Goal: Information Seeking & Learning: Learn about a topic

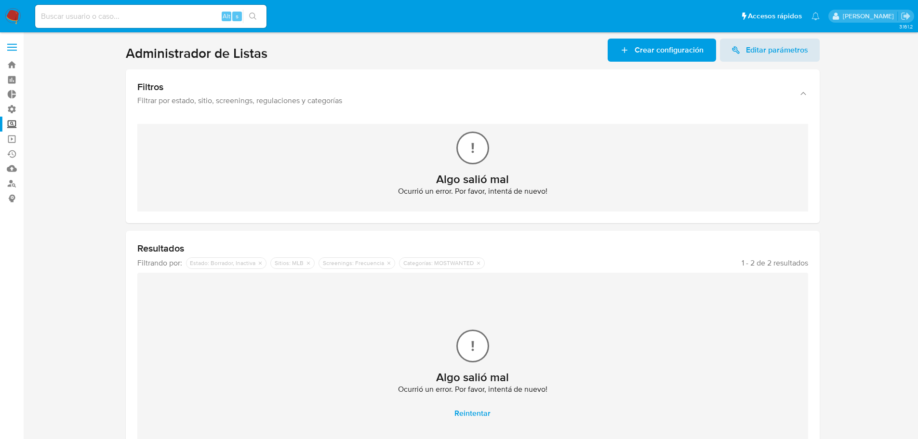
scroll to position [45, 0]
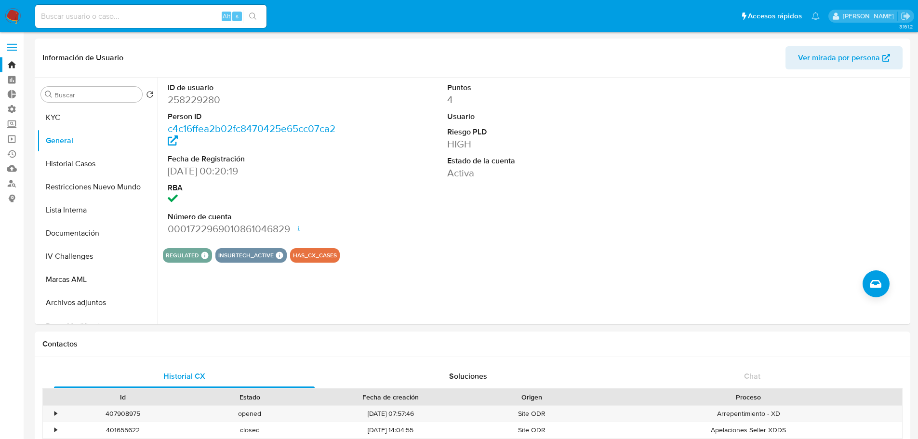
select select "10"
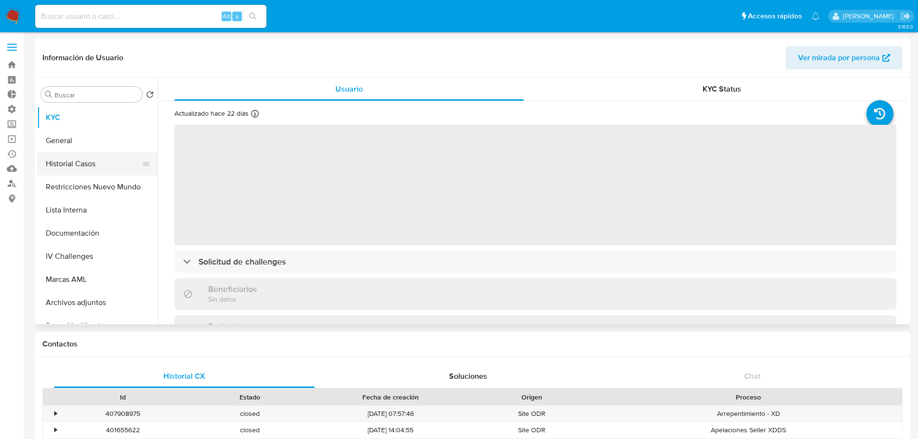
select select "10"
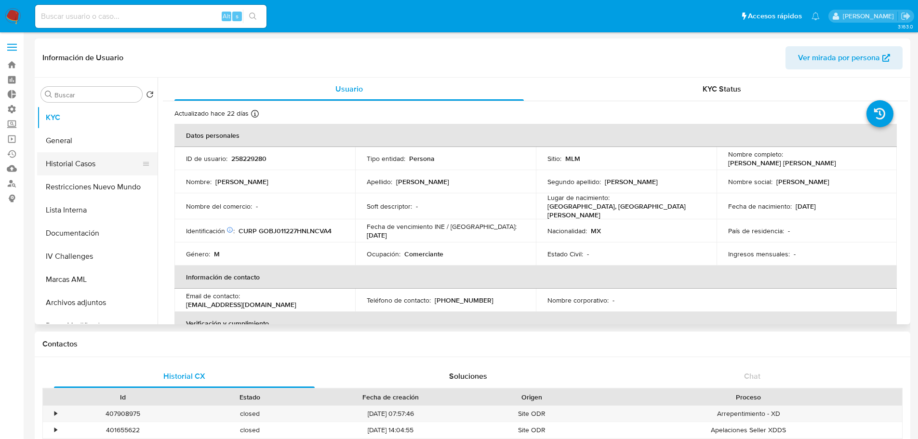
click at [96, 163] on button "Historial Casos" at bounding box center [93, 163] width 113 height 23
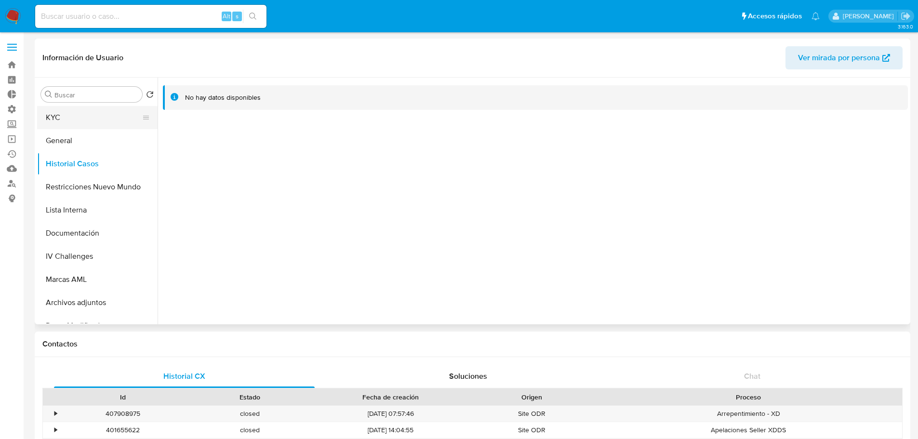
click at [60, 116] on button "KYC" at bounding box center [93, 117] width 113 height 23
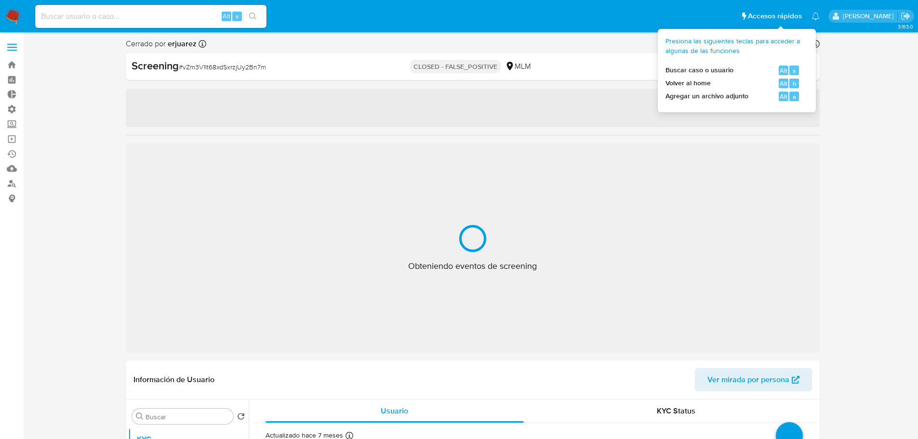
select select "10"
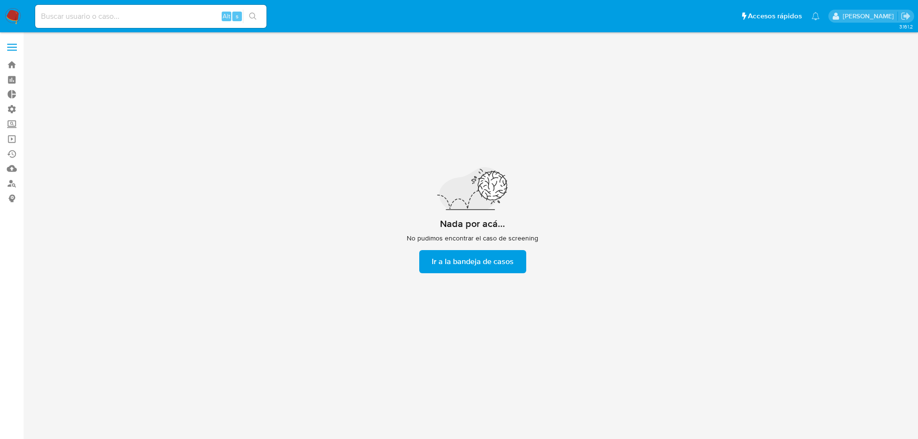
scroll to position [35, 0]
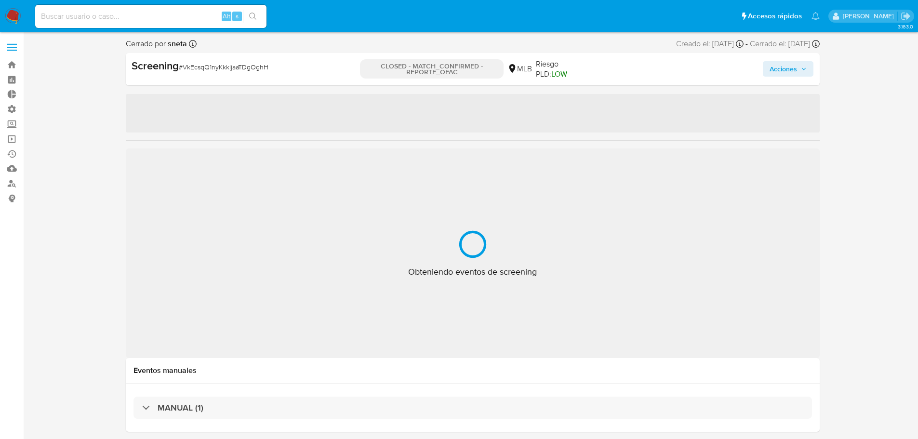
select select "10"
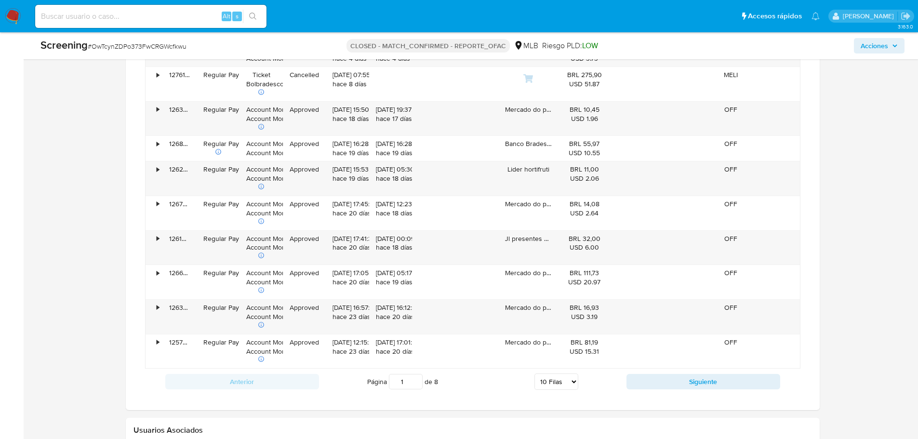
scroll to position [819, 0]
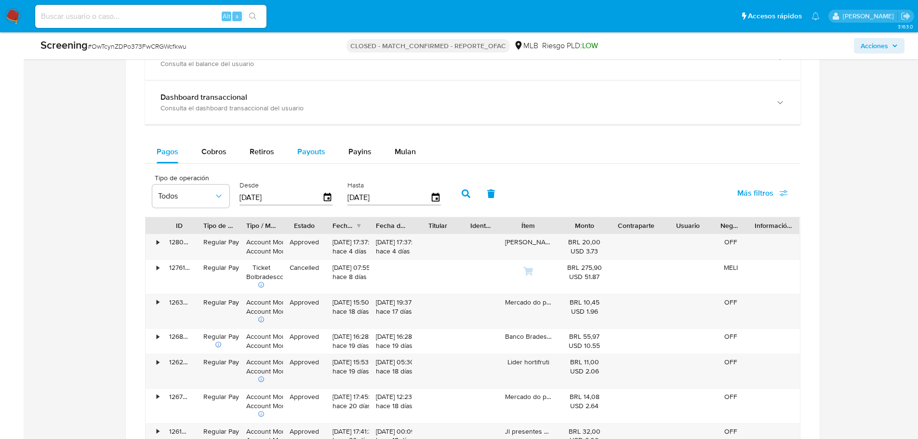
click at [310, 149] on span "Payouts" at bounding box center [311, 151] width 28 height 11
select select "10"
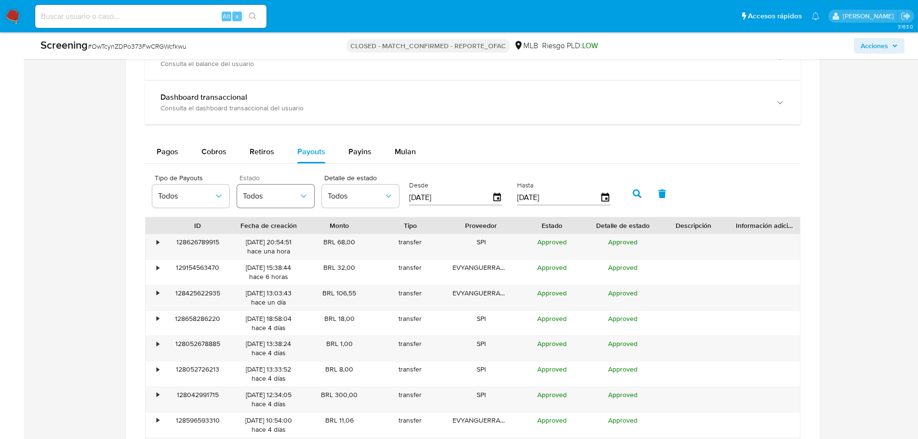
click at [289, 200] on span "Todos" at bounding box center [271, 196] width 56 height 10
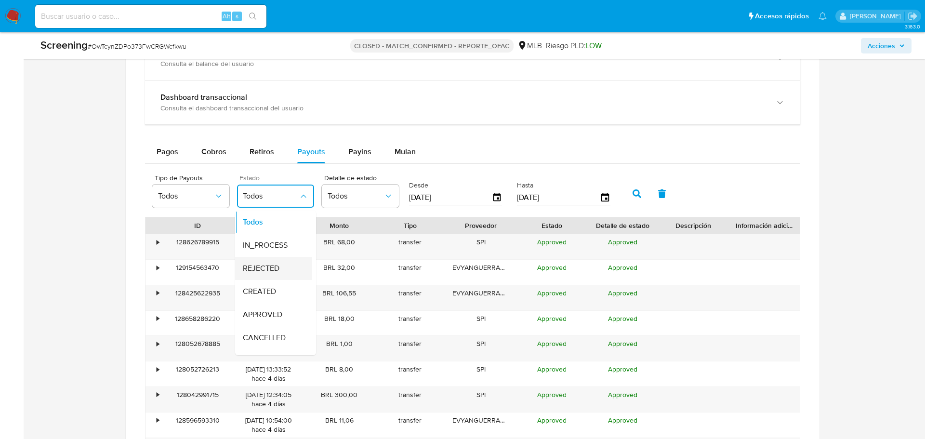
click at [275, 263] on span "REJECTED" at bounding box center [261, 268] width 37 height 10
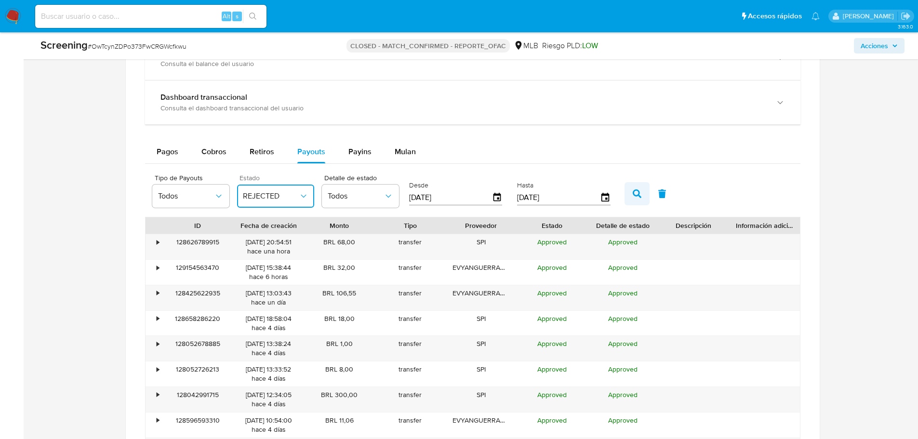
click at [637, 197] on icon "button" at bounding box center [636, 193] width 9 height 9
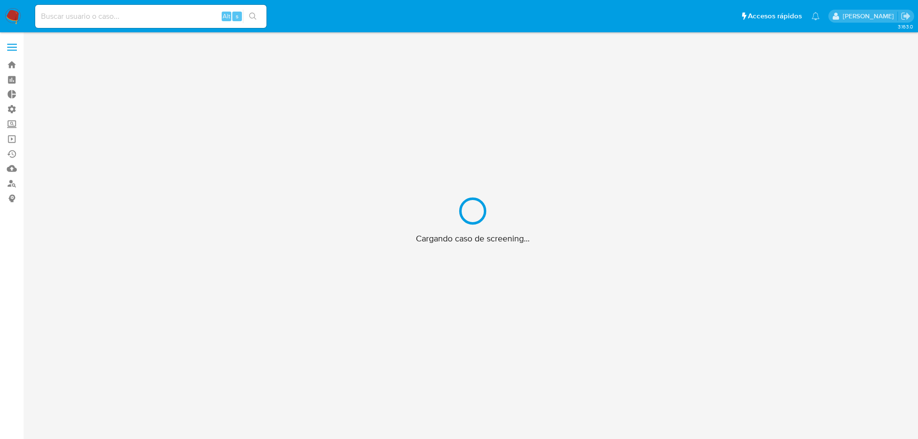
scroll to position [35, 0]
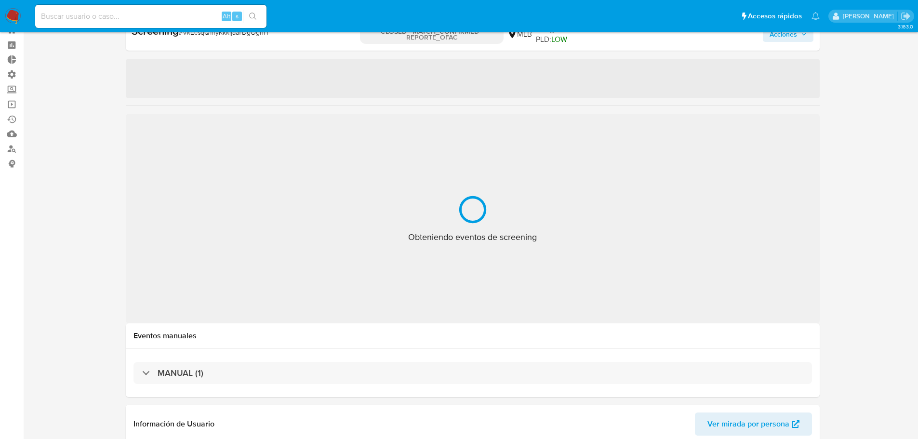
select select "10"
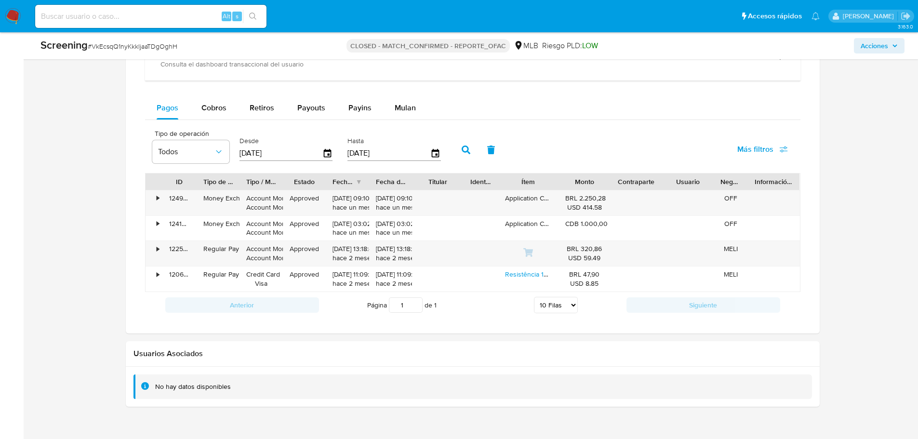
scroll to position [837, 0]
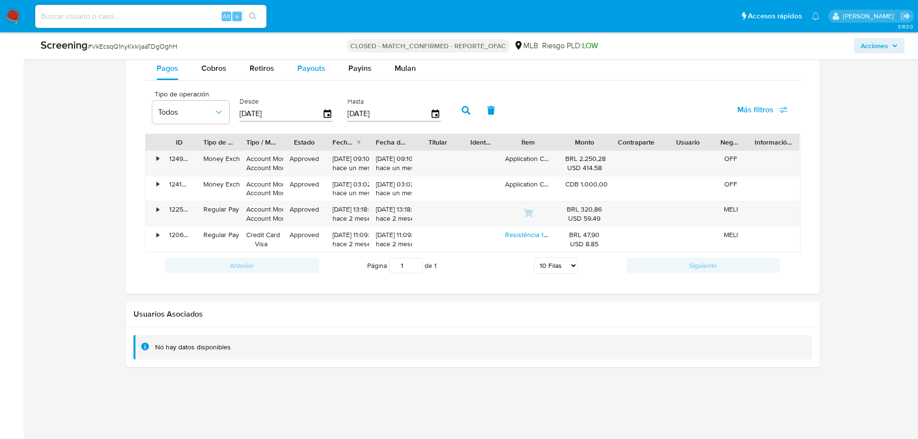
click at [318, 73] on span "Payouts" at bounding box center [311, 68] width 28 height 11
select select "10"
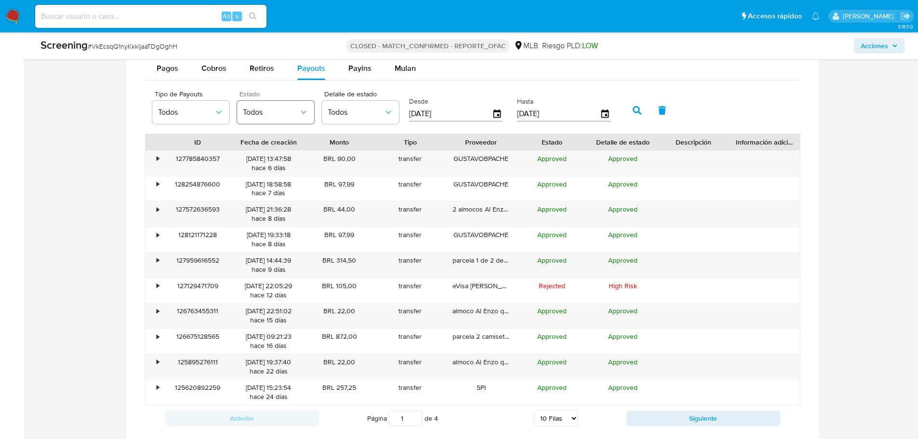
click at [300, 117] on icon "button" at bounding box center [304, 112] width 10 height 10
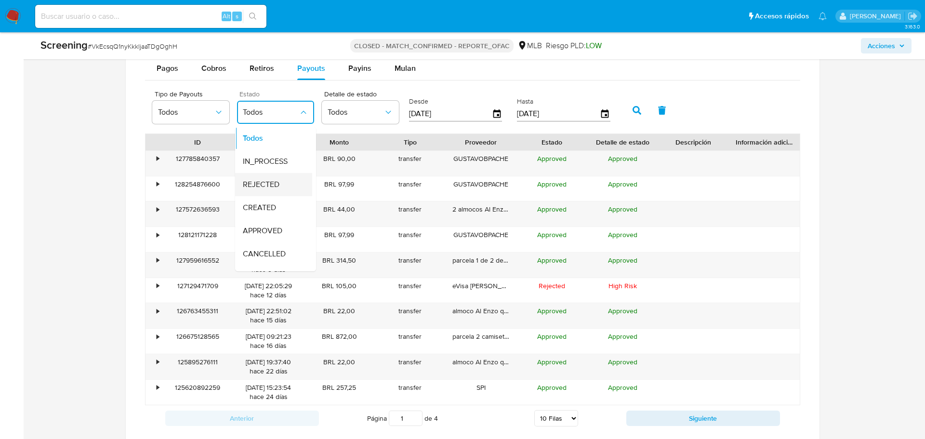
click at [274, 178] on div "REJECTED" at bounding box center [271, 184] width 56 height 23
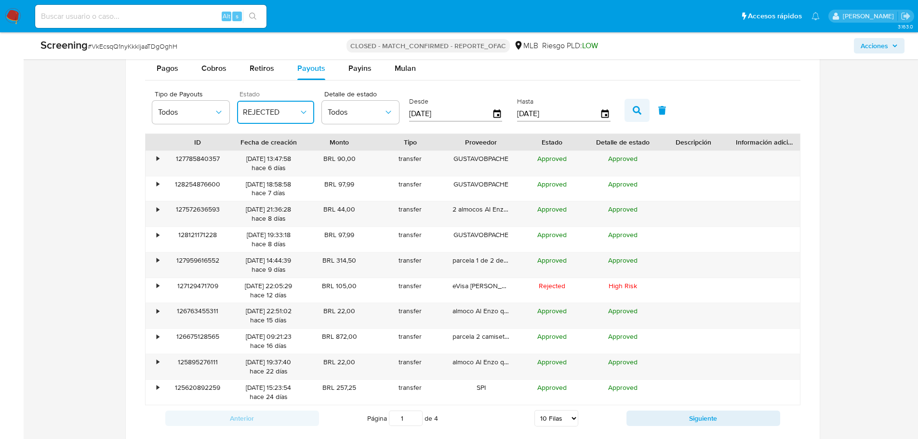
click at [630, 108] on button "button" at bounding box center [636, 110] width 25 height 23
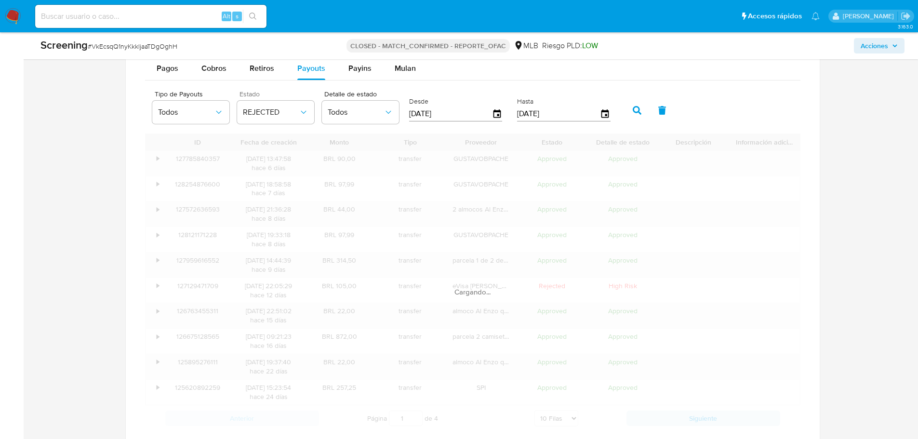
scroll to position [761, 0]
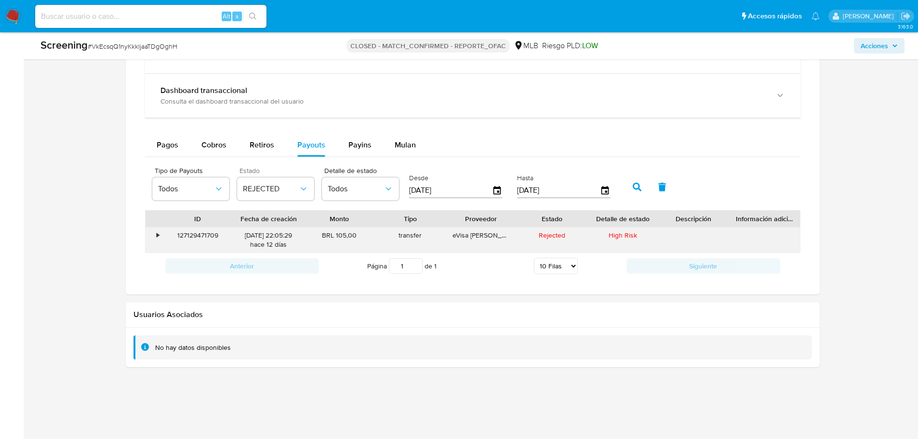
click at [199, 235] on div "127129471709" at bounding box center [197, 239] width 71 height 25
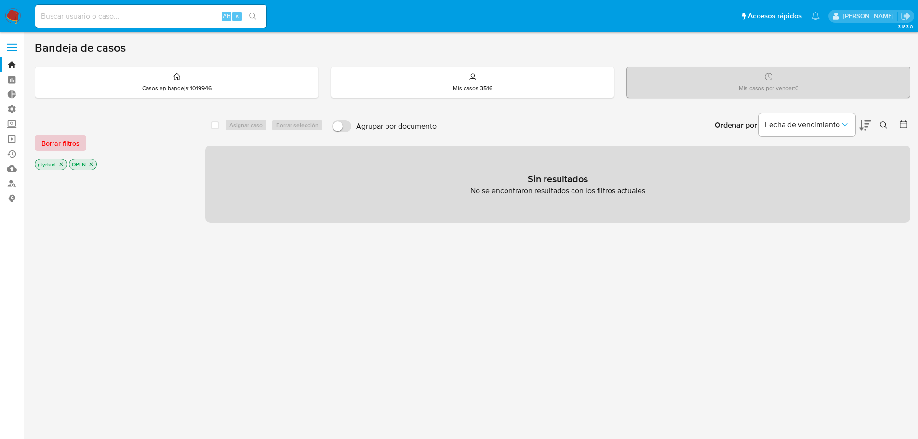
click at [64, 143] on span "Borrar filtros" at bounding box center [60, 142] width 38 height 13
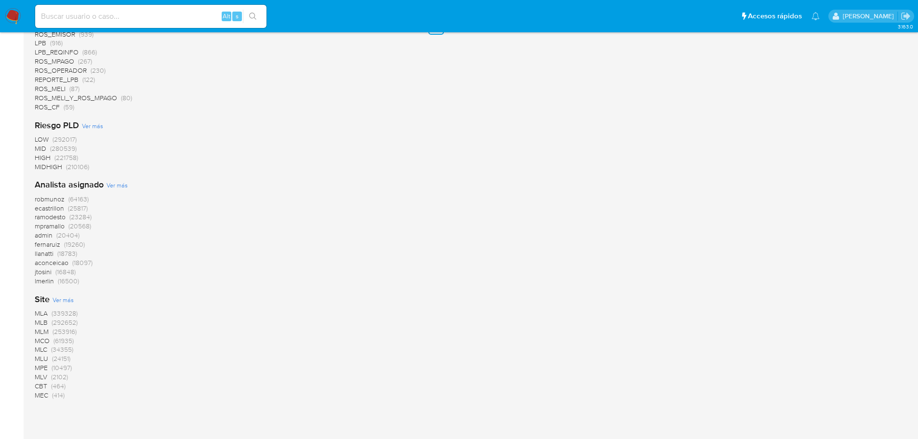
scroll to position [769, 0]
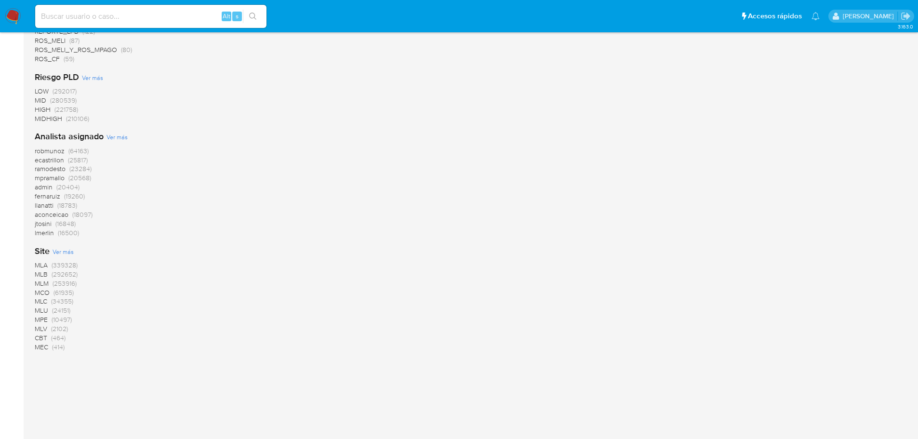
click at [39, 278] on span "MLM" at bounding box center [42, 283] width 14 height 10
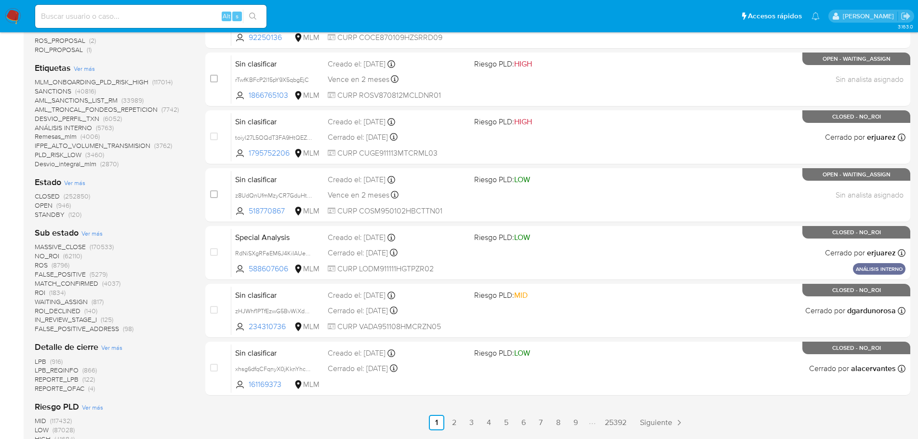
scroll to position [396, 0]
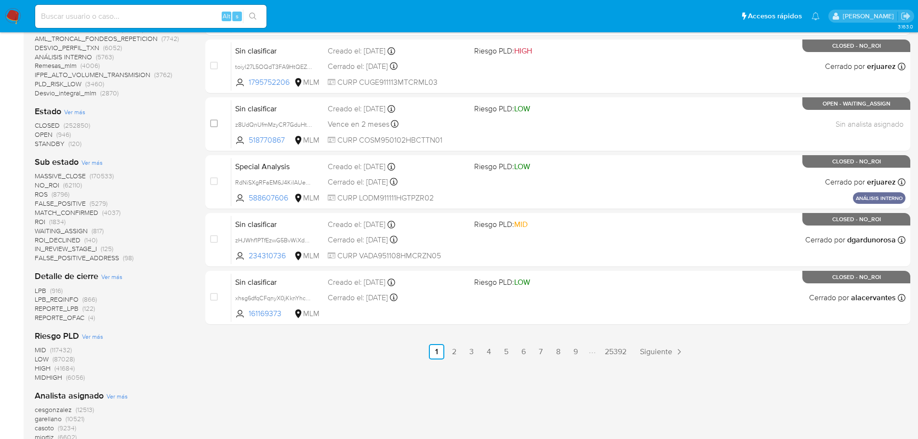
click at [52, 126] on span "CLOSED" at bounding box center [47, 125] width 25 height 10
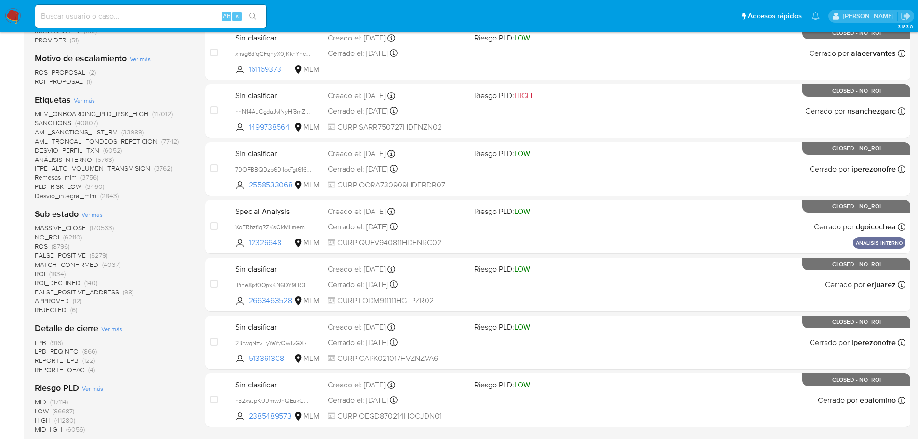
scroll to position [300, 0]
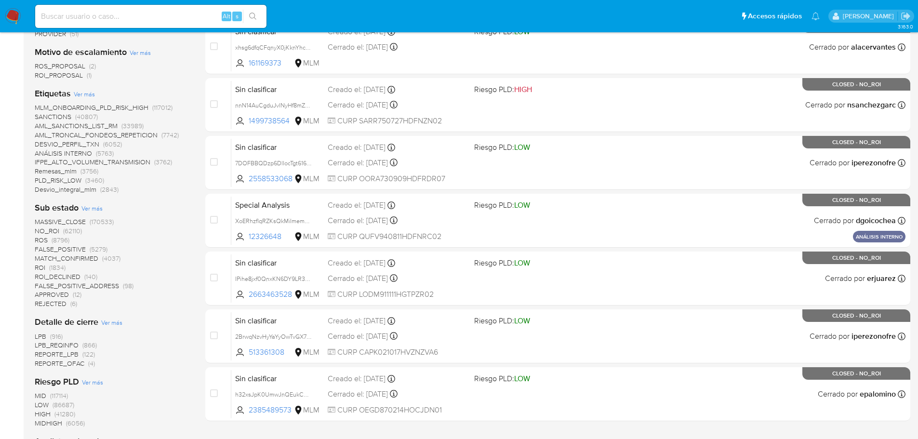
click at [89, 260] on span "MATCH_CONFIRMED" at bounding box center [67, 258] width 64 height 10
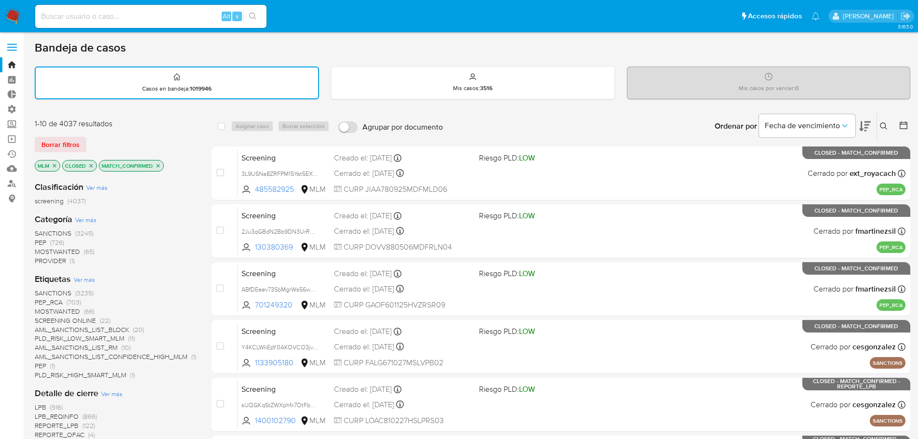
click at [62, 232] on span "SANCTIONS" at bounding box center [53, 233] width 37 height 10
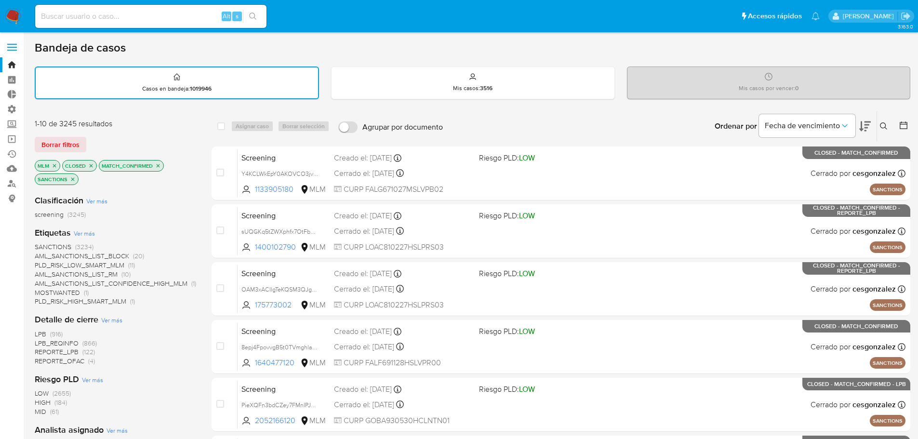
click at [55, 165] on icon "close-filter" at bounding box center [54, 165] width 3 height 3
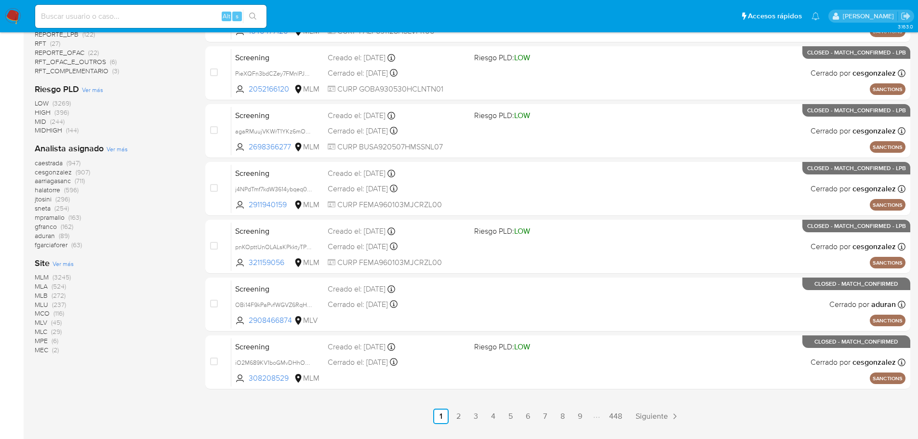
scroll to position [357, 0]
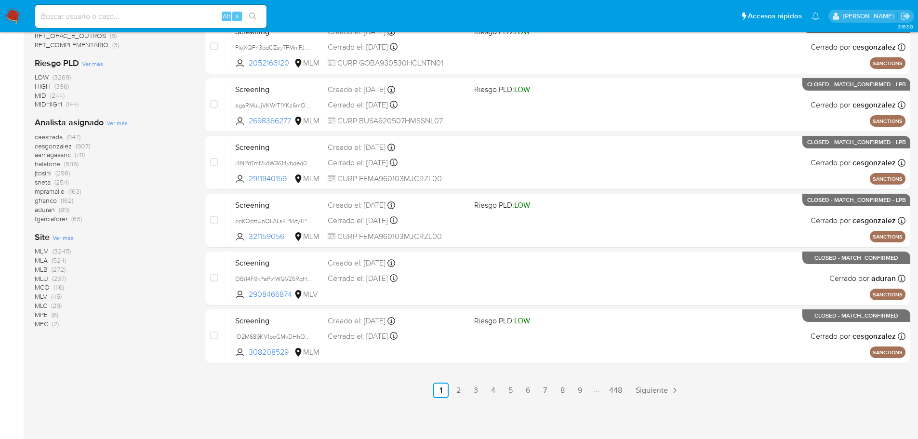
click at [42, 266] on span "MLB" at bounding box center [41, 269] width 13 height 10
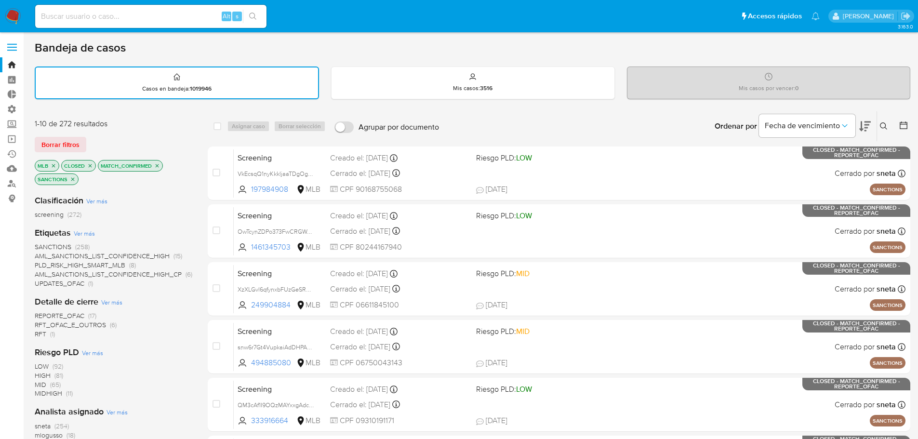
click at [862, 121] on icon at bounding box center [865, 126] width 12 height 12
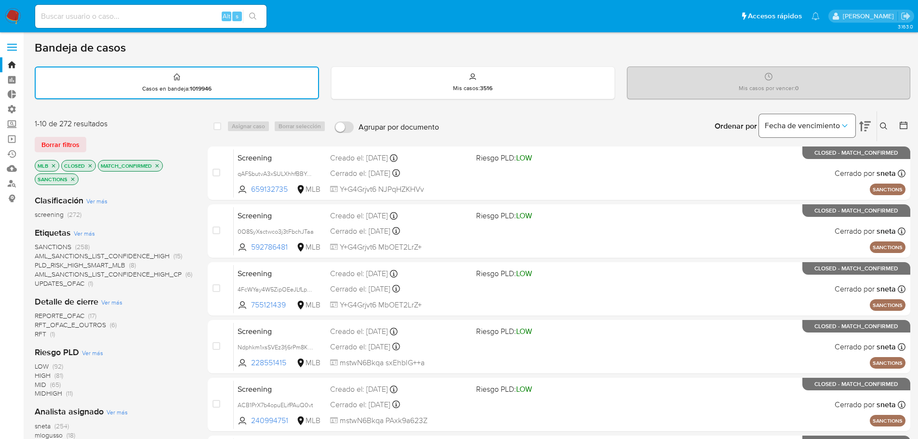
click at [845, 123] on icon "Ordenar por" at bounding box center [844, 126] width 10 height 10
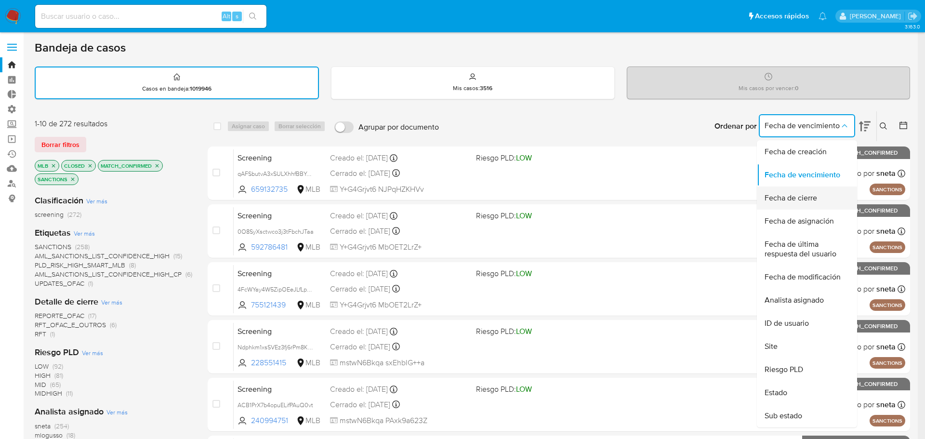
click at [799, 197] on span "Fecha de cierre" at bounding box center [790, 198] width 52 height 10
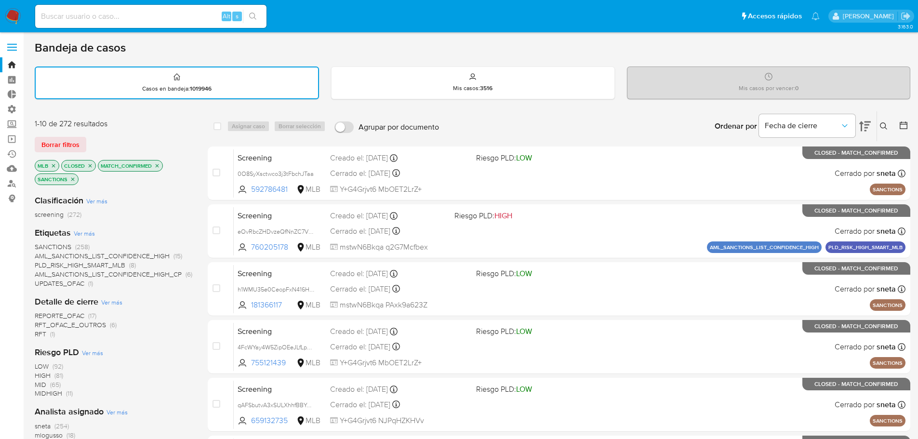
click at [865, 125] on icon at bounding box center [865, 126] width 12 height 10
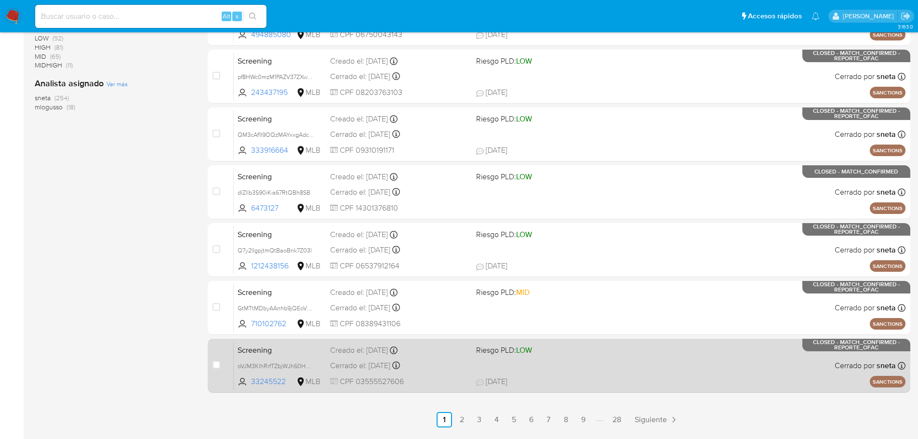
scroll to position [357, 0]
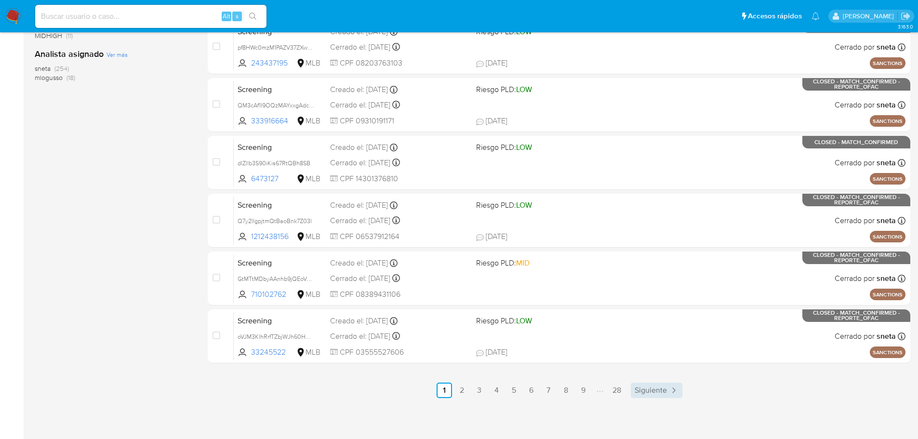
click at [644, 389] on span "Siguiente" at bounding box center [650, 390] width 32 height 8
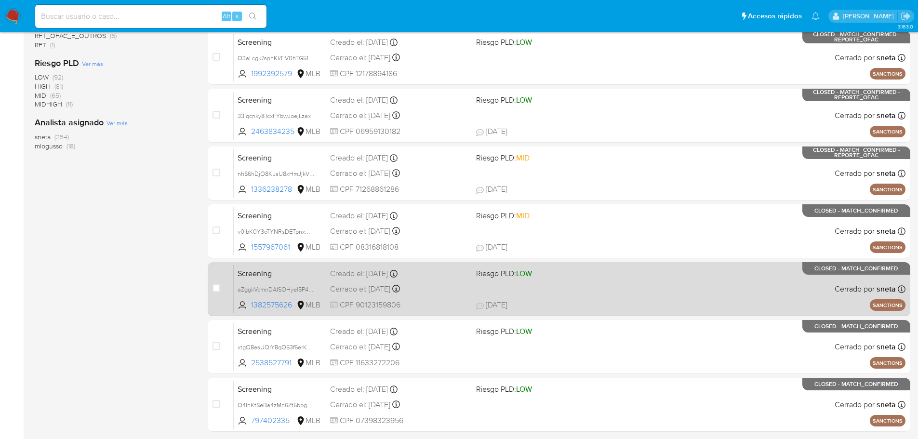
scroll to position [357, 0]
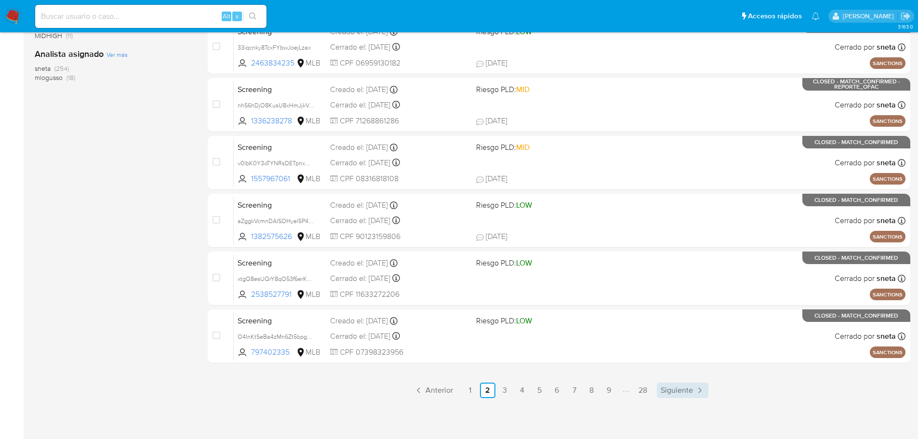
click at [678, 387] on span "Siguiente" at bounding box center [676, 390] width 32 height 8
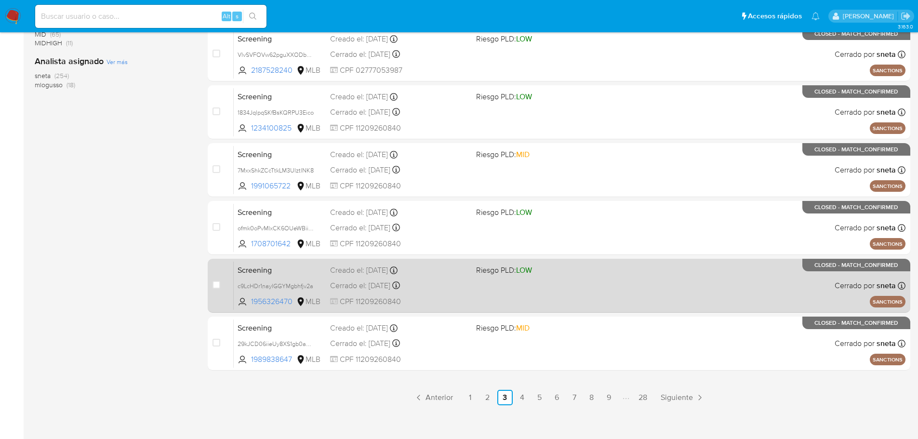
scroll to position [357, 0]
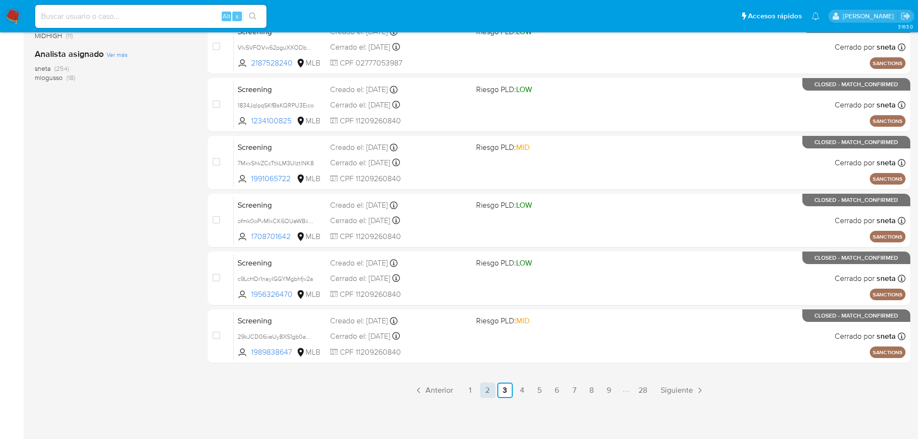
click at [487, 388] on link "2" at bounding box center [487, 389] width 15 height 15
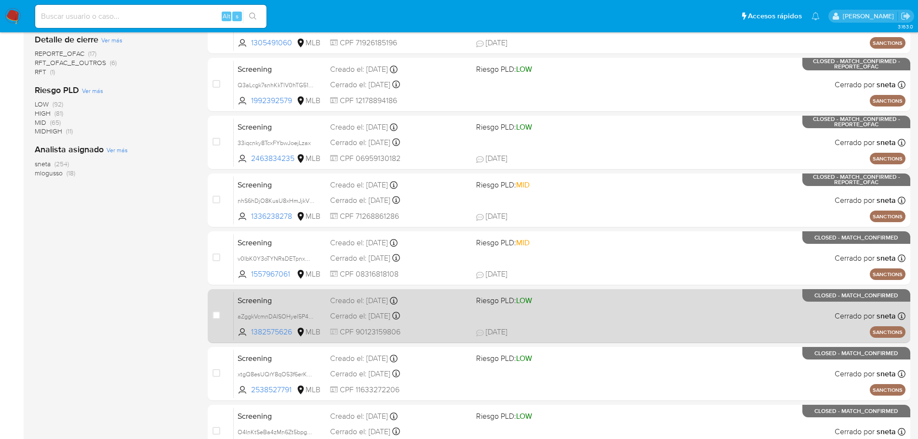
scroll to position [261, 0]
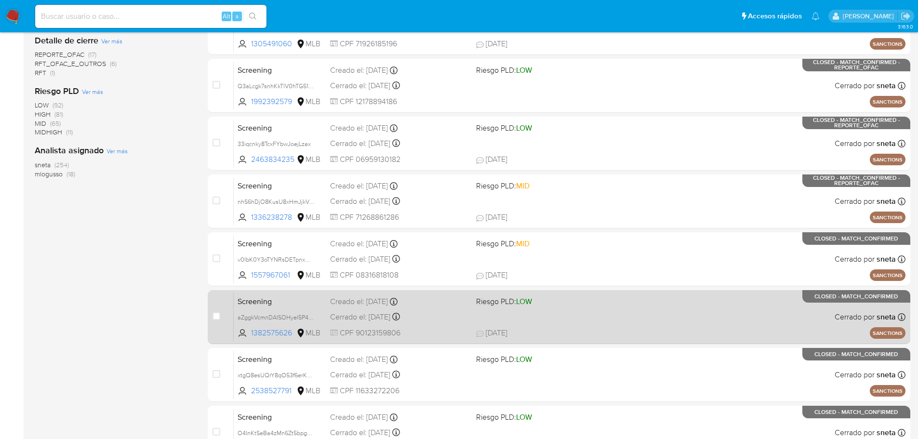
click at [435, 312] on div "Cerrado el: 10/09/2025 Cerrado el: 10/09/2025 22:29:15" at bounding box center [399, 317] width 138 height 11
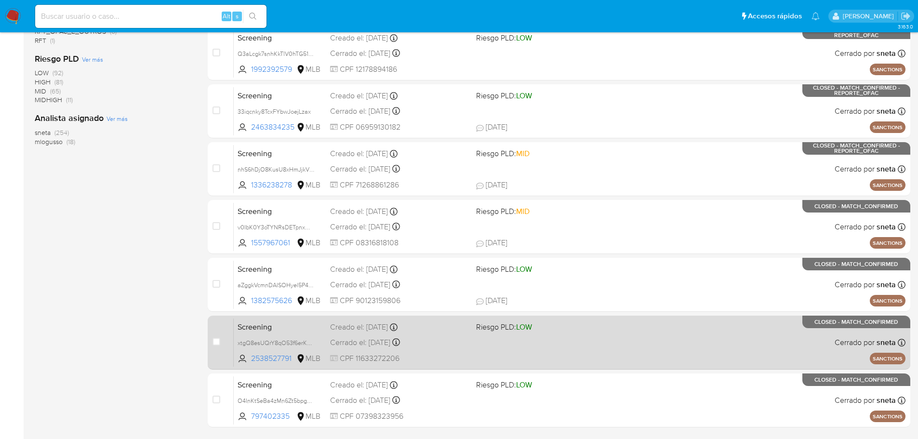
scroll to position [357, 0]
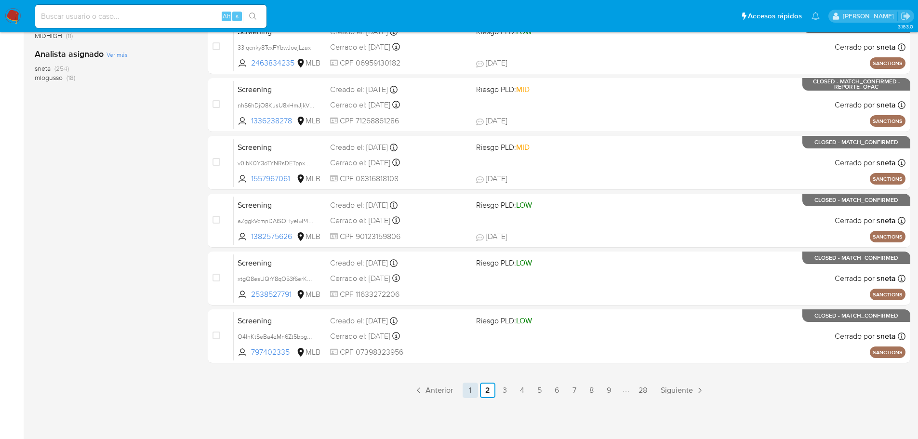
click at [475, 392] on link "1" at bounding box center [469, 389] width 15 height 15
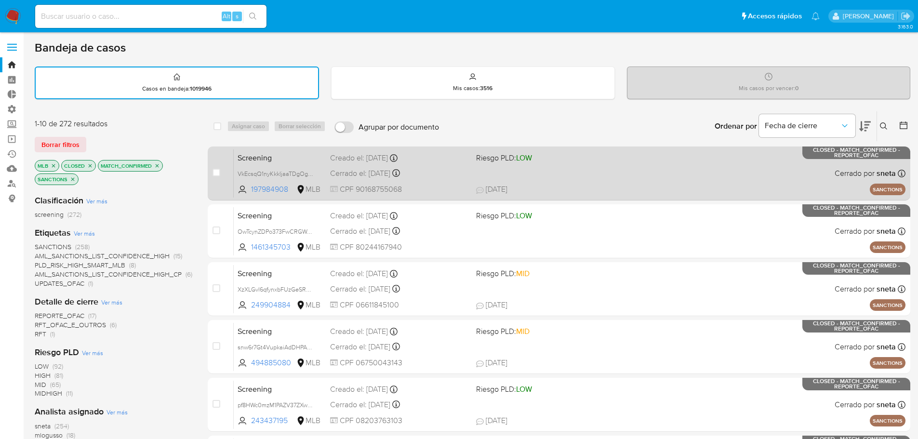
click at [298, 162] on span "Screening" at bounding box center [279, 157] width 85 height 13
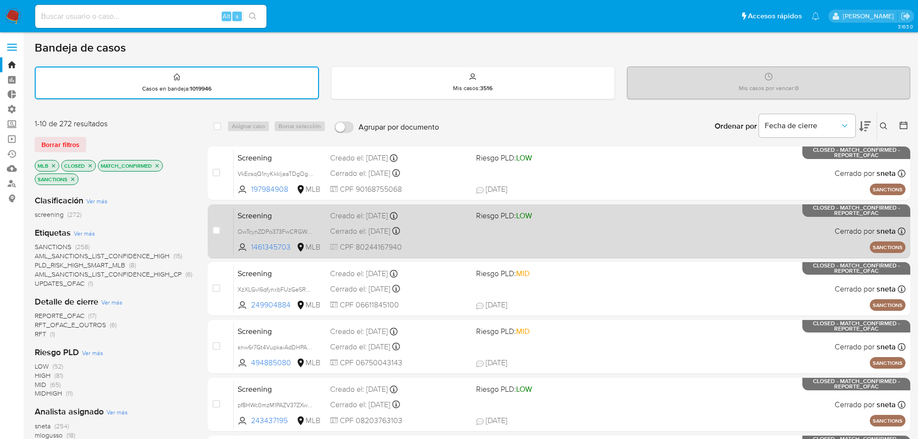
click at [307, 220] on span "Screening" at bounding box center [279, 215] width 85 height 13
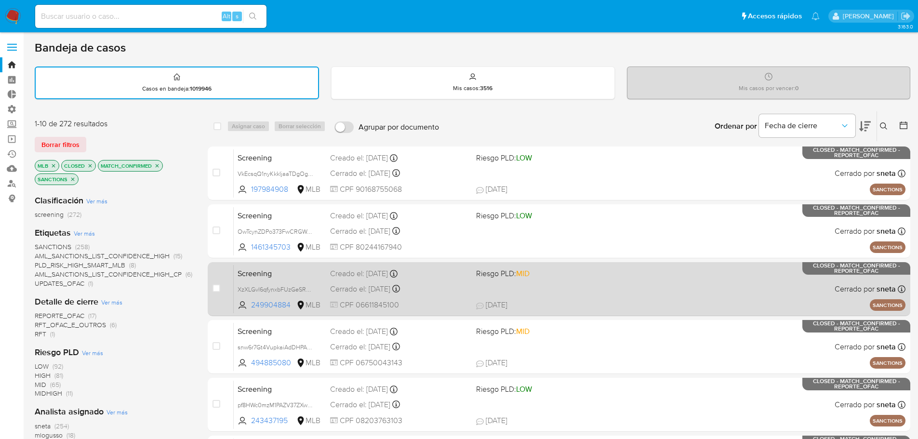
click at [301, 279] on div "Screening XzXLGvl6qfynxbFUzGeSRGLC 249904884 MLB Riesgo PLD: MID Creado el: 25/…" at bounding box center [569, 288] width 671 height 49
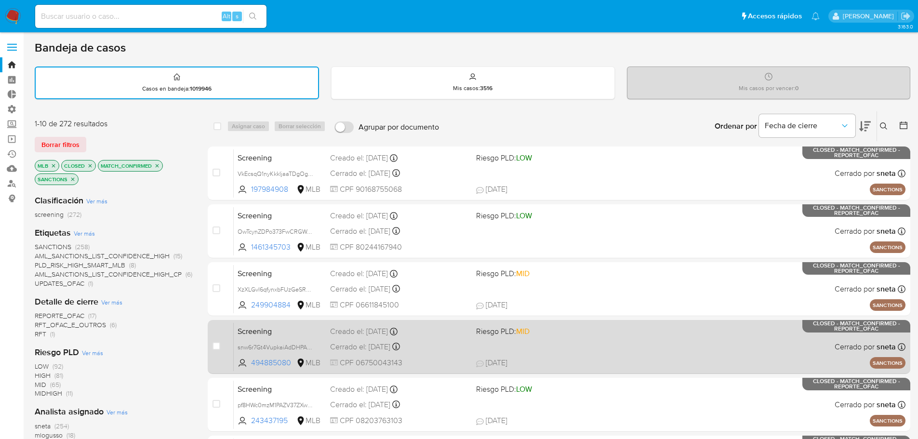
click at [312, 333] on span "Screening" at bounding box center [279, 330] width 85 height 13
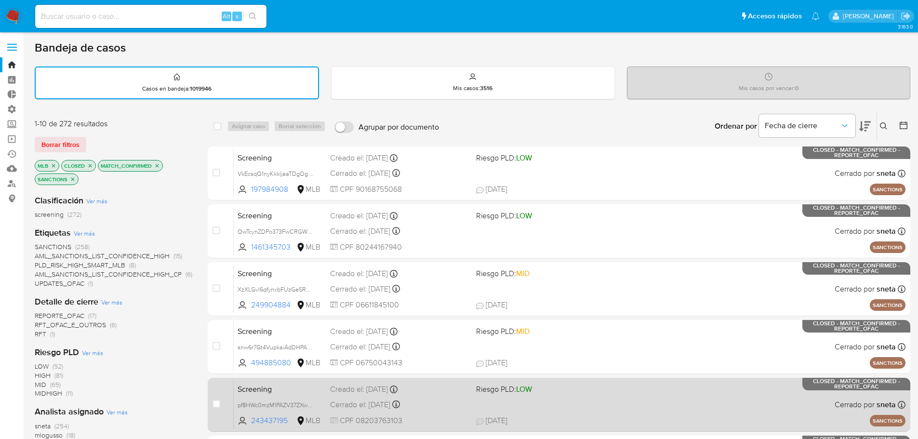
click at [307, 392] on span "Screening" at bounding box center [279, 388] width 85 height 13
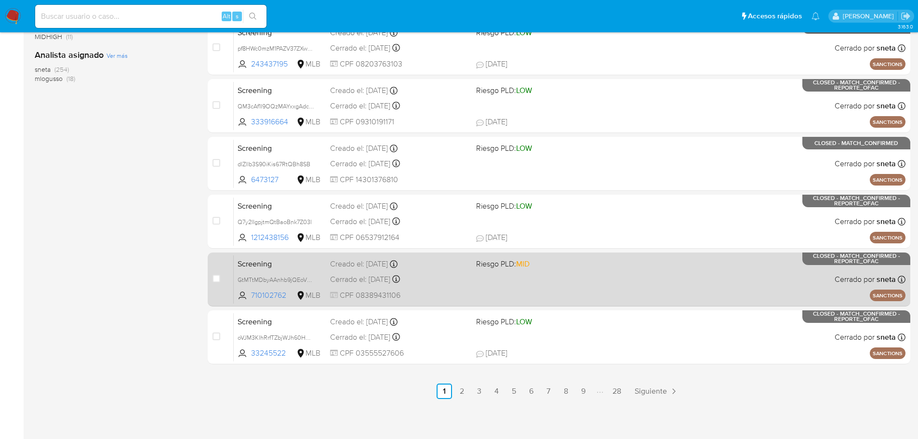
scroll to position [357, 0]
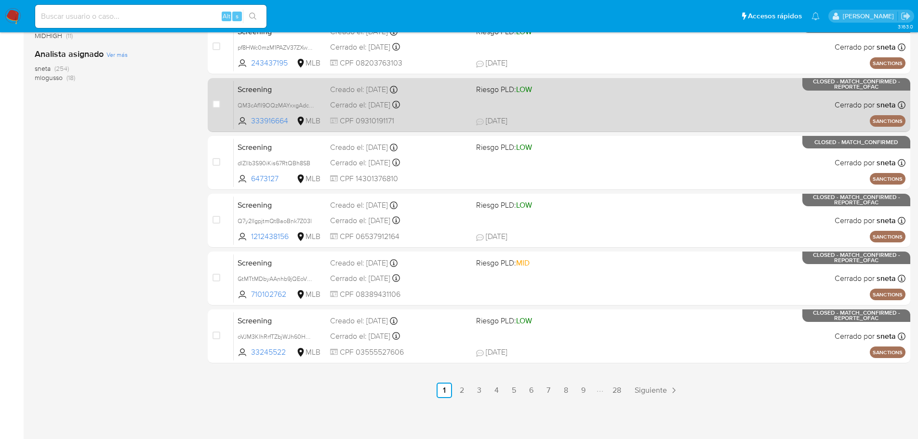
click at [298, 87] on span "Screening" at bounding box center [279, 88] width 85 height 13
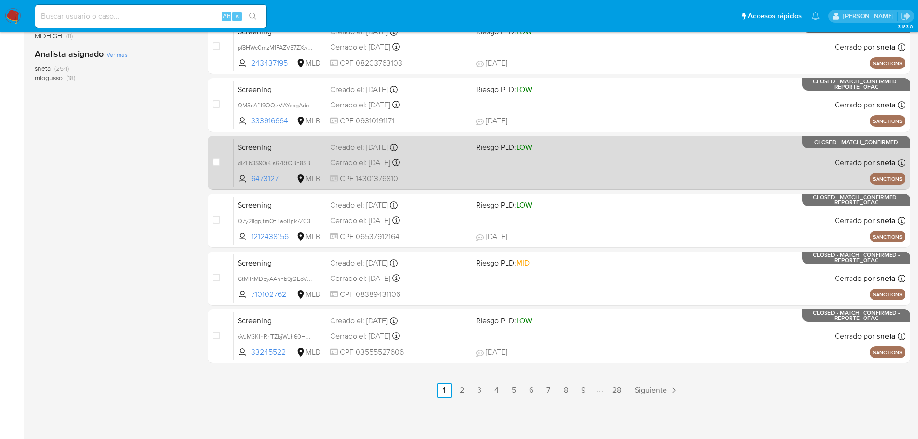
click at [285, 144] on span "Screening" at bounding box center [279, 146] width 85 height 13
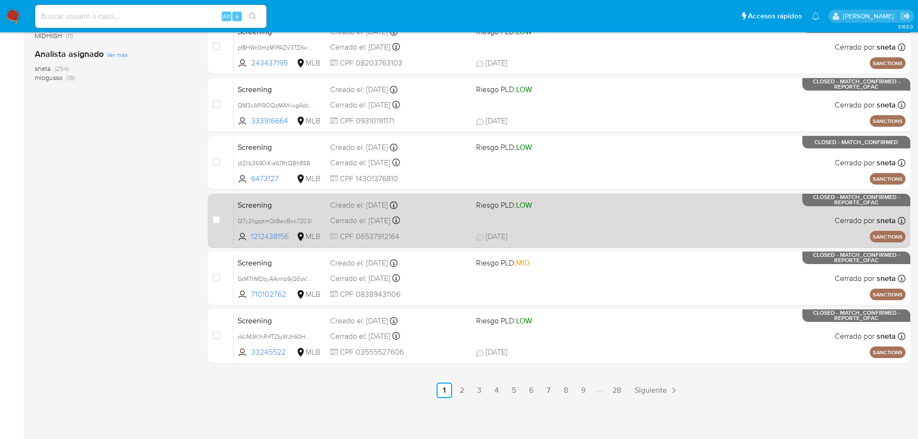
click at [293, 207] on span "Screening" at bounding box center [279, 204] width 85 height 13
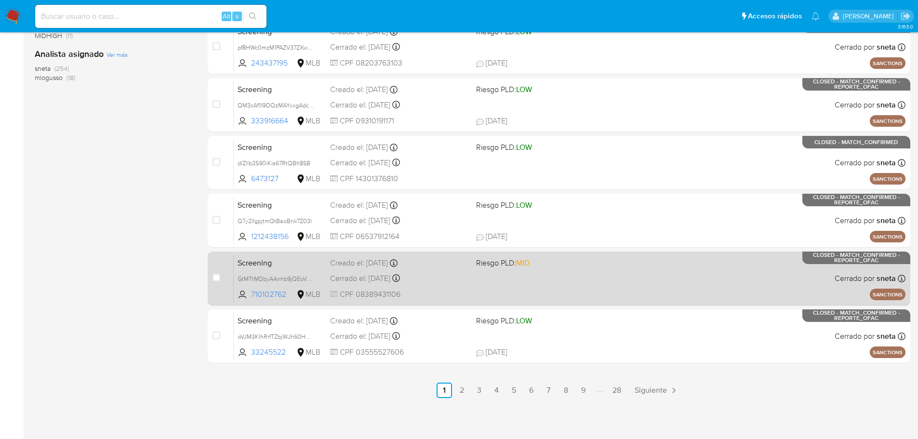
click at [298, 268] on div "Screening GtMTtMDbyAAnhb9jQEoVP44e 710102762 MLB Riesgo PLD: MID Creado el: 16/…" at bounding box center [569, 278] width 671 height 49
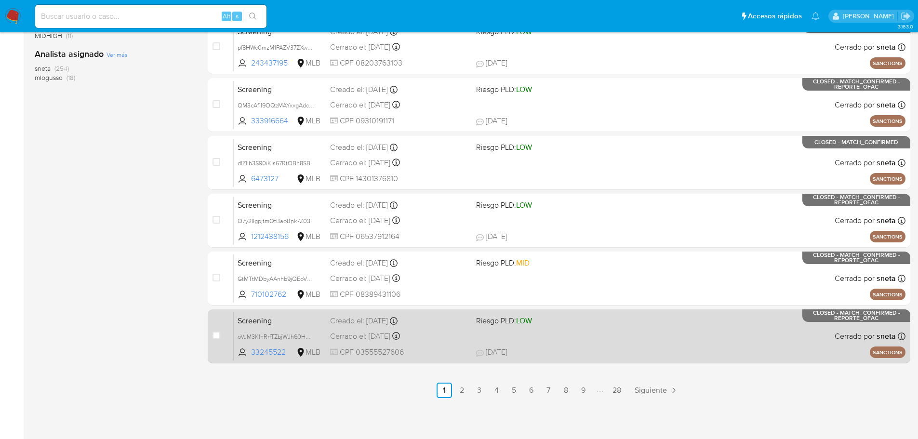
click at [297, 320] on span "Screening" at bounding box center [279, 320] width 85 height 13
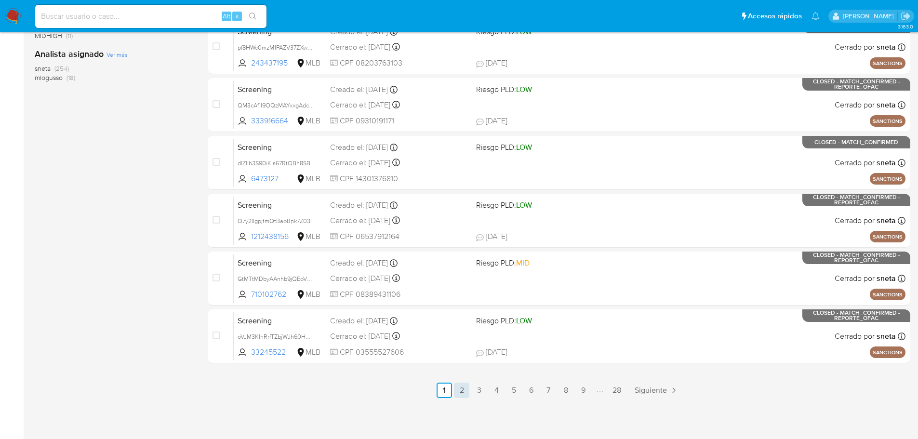
click at [459, 392] on link "2" at bounding box center [461, 389] width 15 height 15
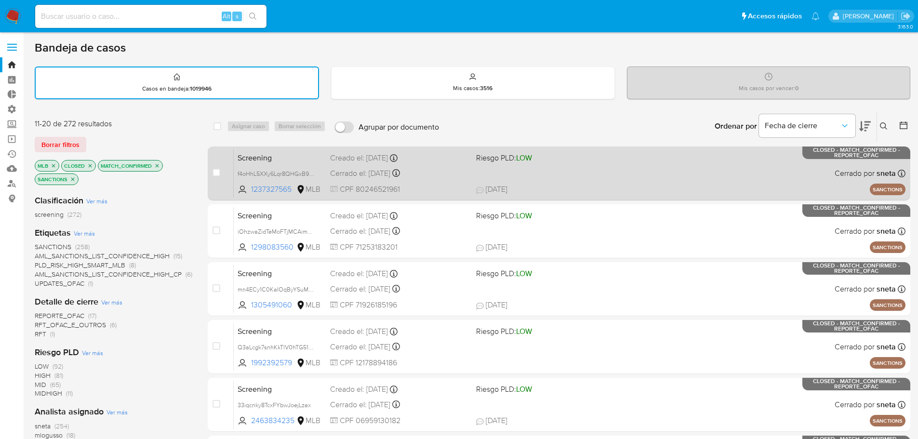
click at [298, 156] on span "Screening" at bounding box center [279, 157] width 85 height 13
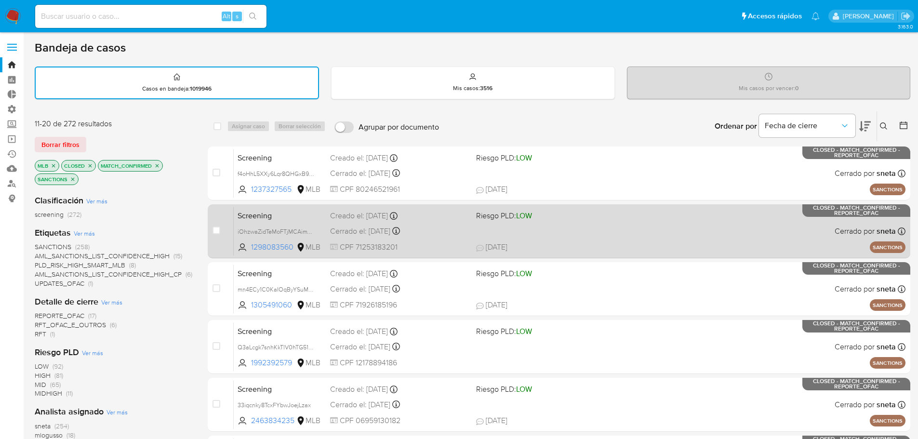
click at [306, 212] on span "Screening" at bounding box center [279, 215] width 85 height 13
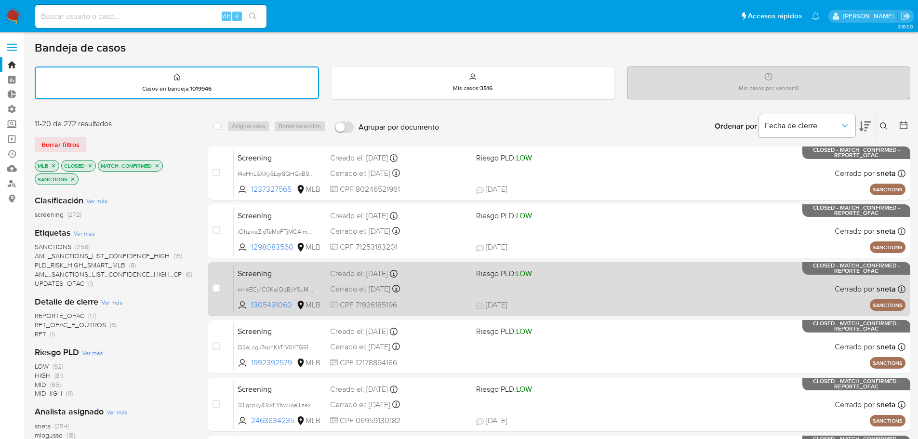
click at [306, 272] on span "Screening" at bounding box center [279, 272] width 85 height 13
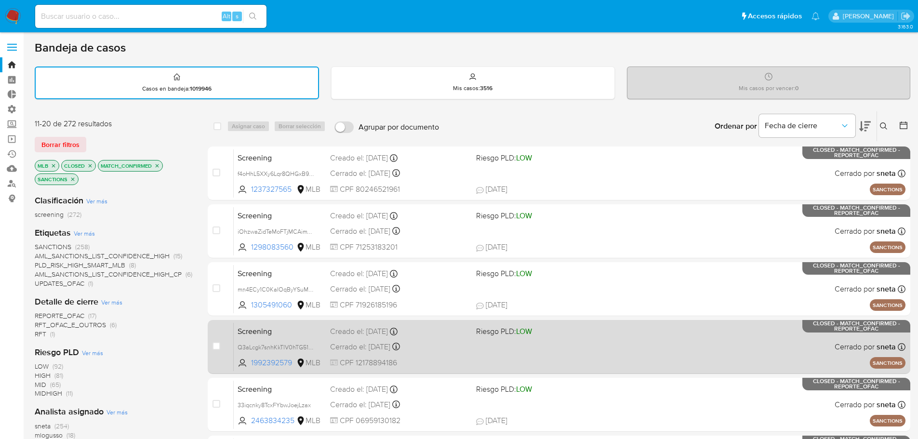
click at [296, 325] on span "Screening" at bounding box center [279, 330] width 85 height 13
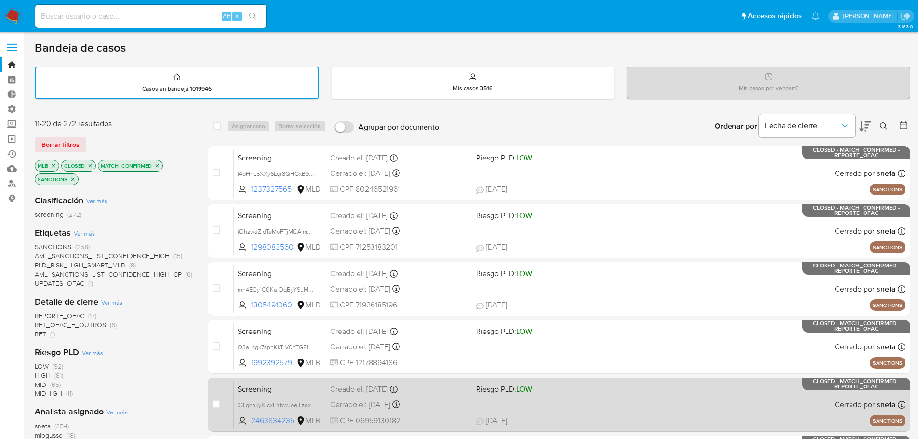
click at [294, 389] on span "Screening" at bounding box center [279, 388] width 85 height 13
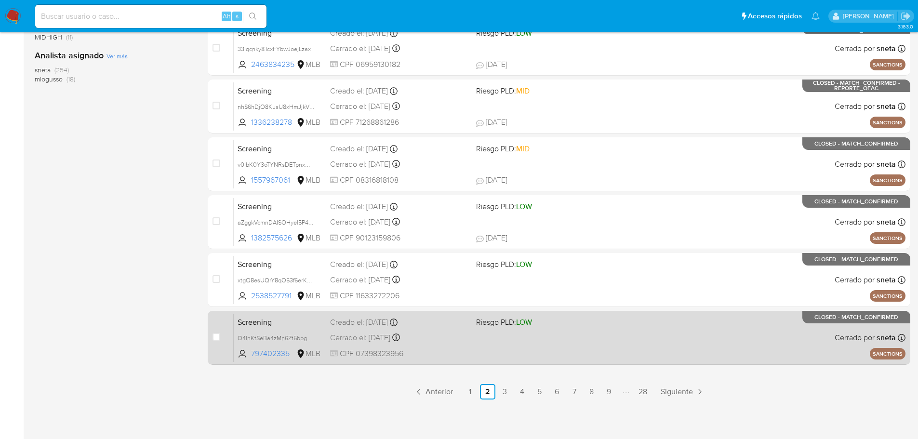
scroll to position [357, 0]
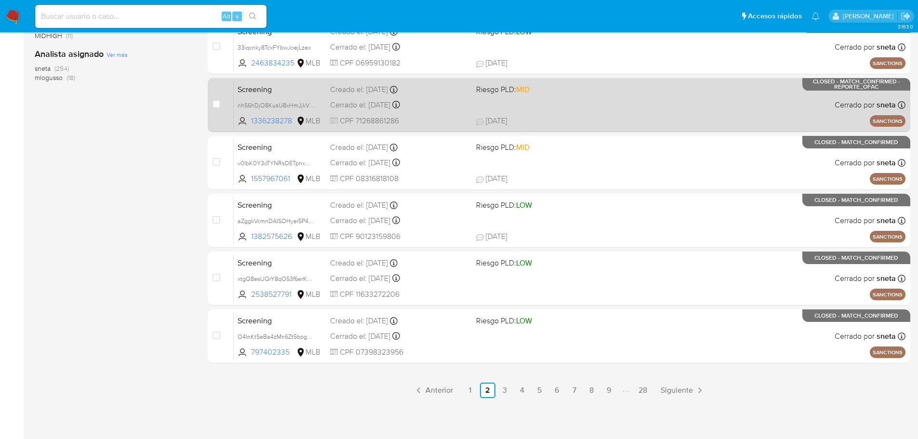
click at [292, 86] on span "Screening" at bounding box center [279, 88] width 85 height 13
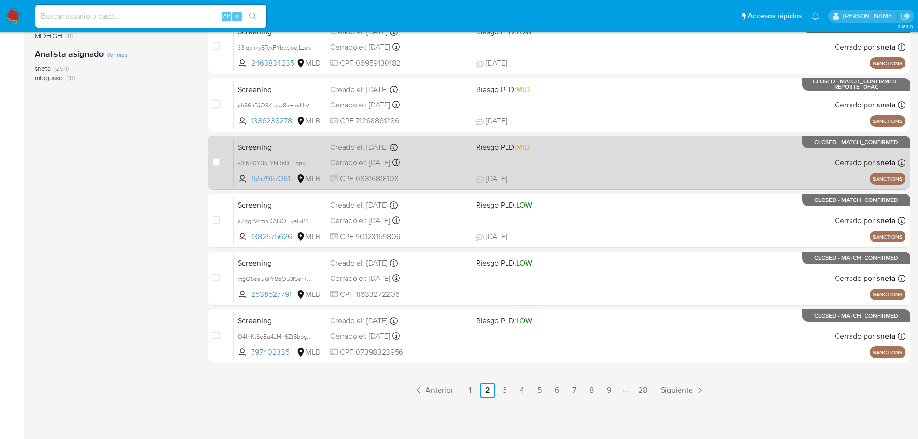
click at [301, 146] on span "Screening" at bounding box center [279, 146] width 85 height 13
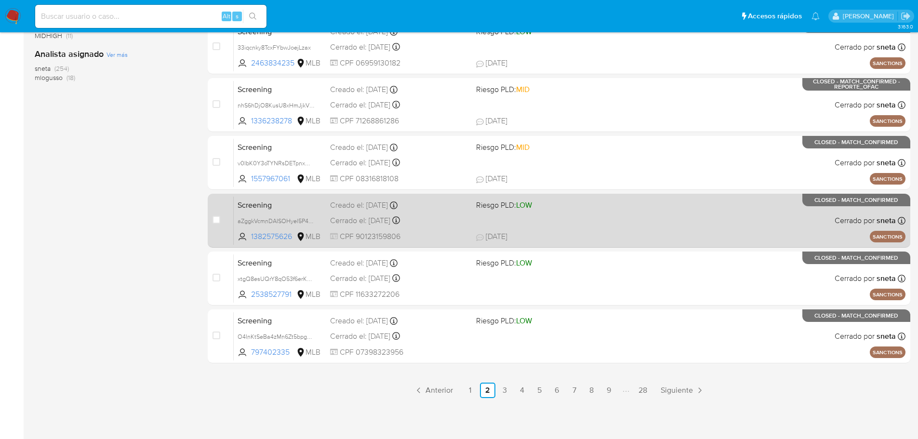
click at [295, 204] on span "Screening" at bounding box center [279, 204] width 85 height 13
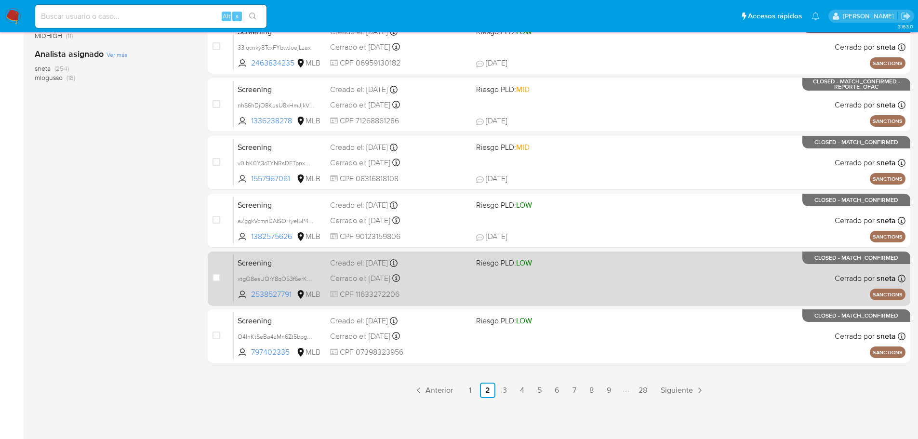
click at [298, 262] on span "Screening" at bounding box center [279, 262] width 85 height 13
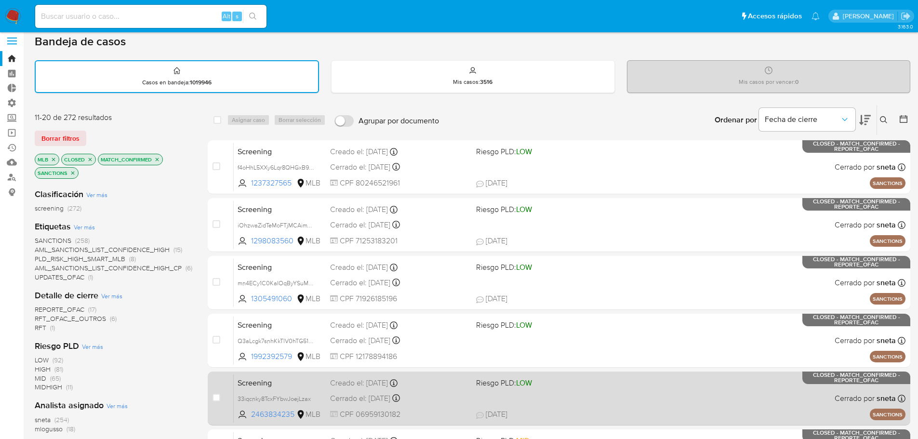
scroll to position [0, 0]
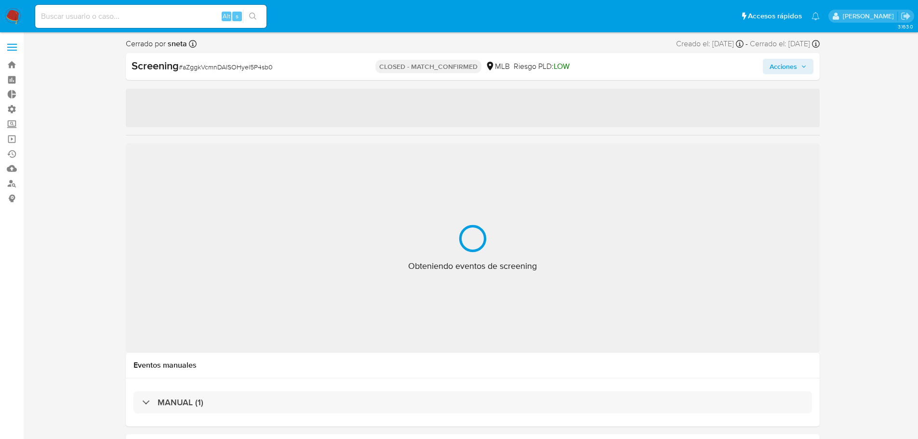
select select "10"
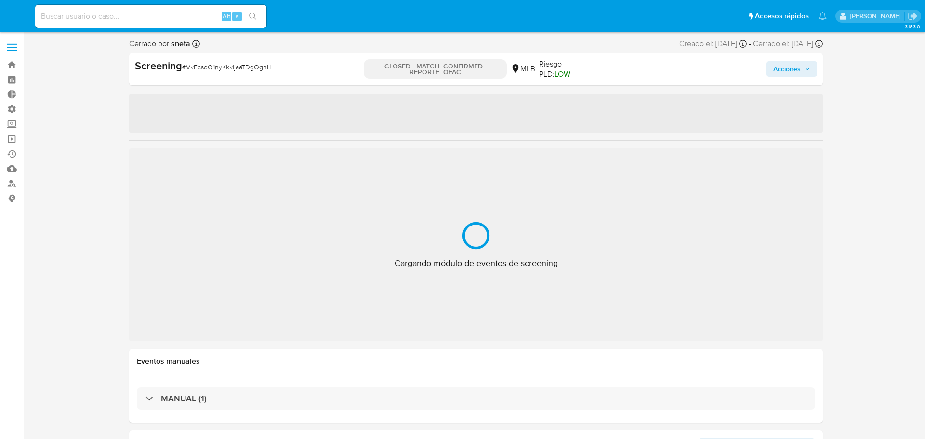
select select "10"
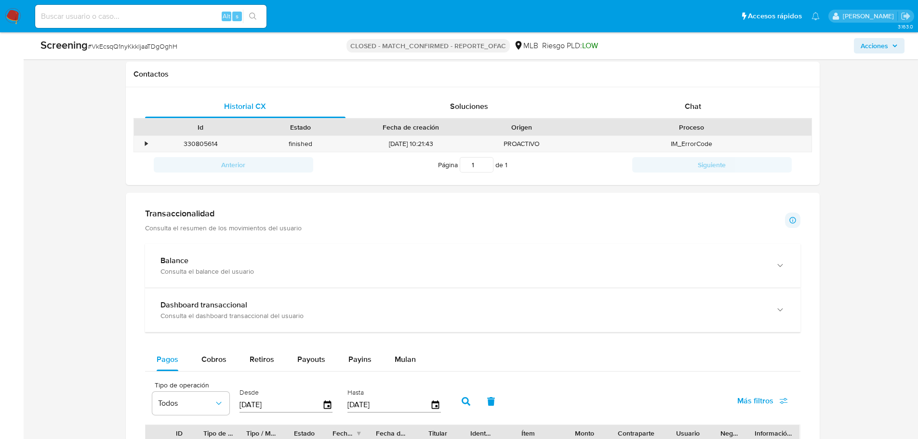
scroll to position [722, 0]
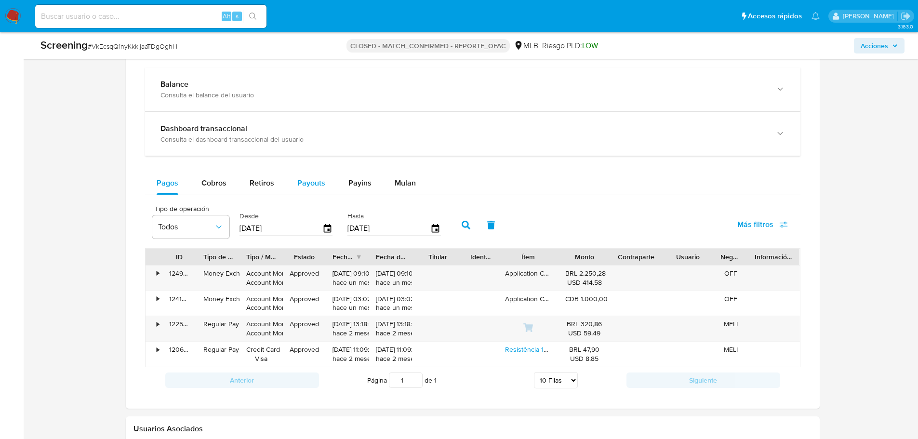
drag, startPoint x: 343, startPoint y: 178, endPoint x: 331, endPoint y: 180, distance: 12.3
click at [343, 178] on button "Payins" at bounding box center [360, 182] width 46 height 23
select select "10"
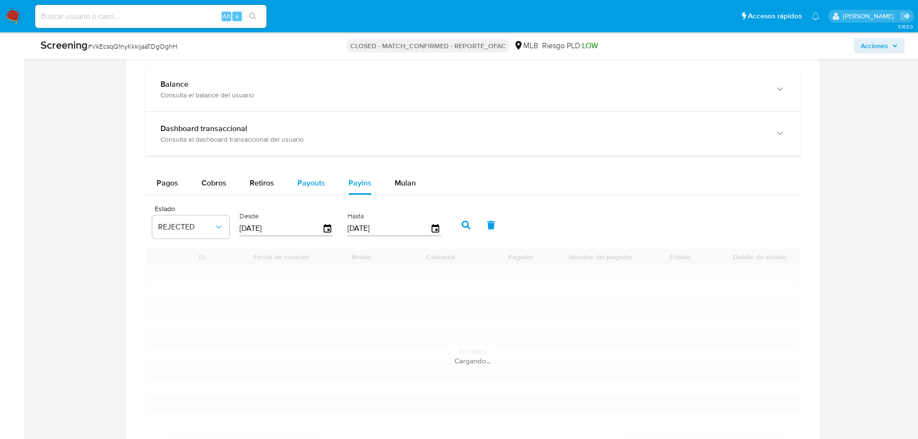
click at [307, 183] on span "Payouts" at bounding box center [311, 182] width 28 height 11
select select "10"
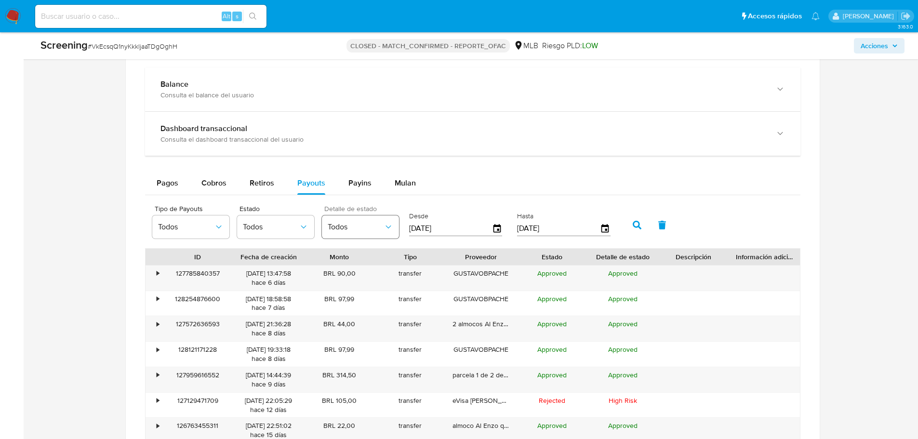
click at [366, 228] on span "Todos" at bounding box center [356, 227] width 56 height 10
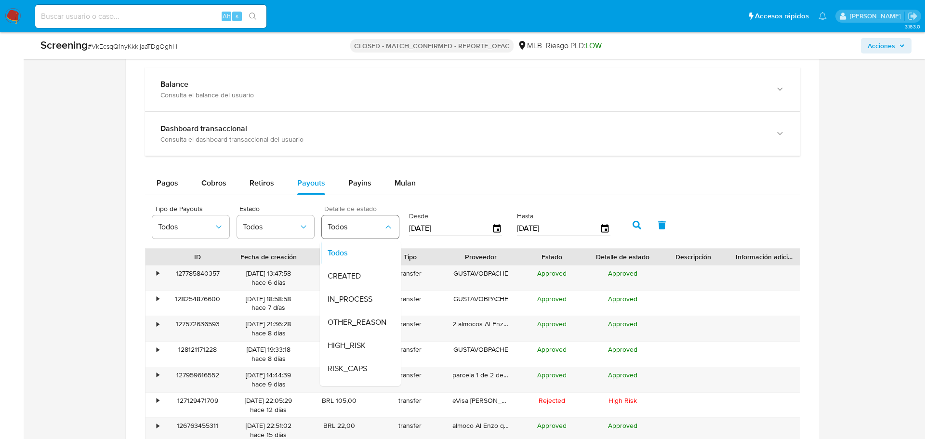
click at [366, 226] on span "Todos" at bounding box center [356, 227] width 56 height 10
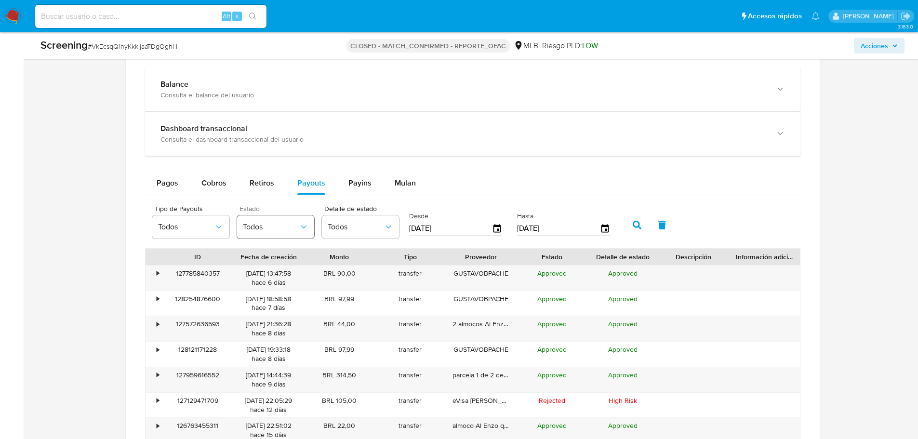
click at [307, 217] on button "Todos" at bounding box center [275, 226] width 77 height 23
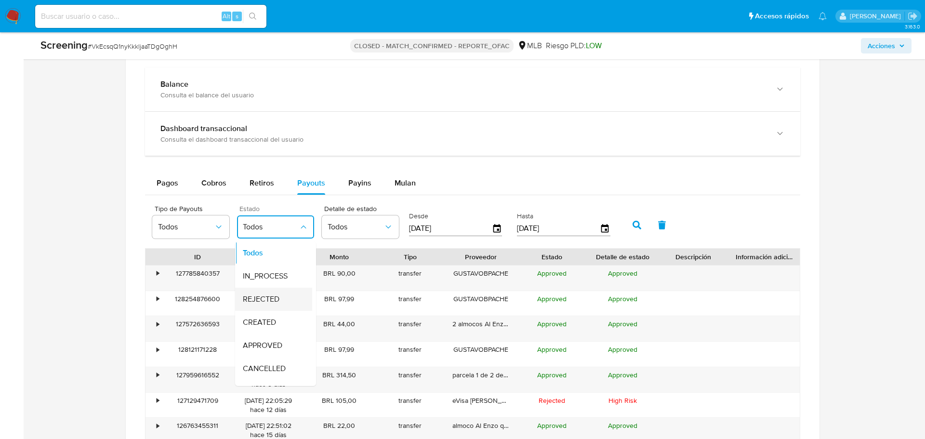
click at [276, 290] on div "REJECTED" at bounding box center [271, 299] width 56 height 23
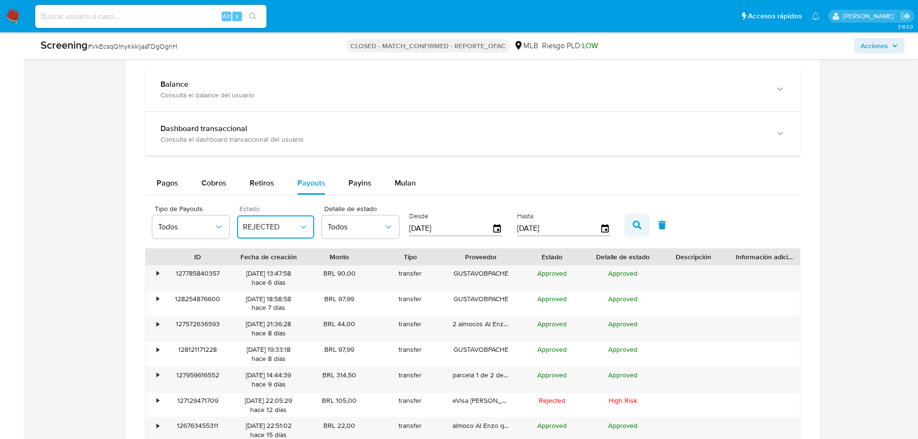
click at [637, 226] on icon "button" at bounding box center [636, 225] width 9 height 9
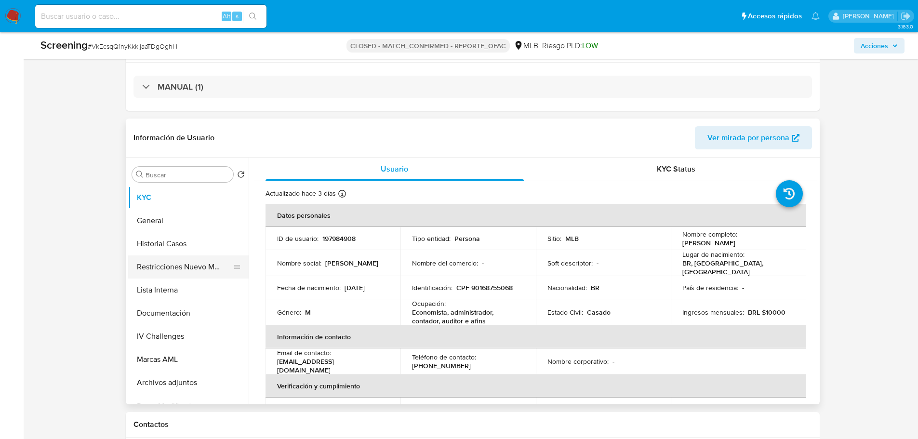
scroll to position [193, 0]
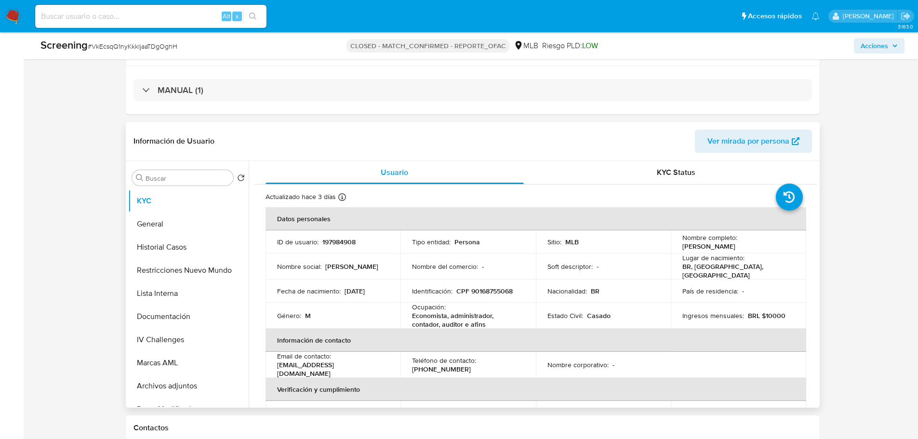
click at [348, 239] on p "197984908" at bounding box center [338, 241] width 33 height 9
copy p "197984908"
drag, startPoint x: 758, startPoint y: 246, endPoint x: 680, endPoint y: 249, distance: 78.1
click at [682, 249] on div "Nombre completo : Gustavo Buzzatti Pacheco" at bounding box center [738, 241] width 112 height 17
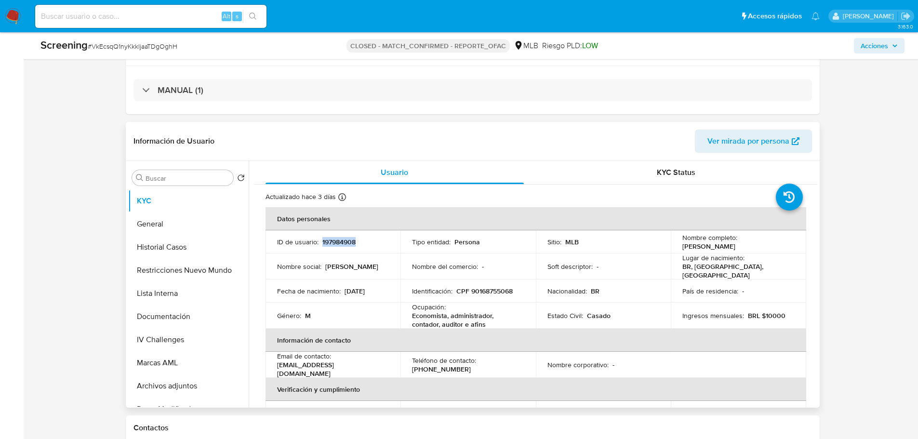
copy p "Gustavo Buzzatti Pacheco"
click at [165, 341] on button "IV Challenges" at bounding box center [184, 339] width 113 height 23
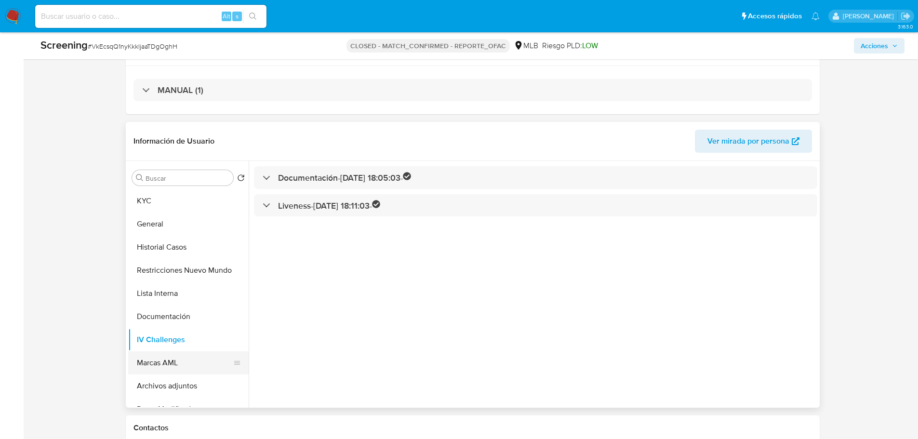
click at [169, 360] on button "Marcas AML" at bounding box center [184, 362] width 113 height 23
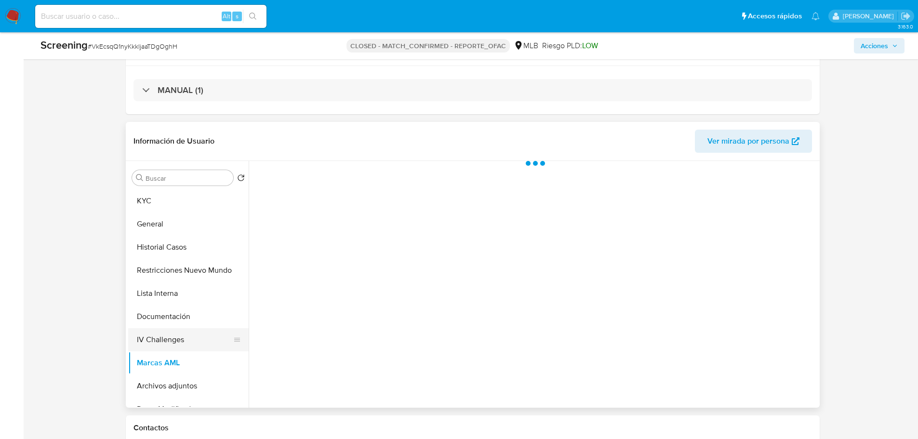
click at [173, 343] on button "IV Challenges" at bounding box center [184, 339] width 113 height 23
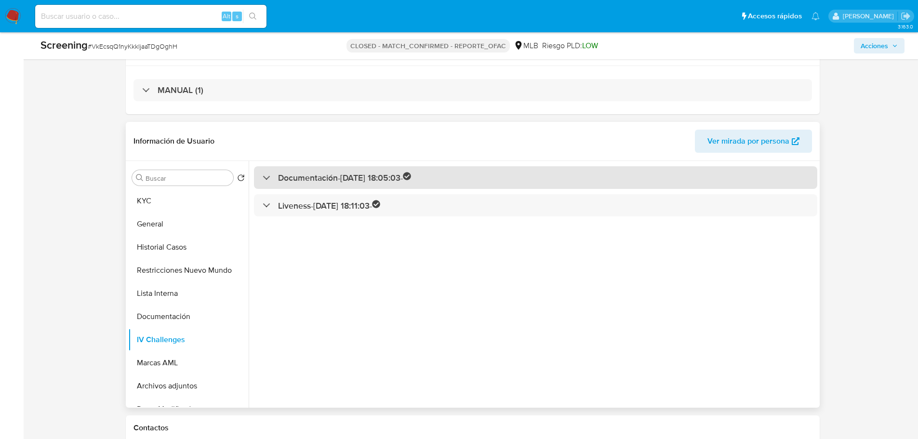
click at [330, 179] on h3 "Documentación - 16/10/2022 18:05:03 -" at bounding box center [344, 177] width 133 height 11
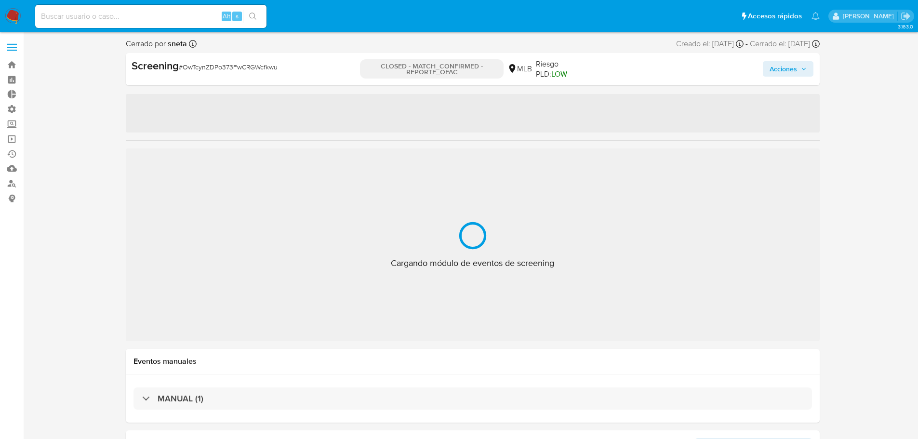
select select "10"
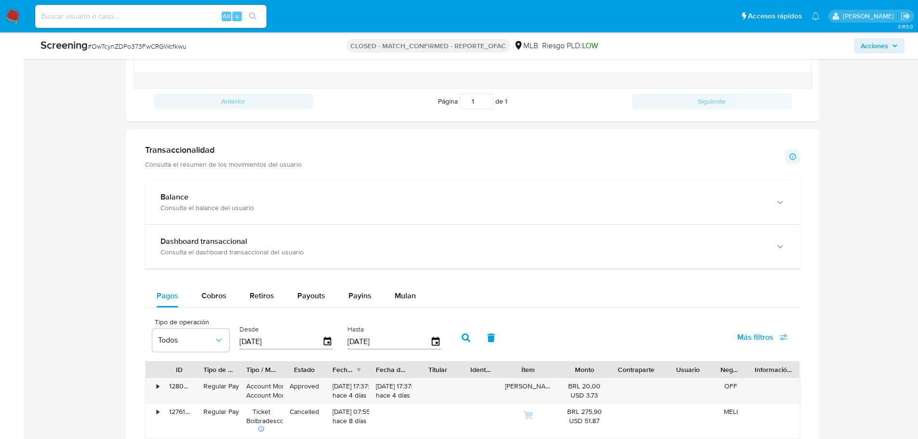
scroll to position [867, 0]
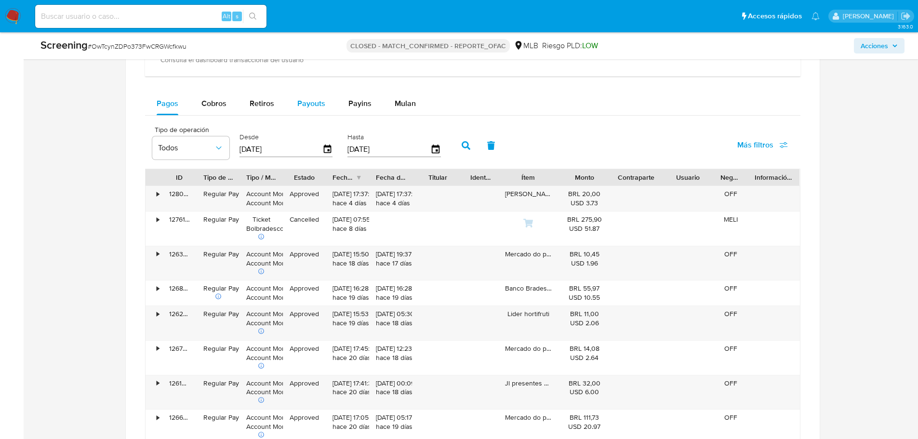
click at [300, 96] on div "Payouts" at bounding box center [311, 103] width 28 height 23
select select "10"
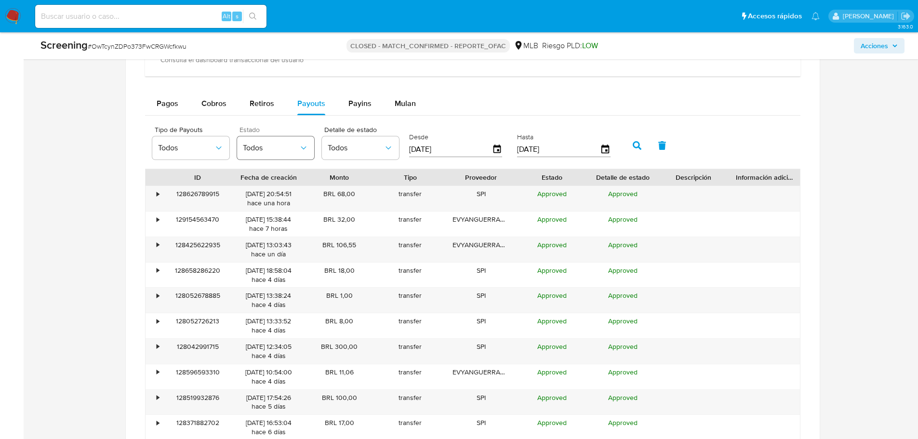
click at [284, 149] on span "Todos" at bounding box center [271, 148] width 56 height 10
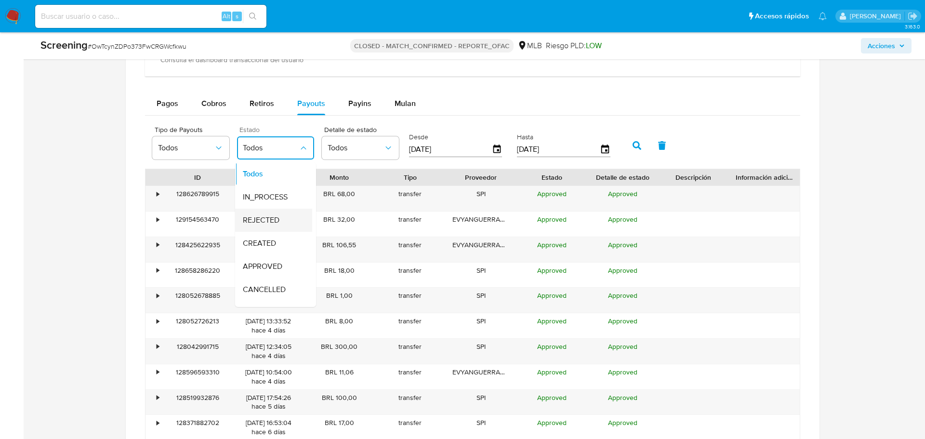
click at [255, 224] on span "REJECTED" at bounding box center [261, 220] width 37 height 10
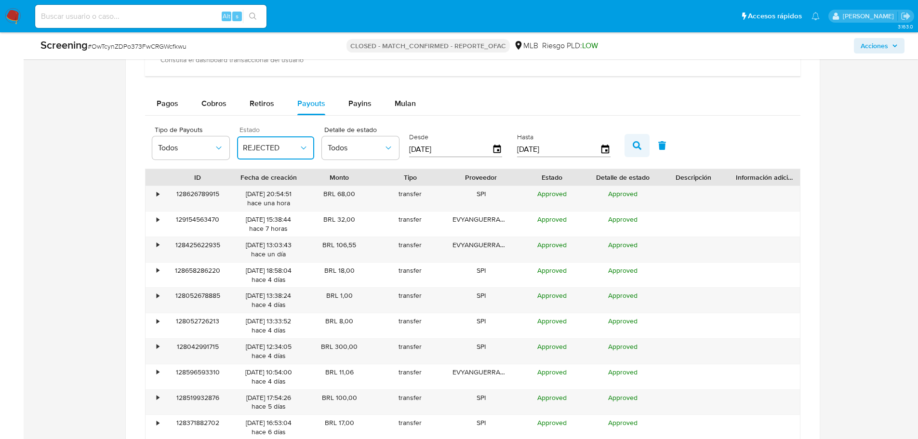
click at [636, 143] on icon "button" at bounding box center [636, 145] width 9 height 9
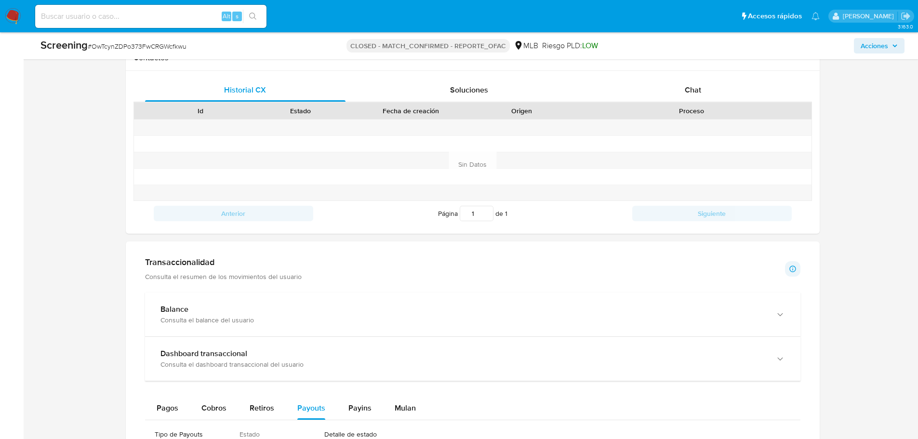
scroll to position [322, 0]
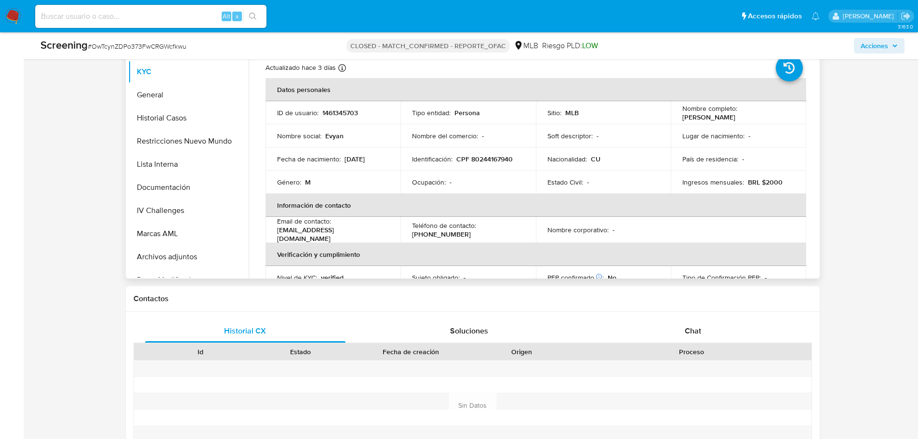
click at [341, 115] on p "1461345703" at bounding box center [340, 112] width 36 height 9
copy p "1461345703"
drag, startPoint x: 740, startPoint y: 119, endPoint x: 679, endPoint y: 120, distance: 61.7
click at [679, 120] on td "Nombre completo : Evyan Guerra Moya" at bounding box center [737, 112] width 135 height 23
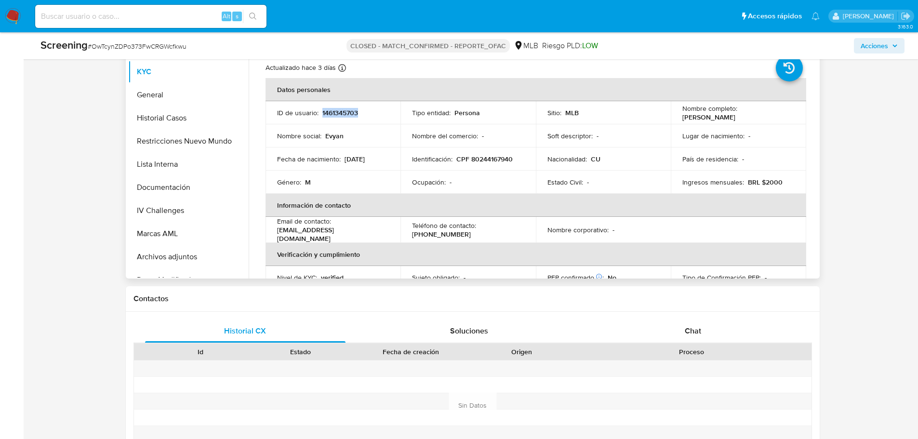
copy p "Evyan Guerra Moya"
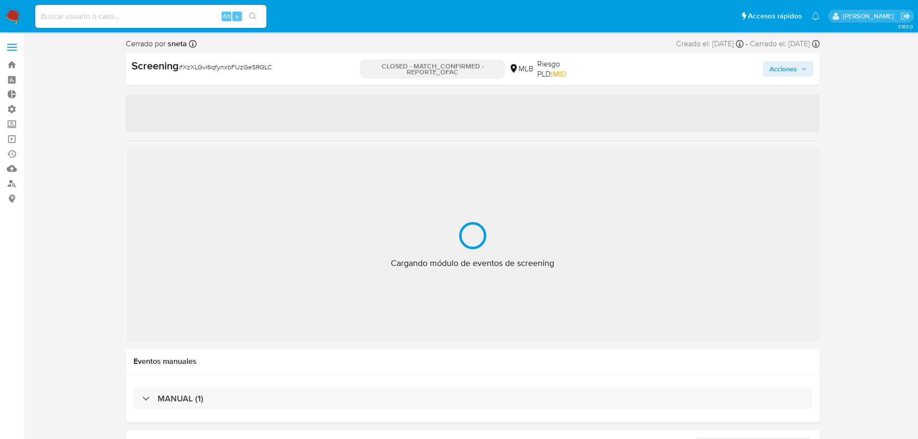
select select "10"
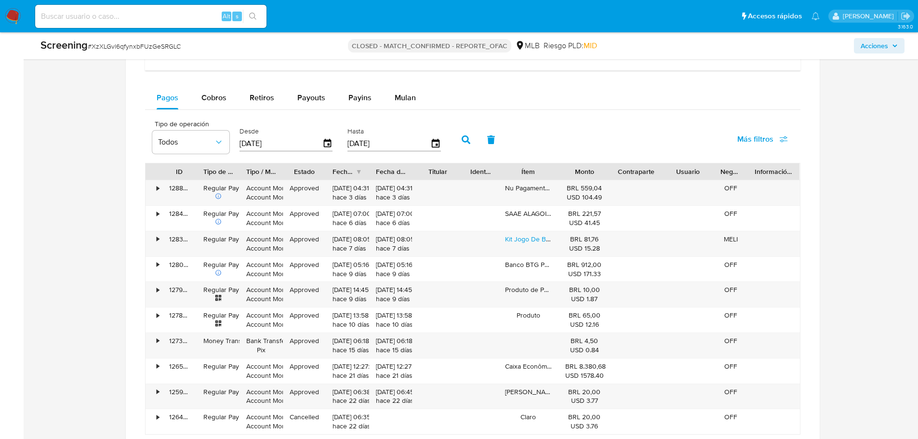
scroll to position [819, 0]
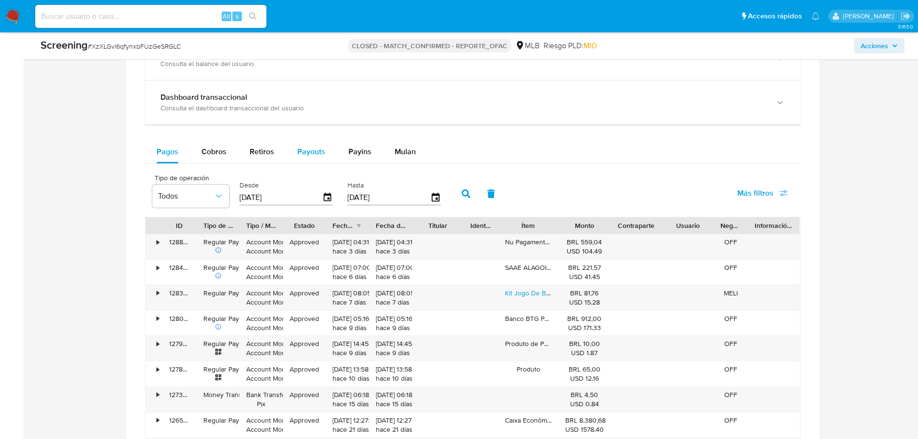
click at [302, 157] on span "Payouts" at bounding box center [311, 151] width 28 height 11
select select "10"
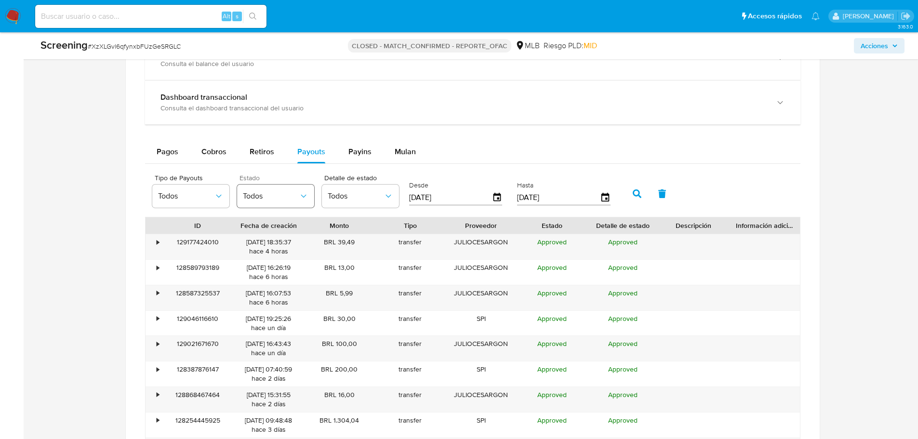
click at [263, 197] on span "Todos" at bounding box center [271, 196] width 56 height 10
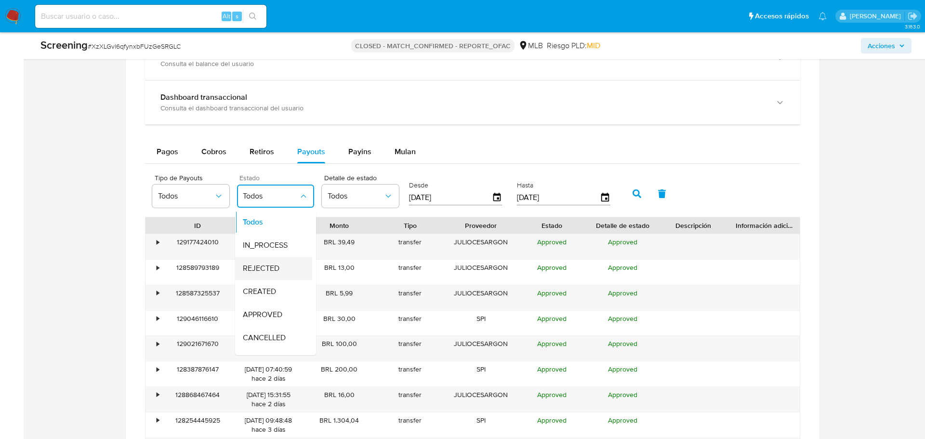
click at [264, 264] on span "REJECTED" at bounding box center [261, 268] width 37 height 10
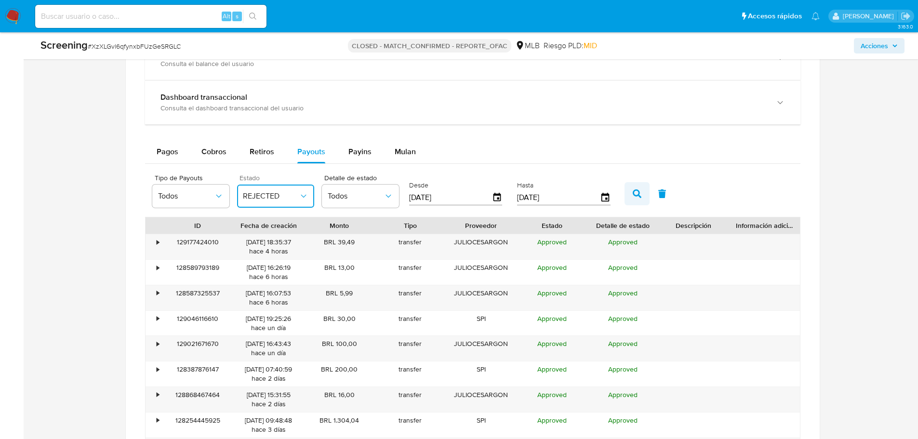
click at [634, 194] on icon "button" at bounding box center [636, 193] width 9 height 9
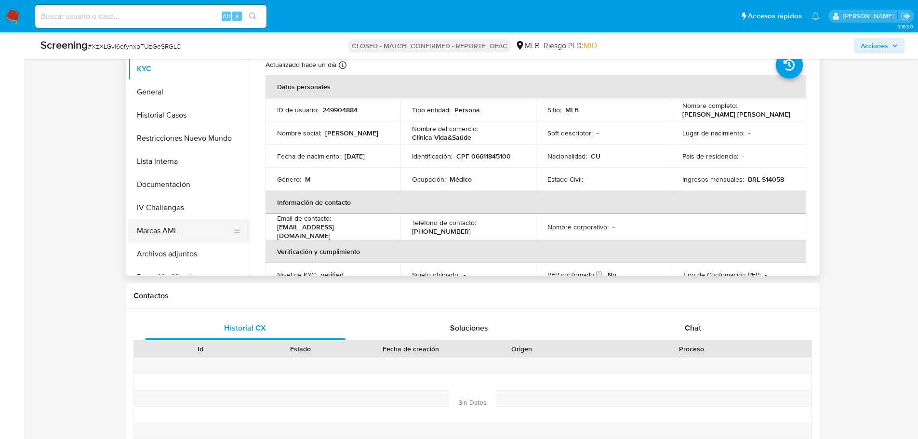
scroll to position [241, 0]
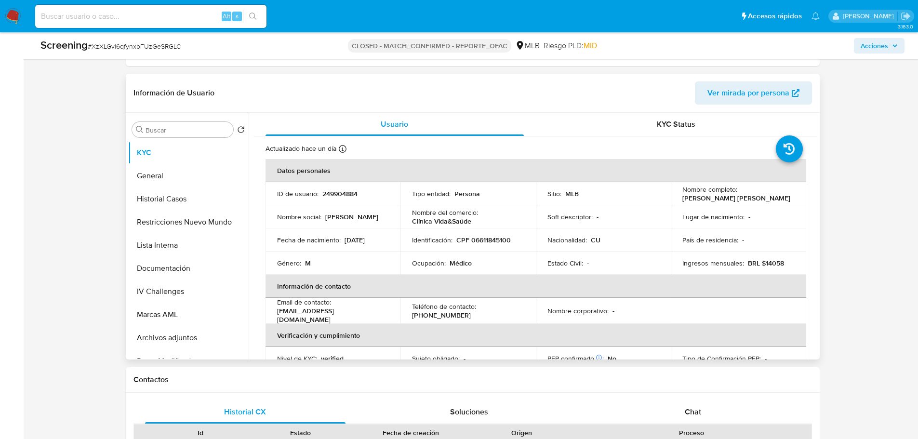
click at [350, 192] on p "249904884" at bounding box center [339, 193] width 35 height 9
copy p "249904884"
drag, startPoint x: 770, startPoint y: 197, endPoint x: 680, endPoint y: 201, distance: 90.1
click at [682, 201] on div "Nombre completo : Julio Cesar Gonzalez Lopez" at bounding box center [738, 193] width 112 height 17
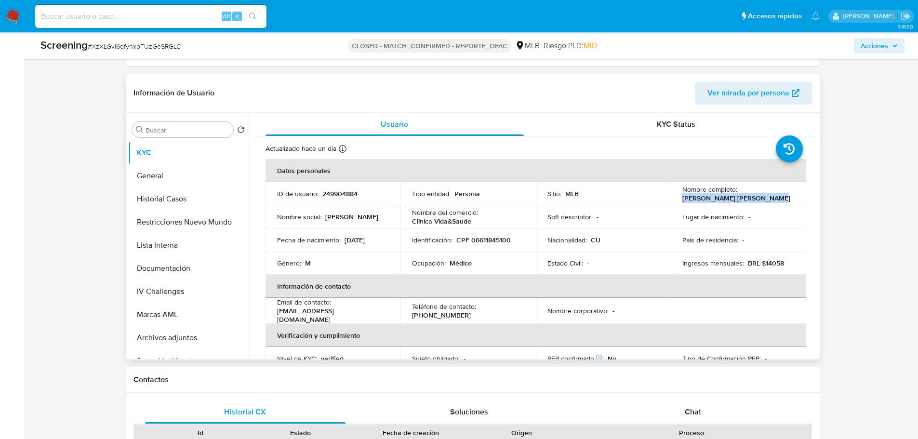
copy p "Julio Cesar Gonzalez Lopez"
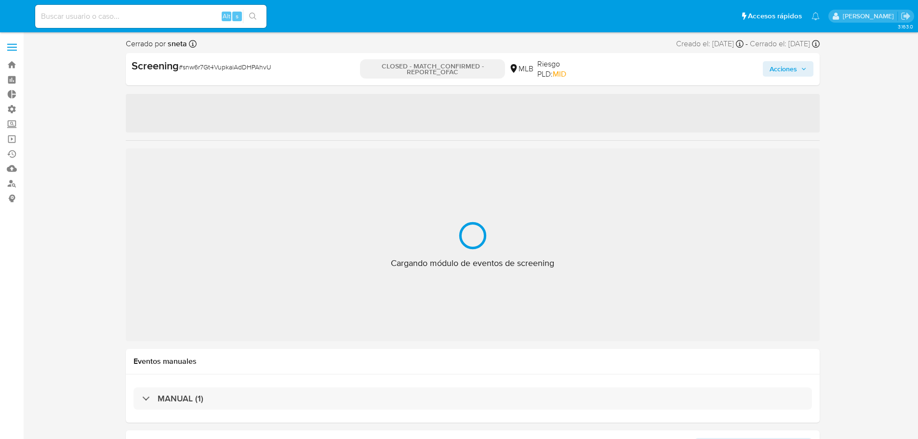
select select "10"
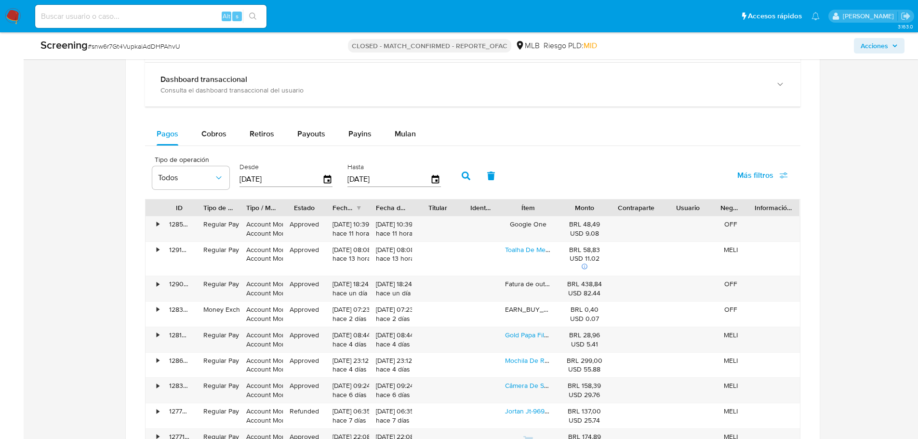
scroll to position [771, 0]
click at [314, 140] on div "Payouts" at bounding box center [311, 134] width 28 height 23
select select "10"
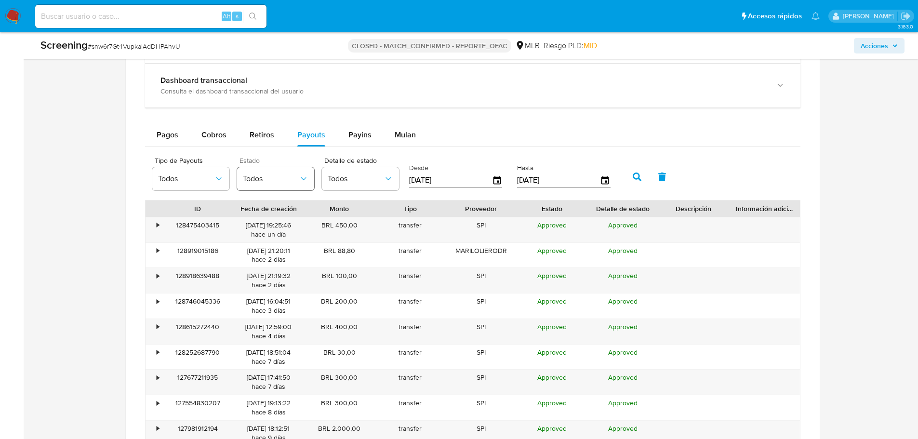
click at [286, 182] on span "Todos" at bounding box center [271, 179] width 56 height 10
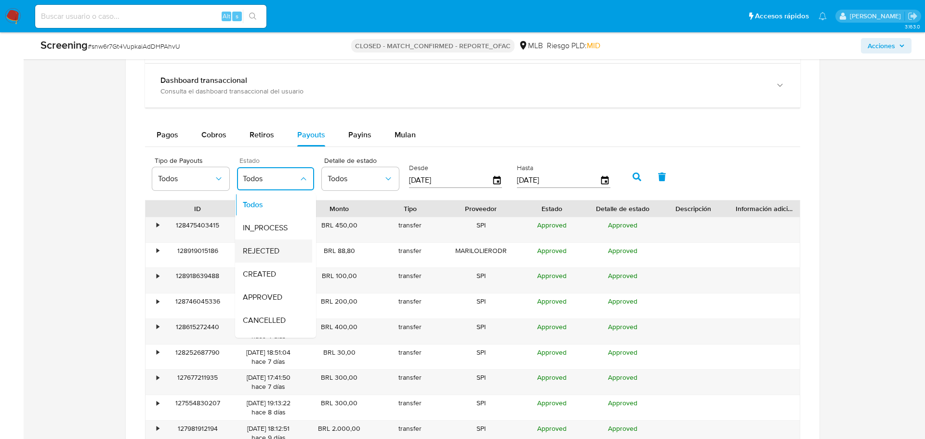
click at [264, 250] on span "REJECTED" at bounding box center [261, 251] width 37 height 10
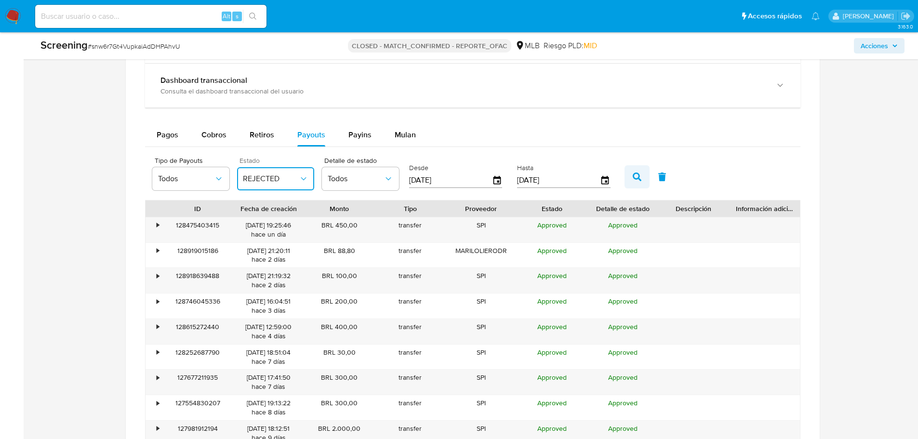
click at [637, 175] on icon "button" at bounding box center [636, 176] width 9 height 9
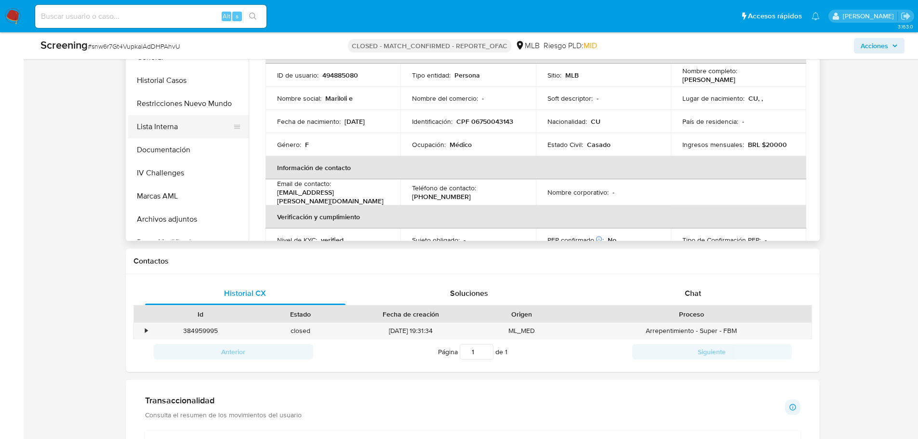
scroll to position [241, 0]
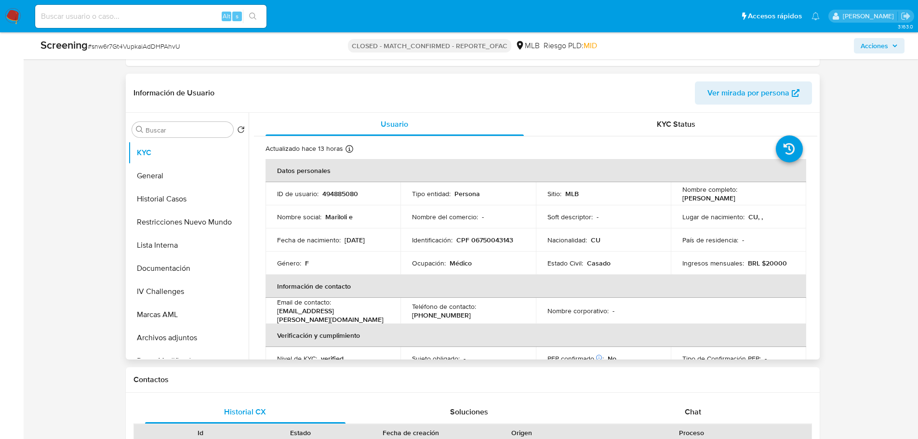
click at [342, 199] on td "ID de usuario : 494885080" at bounding box center [332, 193] width 135 height 23
click at [341, 195] on p "494885080" at bounding box center [340, 193] width 36 height 9
copy p "494885080"
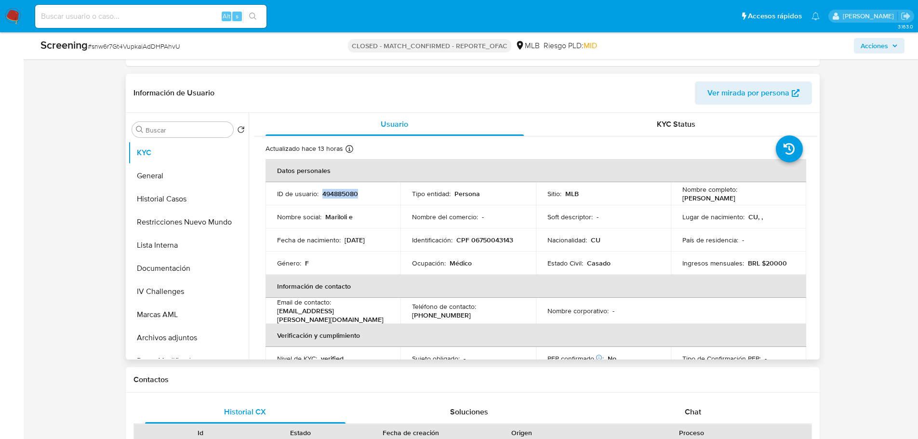
drag, startPoint x: 765, startPoint y: 199, endPoint x: 678, endPoint y: 201, distance: 86.7
click at [678, 201] on td "Nombre completo : Mariloli Echevarria Castro" at bounding box center [737, 193] width 135 height 23
copy p "Mariloli Echevarria Castro"
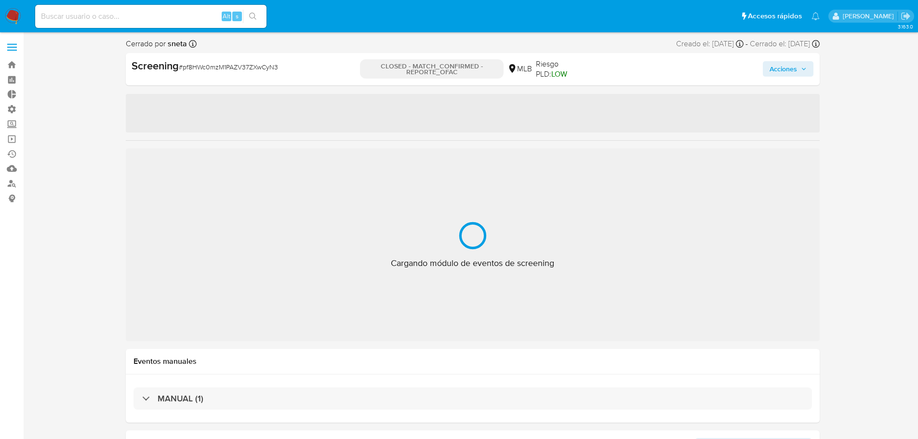
select select "10"
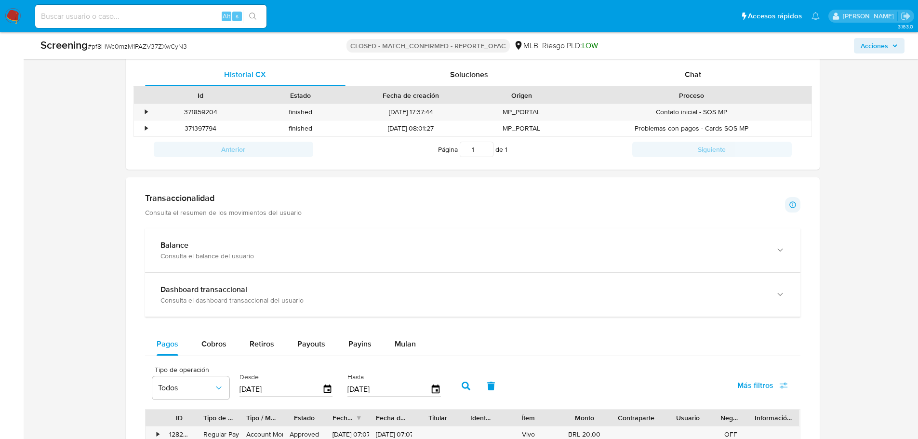
scroll to position [819, 0]
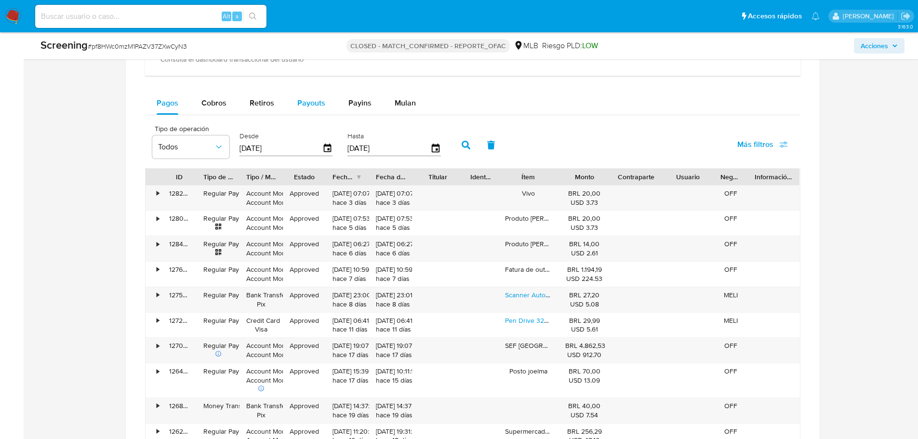
click at [317, 101] on span "Payouts" at bounding box center [311, 102] width 28 height 11
select select "10"
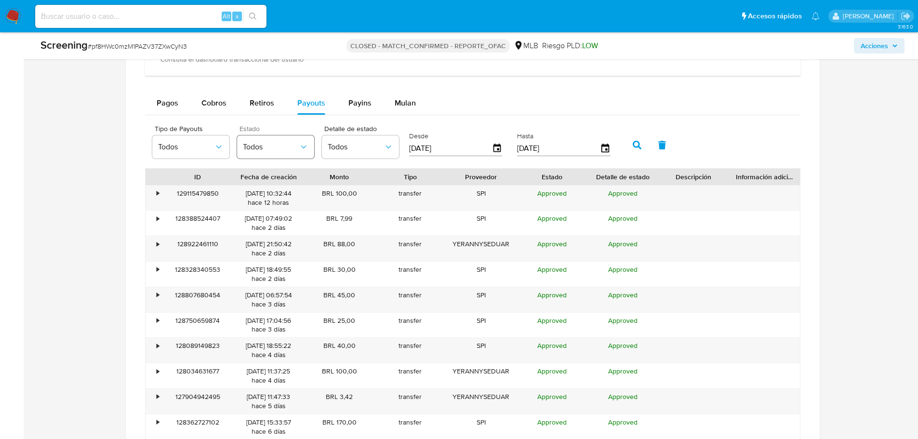
drag, startPoint x: 288, startPoint y: 144, endPoint x: 284, endPoint y: 153, distance: 9.5
click at [288, 144] on span "Todos" at bounding box center [271, 147] width 56 height 10
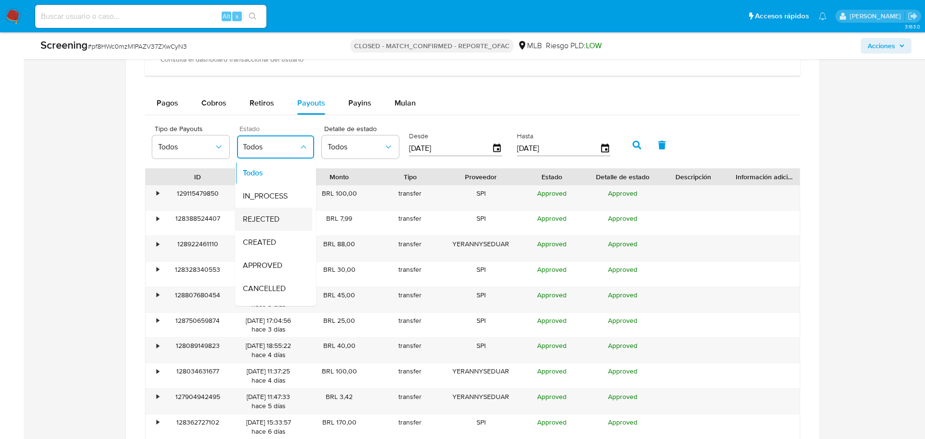
click at [263, 215] on span "REJECTED" at bounding box center [261, 219] width 37 height 10
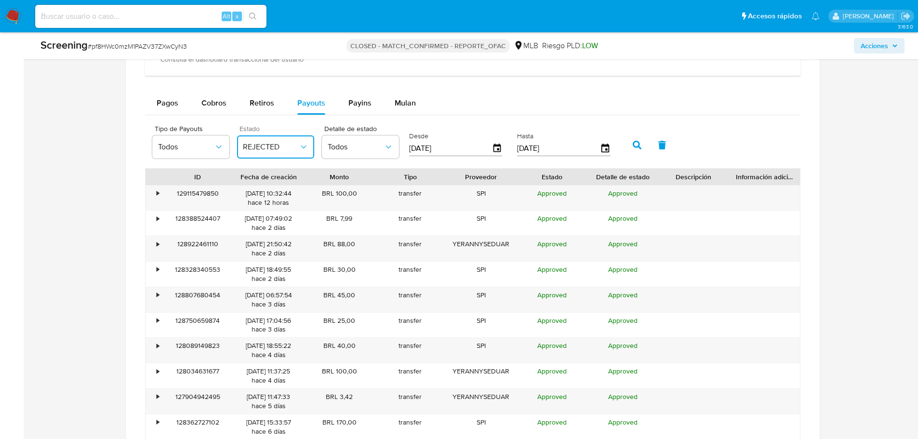
drag, startPoint x: 638, startPoint y: 144, endPoint x: 622, endPoint y: 163, distance: 25.3
click at [638, 143] on icon "button" at bounding box center [636, 145] width 9 height 9
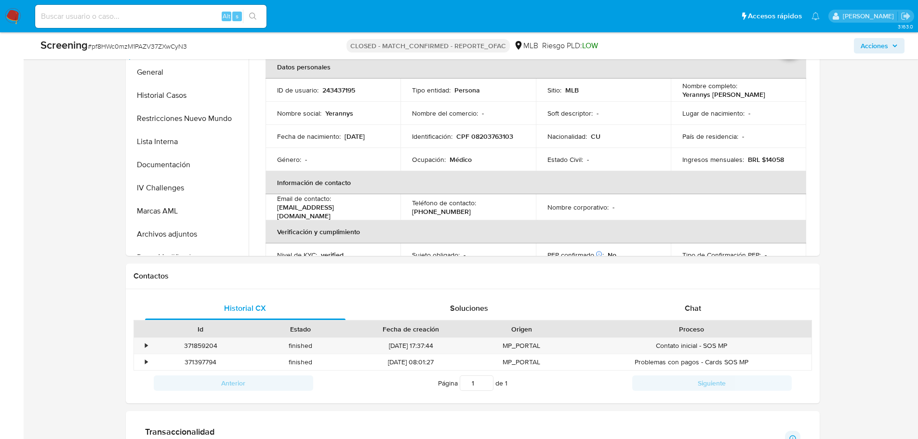
scroll to position [273, 0]
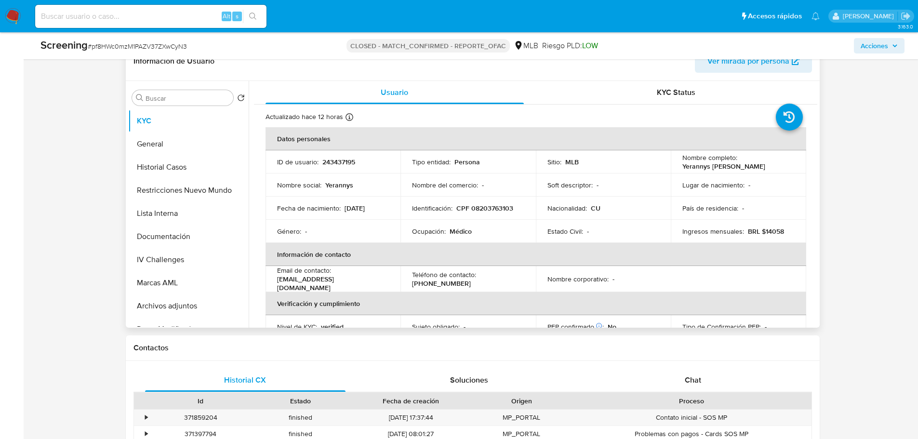
click at [347, 164] on p "243437195" at bounding box center [338, 161] width 33 height 9
copy p "243437195"
drag, startPoint x: 708, startPoint y: 173, endPoint x: 679, endPoint y: 165, distance: 30.5
click at [679, 165] on td "Nombre completo : Yerannys Eduardo Almaguer Chacon" at bounding box center [737, 161] width 135 height 23
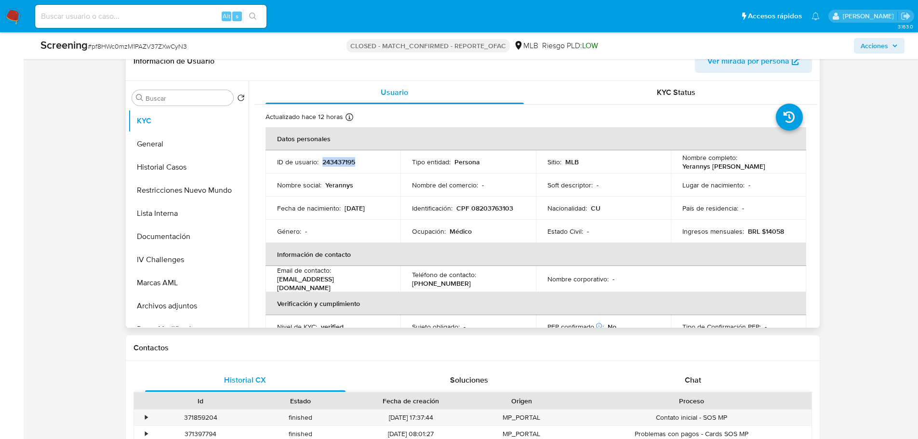
copy p "Yerannys Eduardo Almaguer Chacon"
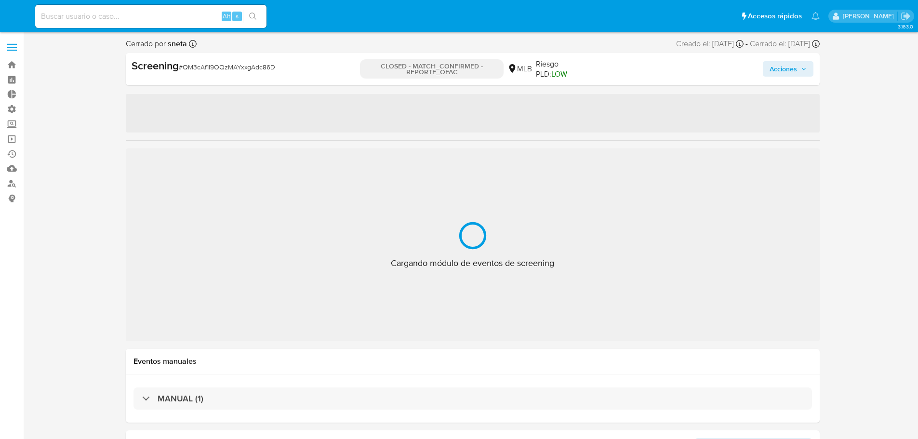
select select "10"
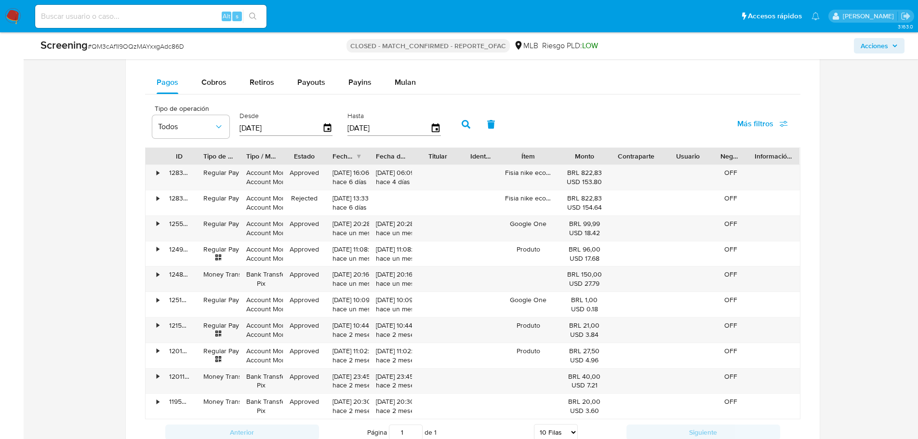
scroll to position [819, 0]
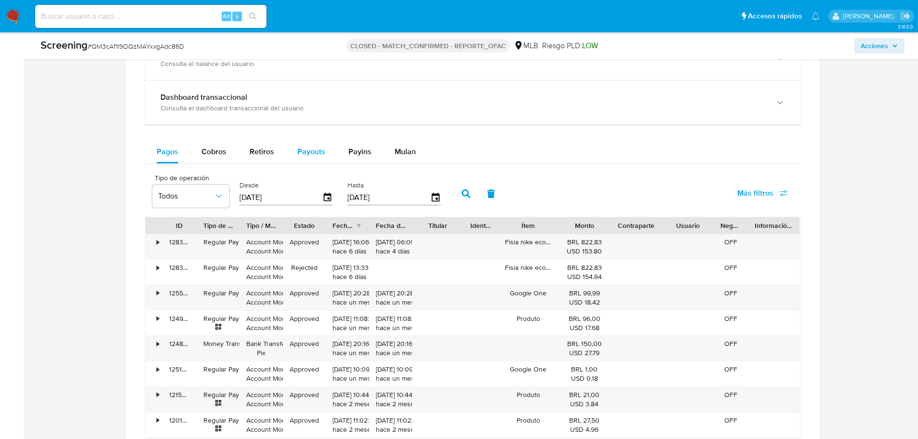
click at [304, 151] on span "Payouts" at bounding box center [311, 151] width 28 height 11
select select "10"
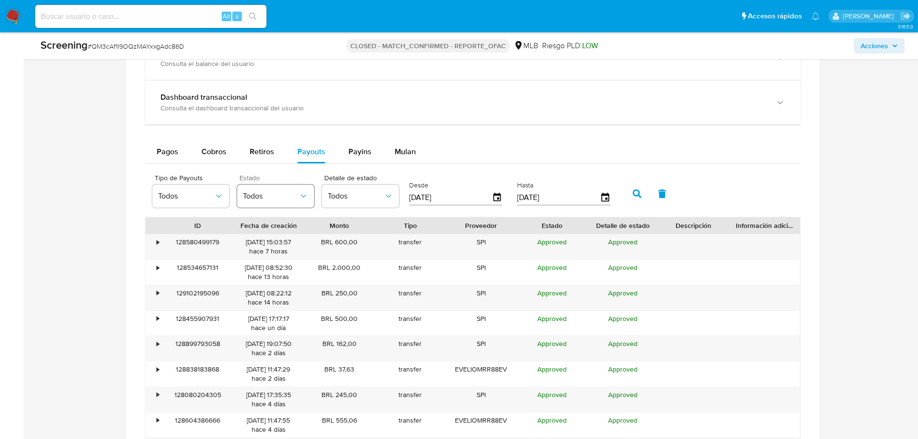
click at [280, 188] on button "Todos" at bounding box center [275, 195] width 77 height 23
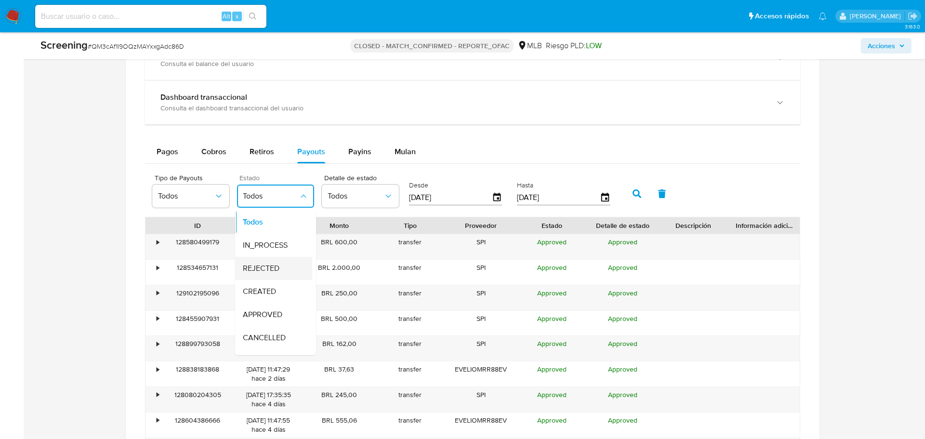
click at [267, 274] on div "REJECTED" at bounding box center [271, 268] width 56 height 23
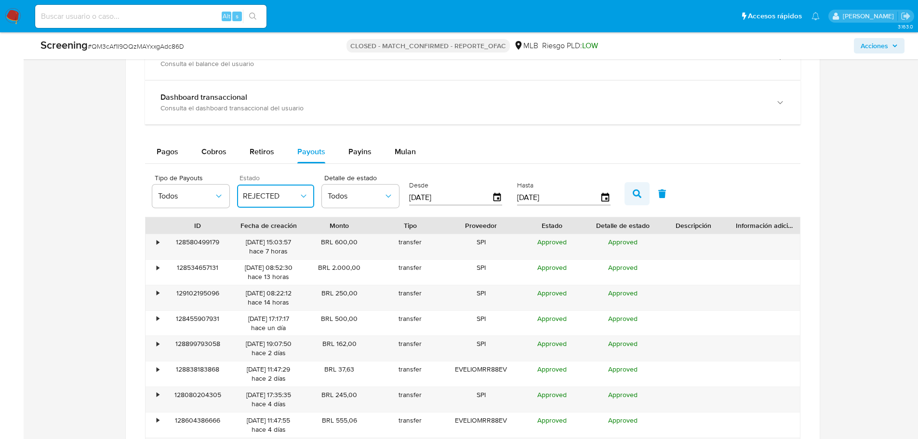
click at [634, 194] on icon "button" at bounding box center [636, 193] width 9 height 9
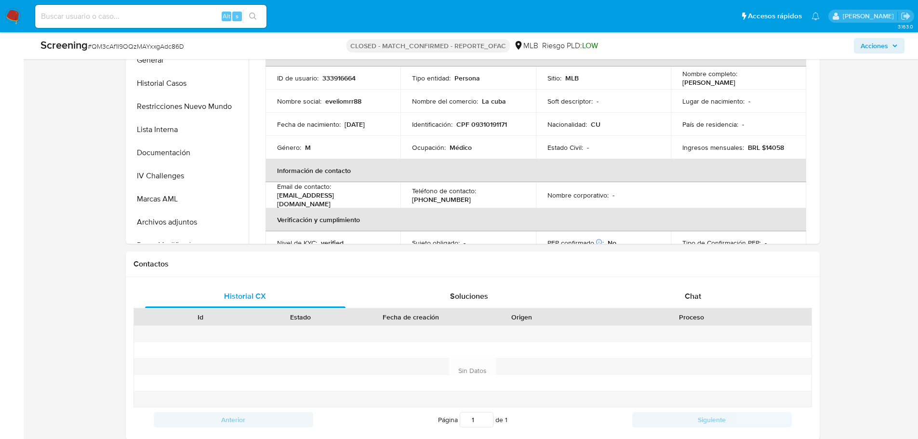
scroll to position [241, 0]
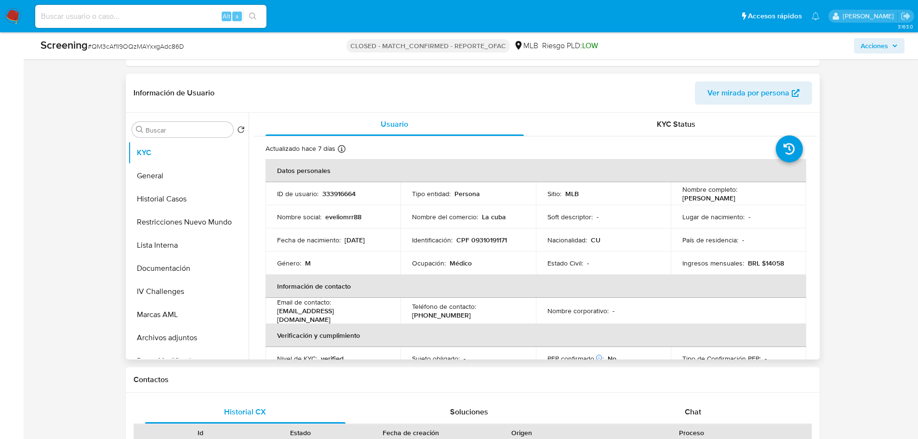
drag, startPoint x: 772, startPoint y: 197, endPoint x: 680, endPoint y: 200, distance: 91.6
click at [682, 200] on div "Nombre completo : Evelio Manuel Ramos Rubinet" at bounding box center [738, 193] width 112 height 17
copy p "Evelio Manuel Ramos Rubinet"
click at [345, 195] on p "333916664" at bounding box center [338, 193] width 33 height 9
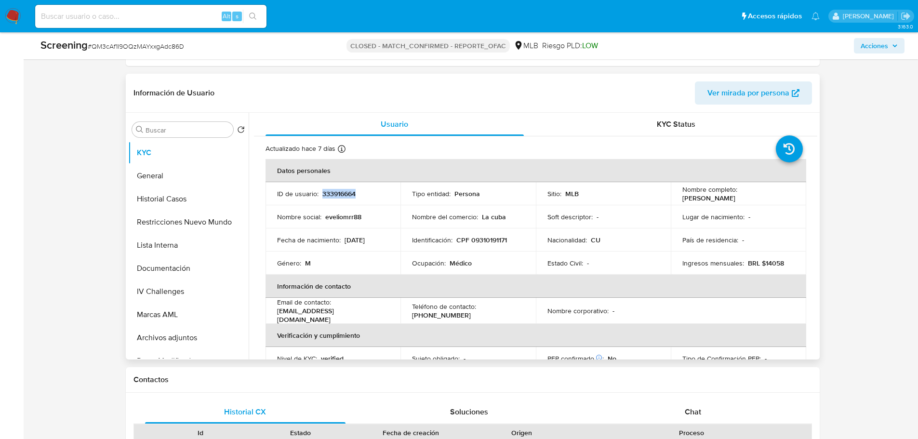
copy p "333916664"
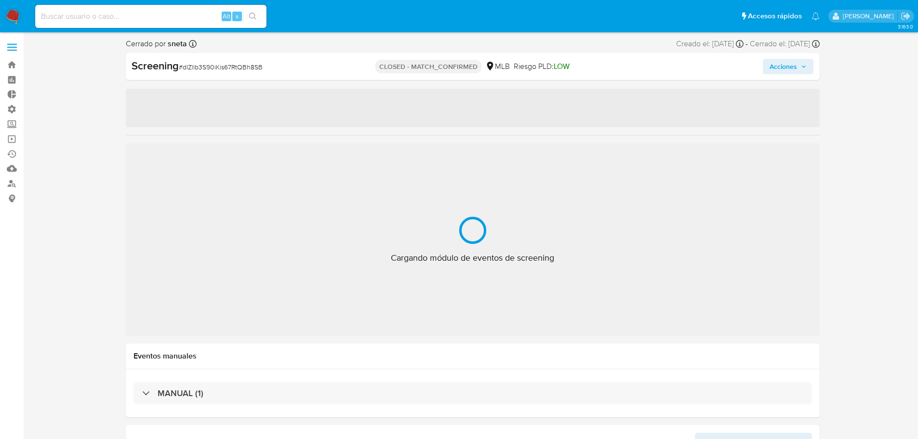
select select "10"
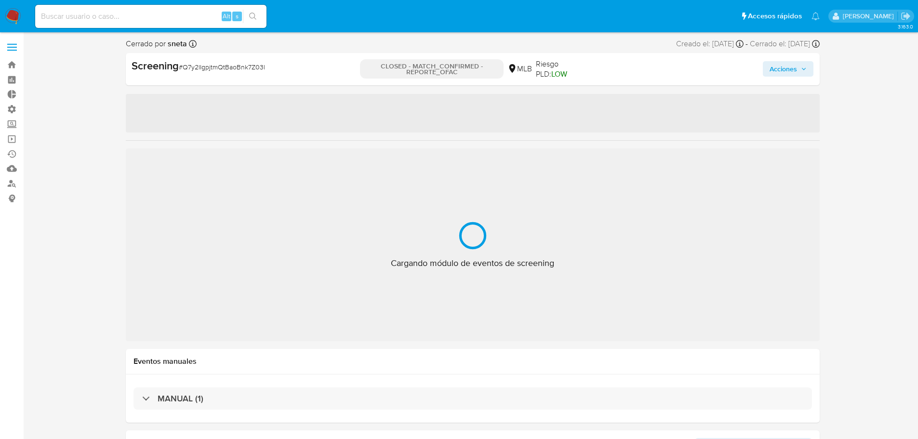
select select "10"
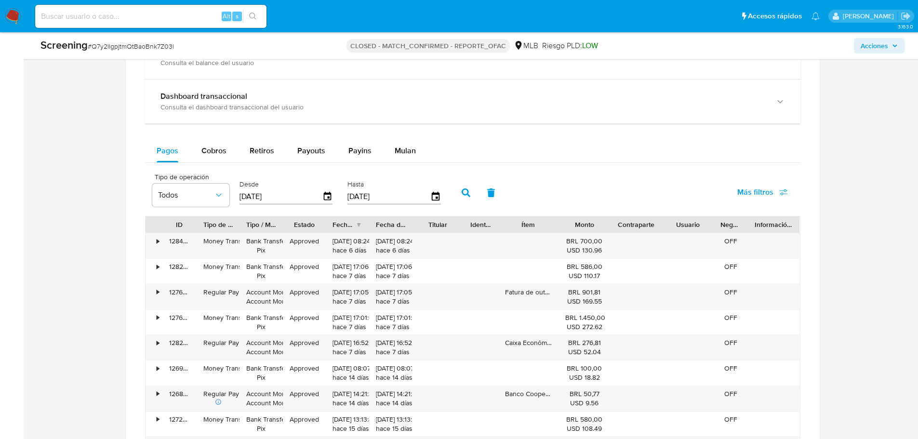
scroll to position [819, 0]
click at [316, 151] on span "Payouts" at bounding box center [311, 151] width 28 height 11
select select "10"
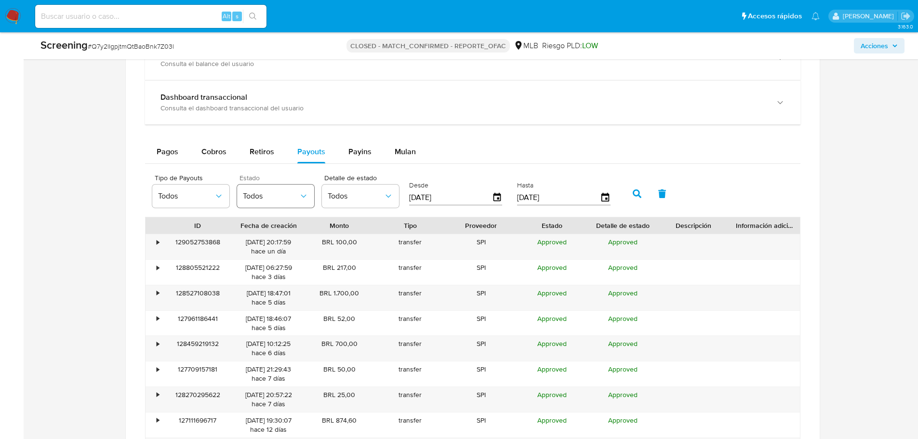
click at [293, 192] on span "Todos" at bounding box center [271, 196] width 56 height 10
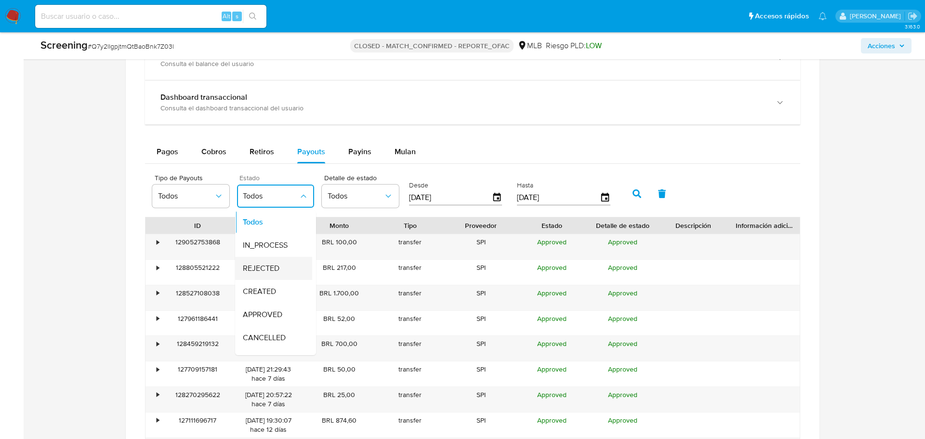
click at [284, 270] on div "REJECTED" at bounding box center [271, 268] width 56 height 23
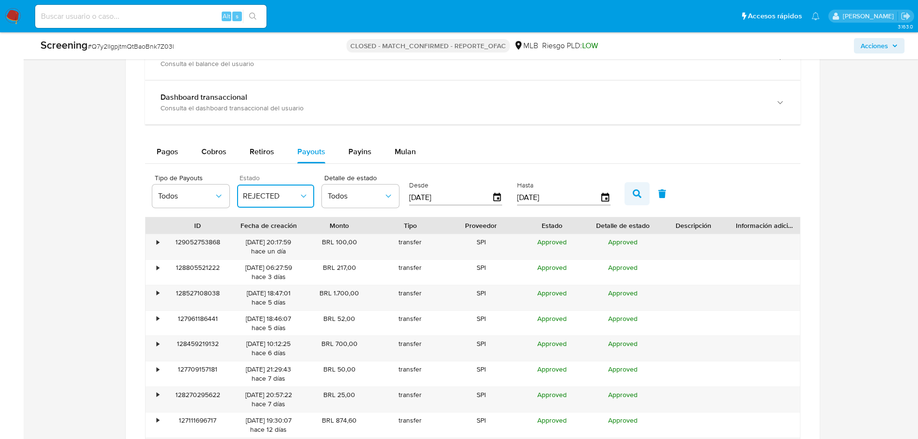
click at [645, 192] on button "button" at bounding box center [636, 193] width 25 height 23
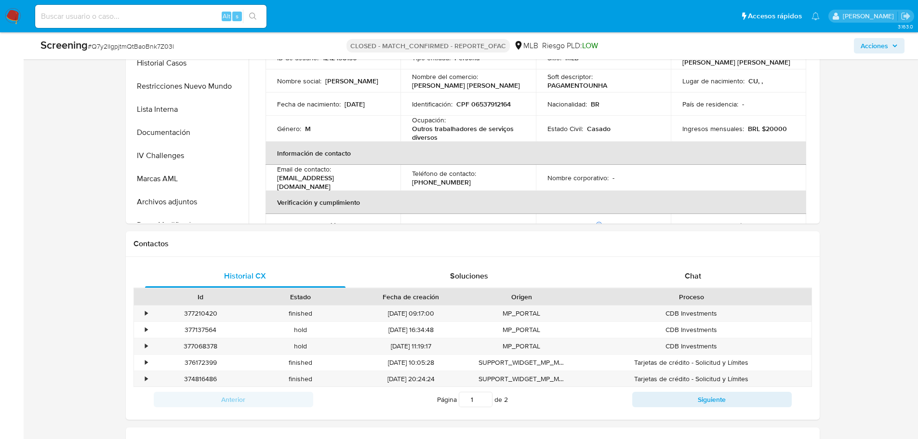
scroll to position [241, 0]
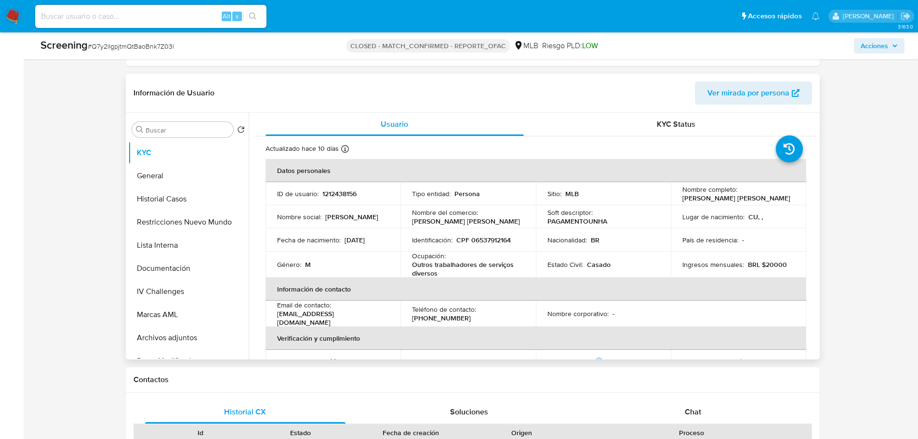
click at [352, 192] on p "1212438156" at bounding box center [339, 193] width 34 height 9
copy p "1212438156"
drag, startPoint x: 771, startPoint y: 199, endPoint x: 680, endPoint y: 199, distance: 91.5
click at [682, 199] on div "Nombre completo : Luis Manuel Perez Hernandez" at bounding box center [738, 193] width 112 height 17
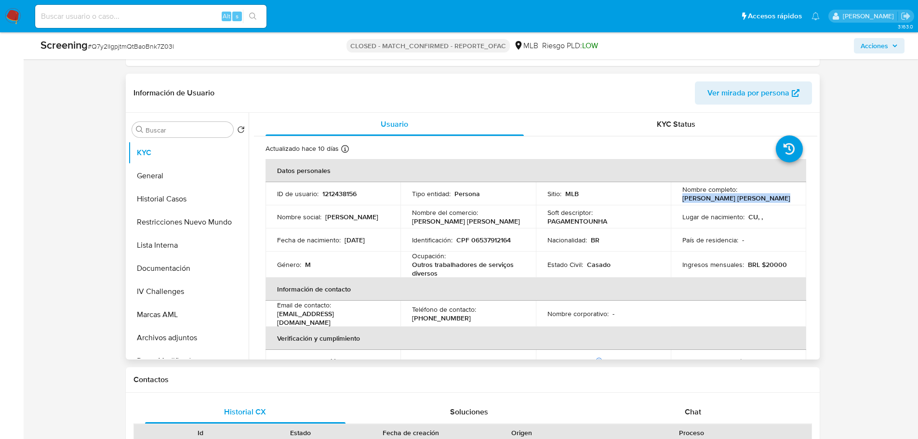
copy p "Luis Manuel Perez Hernandez"
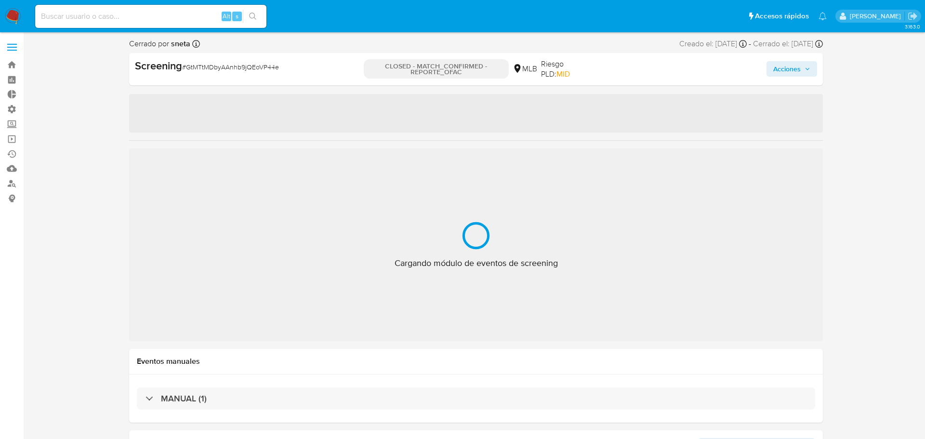
select select "10"
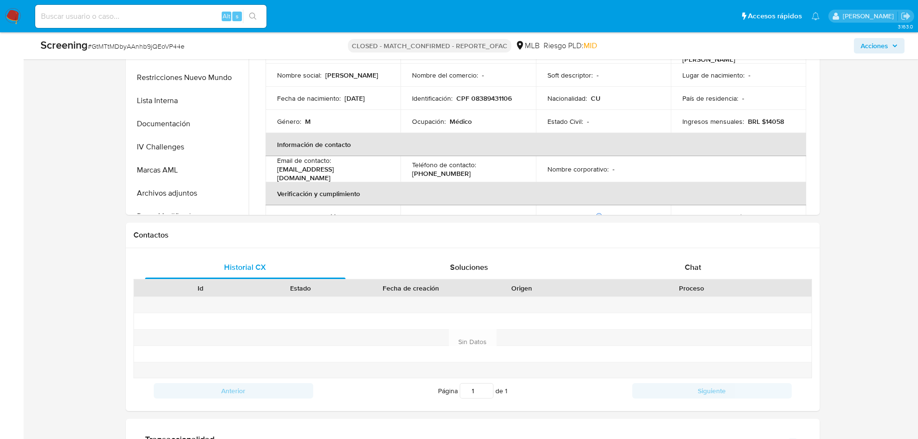
scroll to position [722, 0]
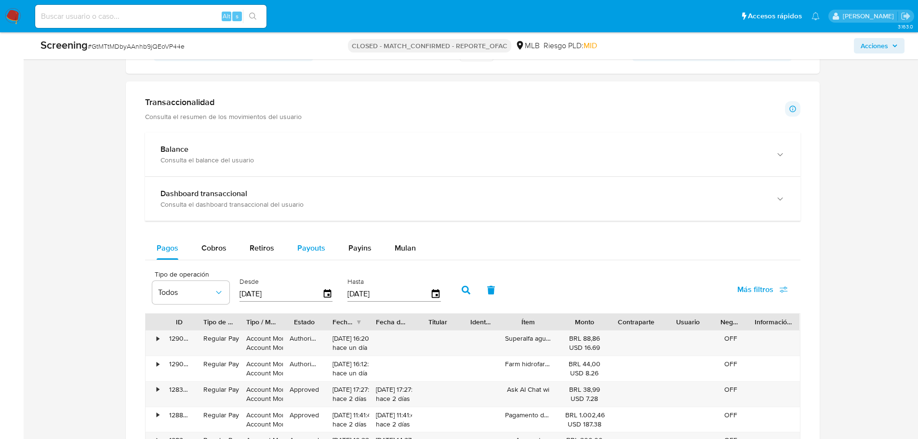
click at [321, 256] on div "Payouts" at bounding box center [311, 247] width 28 height 23
select select "10"
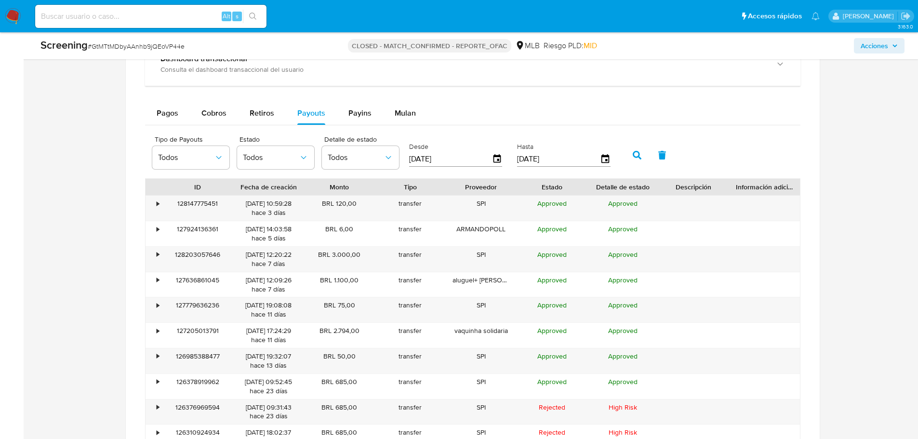
scroll to position [867, 0]
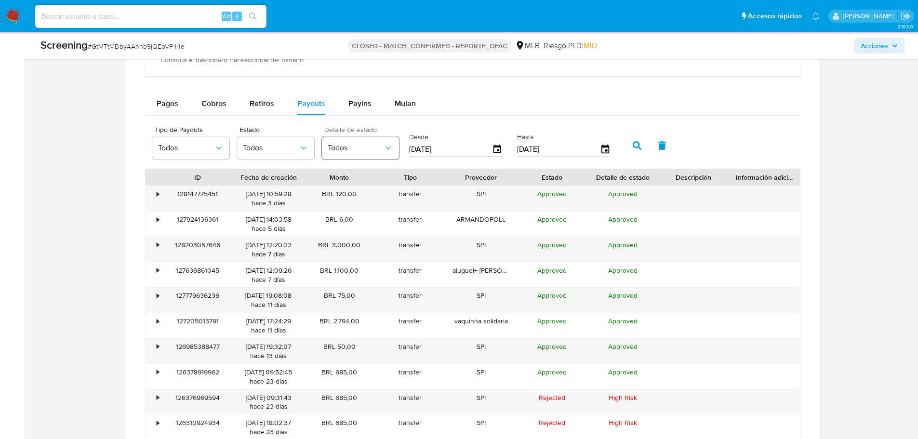
click at [356, 148] on span "Todos" at bounding box center [356, 148] width 56 height 10
click at [280, 146] on span "Todos" at bounding box center [271, 148] width 56 height 10
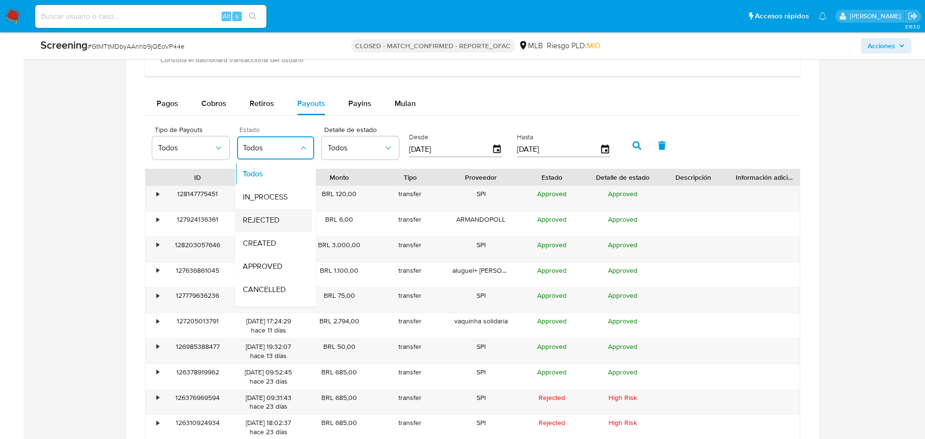
click at [272, 222] on span "REJECTED" at bounding box center [261, 220] width 37 height 10
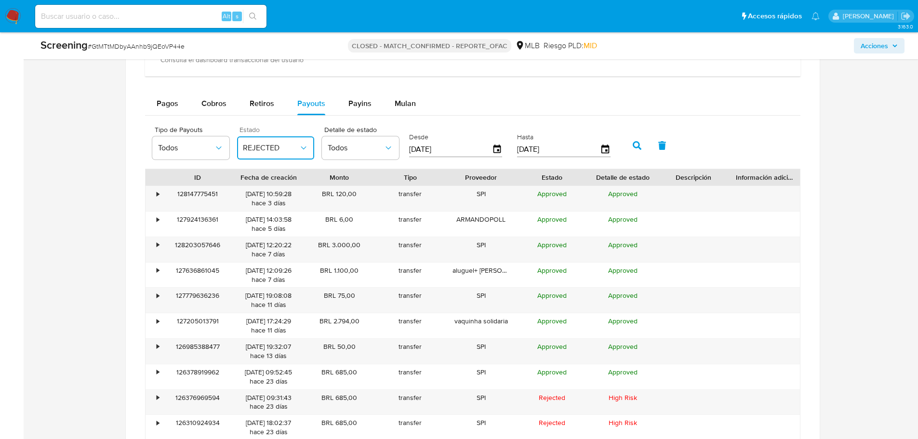
click at [634, 141] on icon "button" at bounding box center [636, 145] width 9 height 9
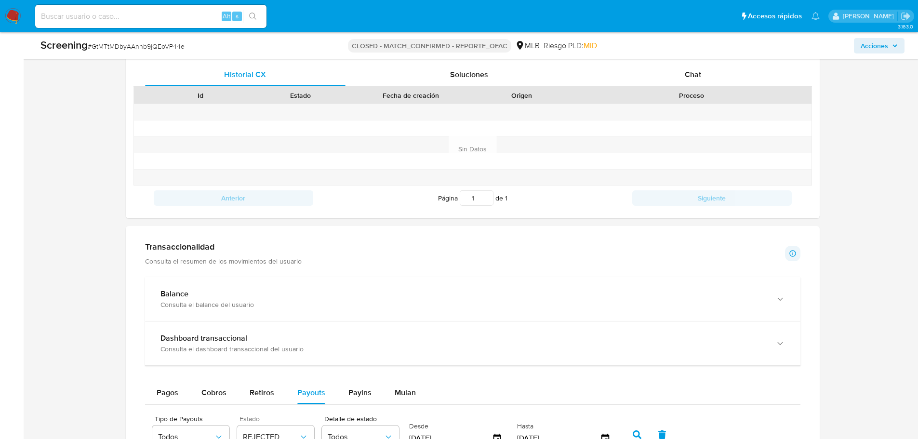
scroll to position [337, 0]
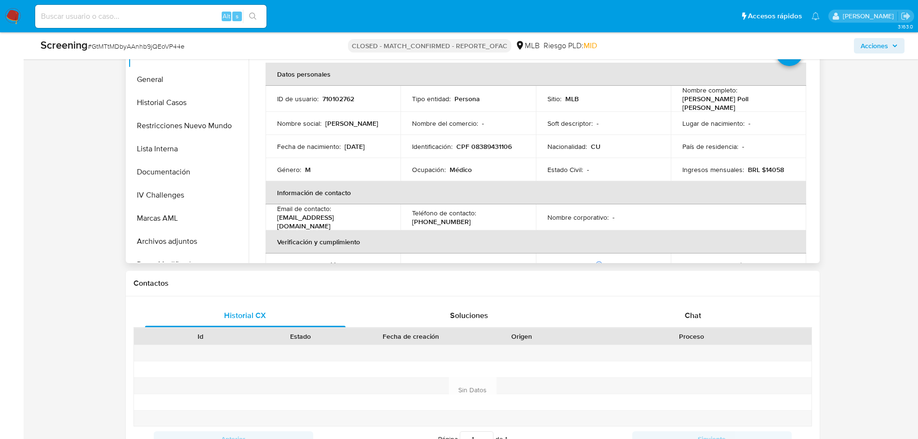
click at [350, 94] on p "710102762" at bounding box center [338, 98] width 32 height 9
copy p "710102762"
drag, startPoint x: 743, startPoint y: 103, endPoint x: 676, endPoint y: 100, distance: 67.0
click at [676, 100] on td "Nombre completo : Armando Poll Rueda" at bounding box center [737, 99] width 135 height 26
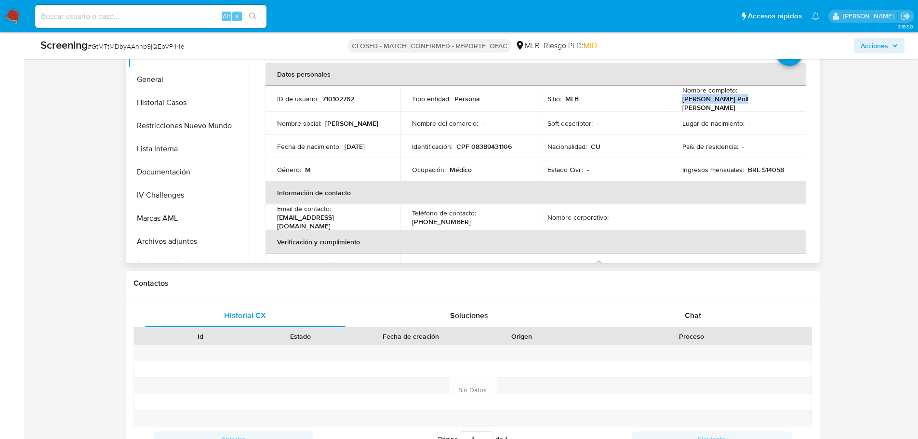
copy p "Armando Poll Rueda"
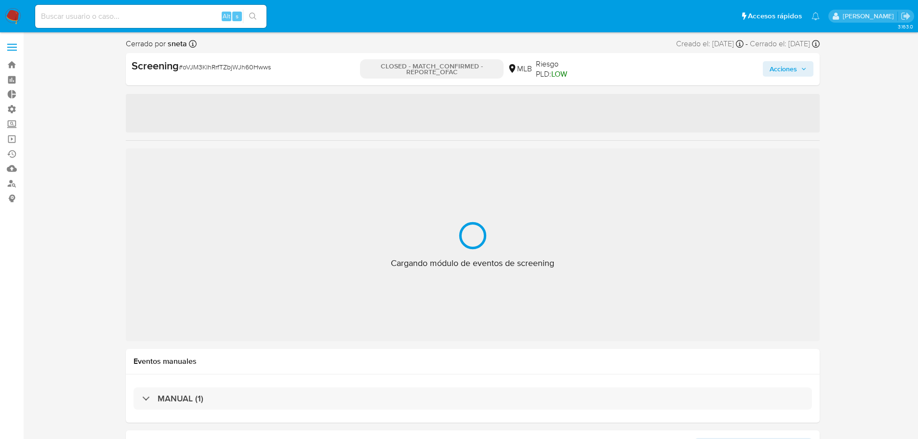
select select "10"
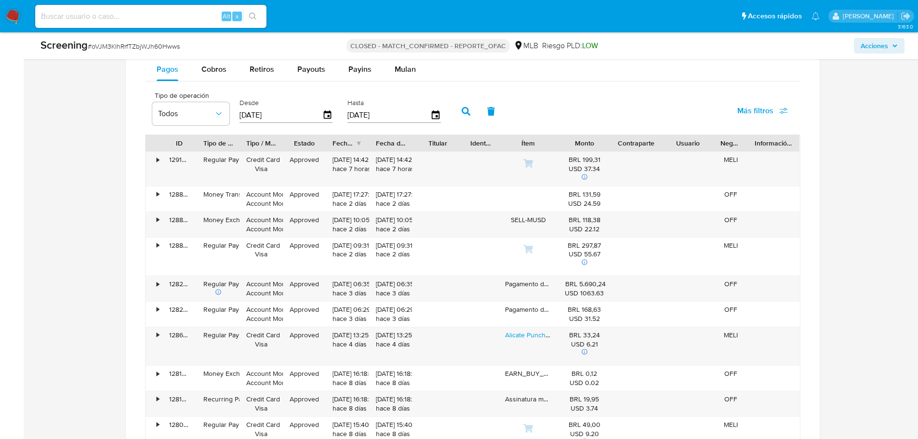
scroll to position [771, 0]
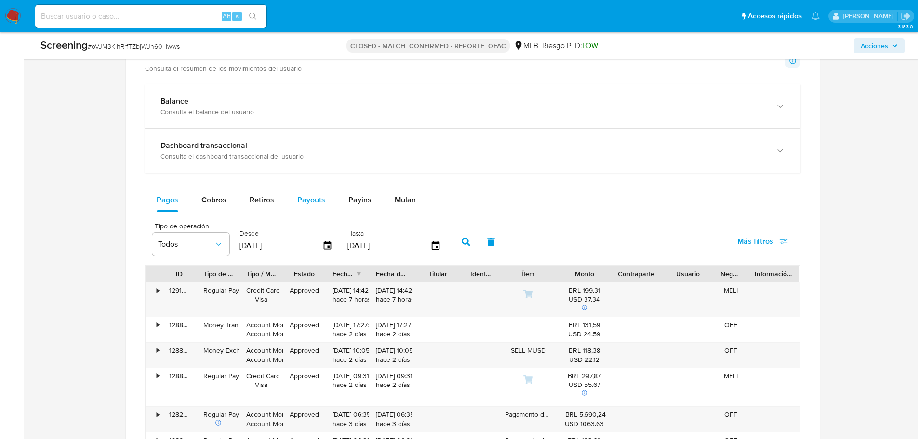
click at [306, 203] on span "Payouts" at bounding box center [311, 199] width 28 height 11
select select "10"
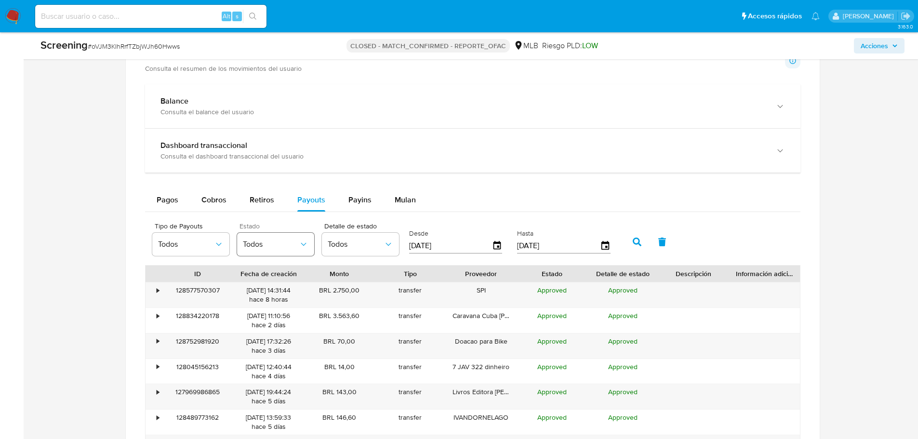
click at [265, 249] on button "Todos" at bounding box center [275, 244] width 77 height 23
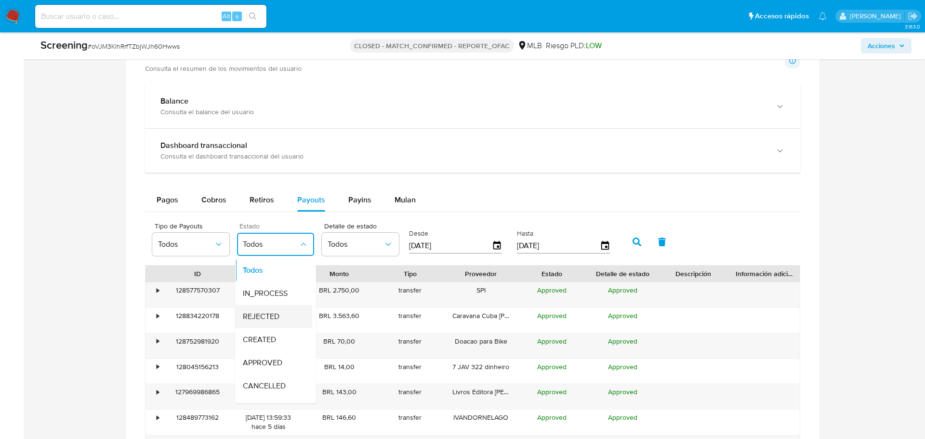
click at [274, 315] on span "REJECTED" at bounding box center [261, 317] width 37 height 10
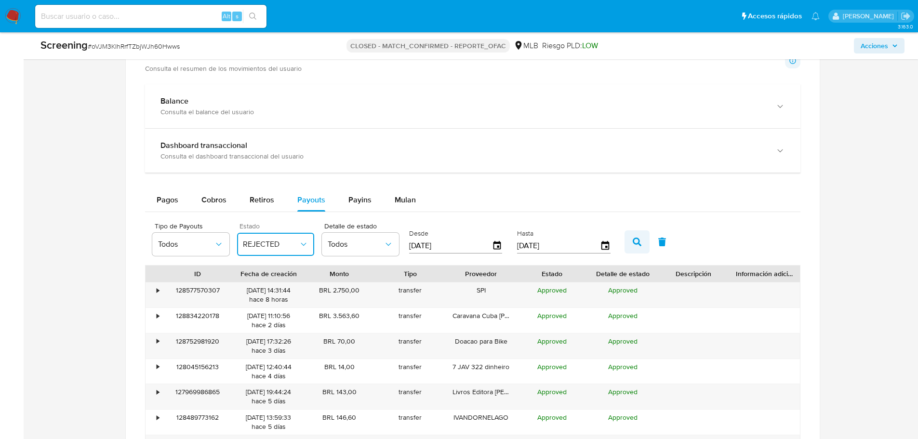
click at [633, 246] on icon "button" at bounding box center [636, 241] width 9 height 9
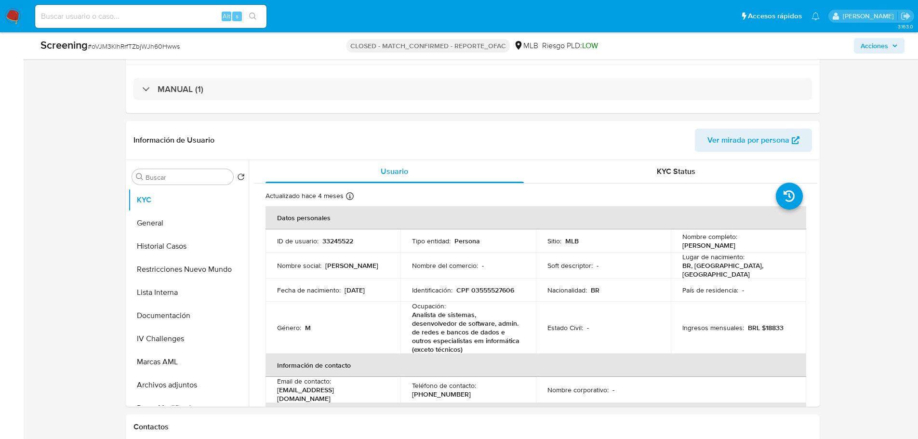
scroll to position [241, 0]
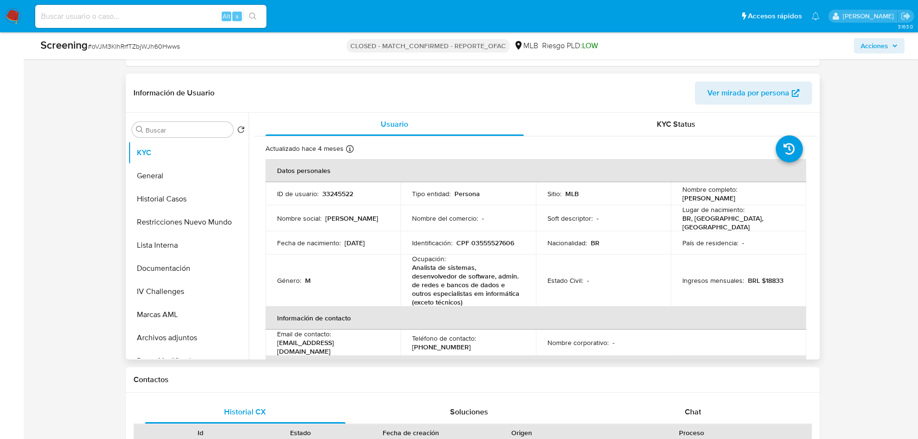
click at [343, 195] on p "33245522" at bounding box center [337, 193] width 31 height 9
copy p "33245522"
drag, startPoint x: 751, startPoint y: 202, endPoint x: 675, endPoint y: 198, distance: 76.7
click at [675, 198] on td "Nombre completo : [PERSON_NAME]" at bounding box center [737, 193] width 135 height 23
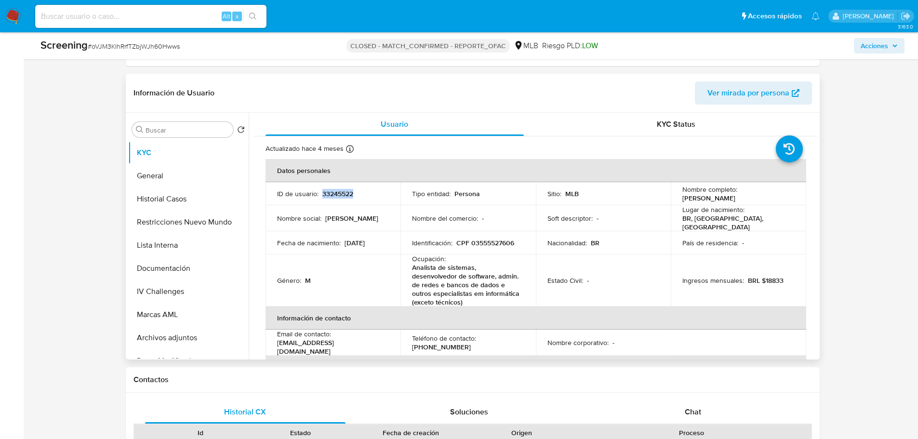
copy p "[PERSON_NAME]"
click at [169, 300] on button "IV Challenges" at bounding box center [184, 291] width 113 height 23
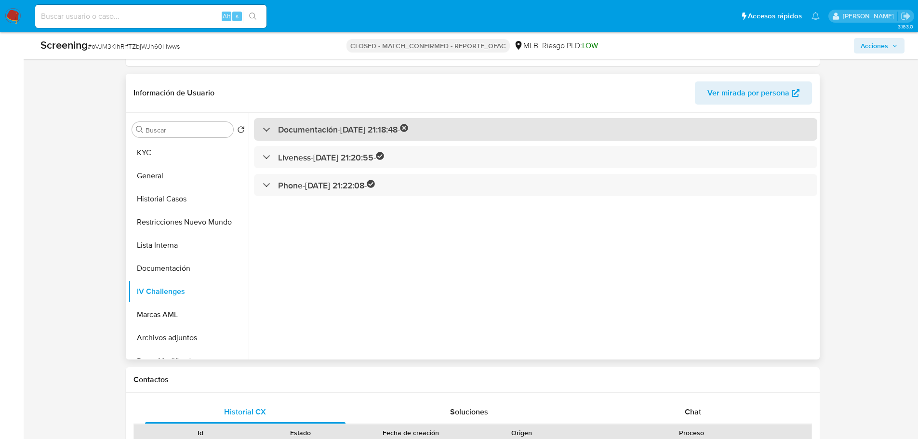
click at [340, 131] on h3 "Documentación - [DATE] 21:18:48 -" at bounding box center [343, 129] width 131 height 11
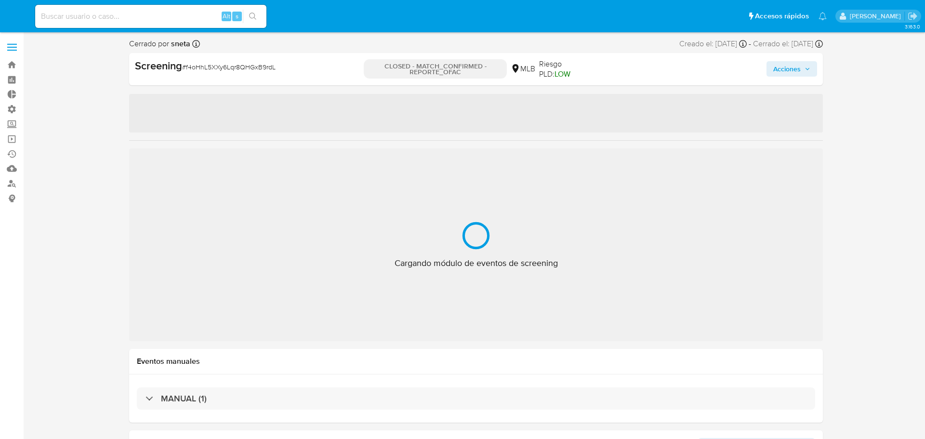
select select "10"
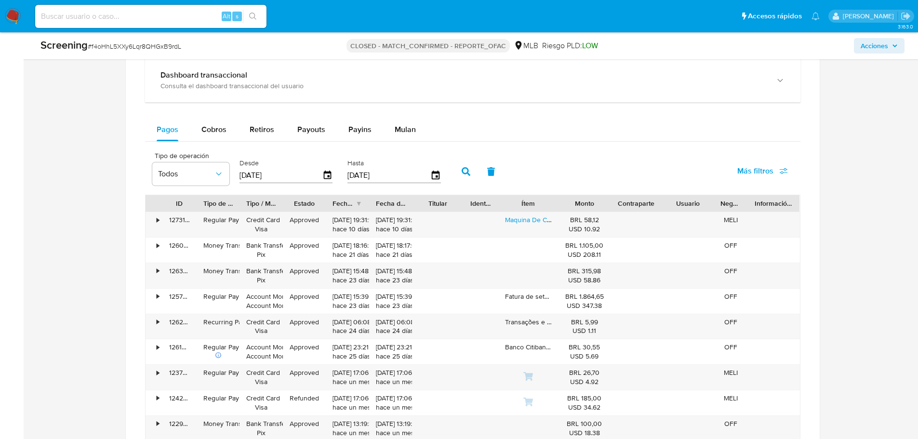
scroll to position [771, 0]
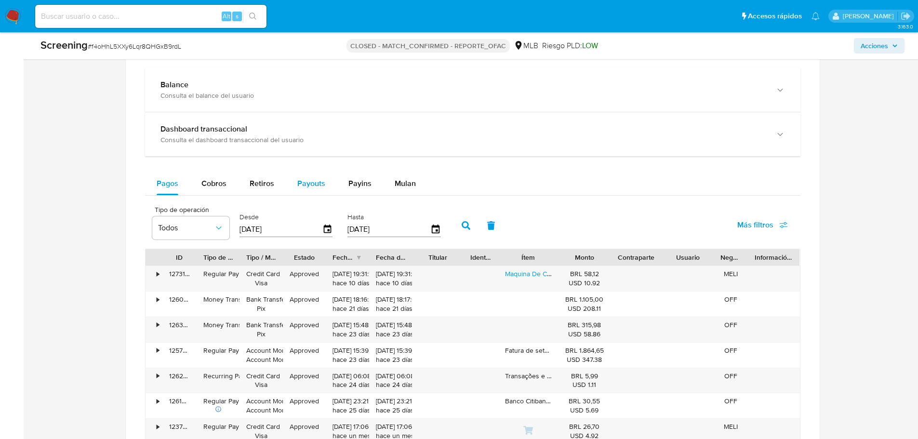
click at [312, 186] on span "Payouts" at bounding box center [311, 183] width 28 height 11
select select "10"
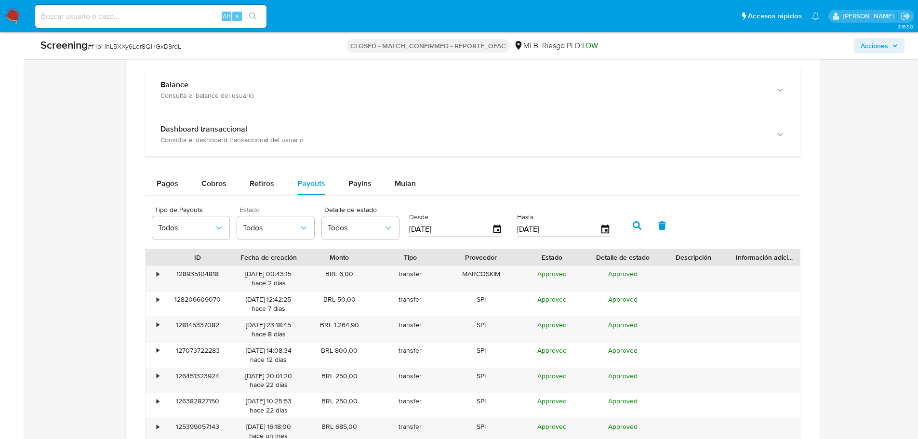
click at [274, 210] on span "Estado" at bounding box center [277, 209] width 77 height 7
click at [275, 217] on button "Todos" at bounding box center [275, 227] width 77 height 23
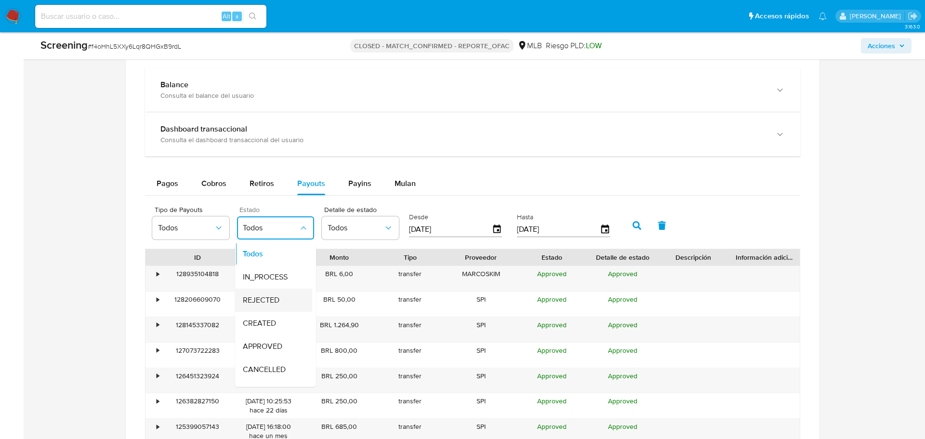
click at [261, 300] on span "REJECTED" at bounding box center [261, 300] width 37 height 10
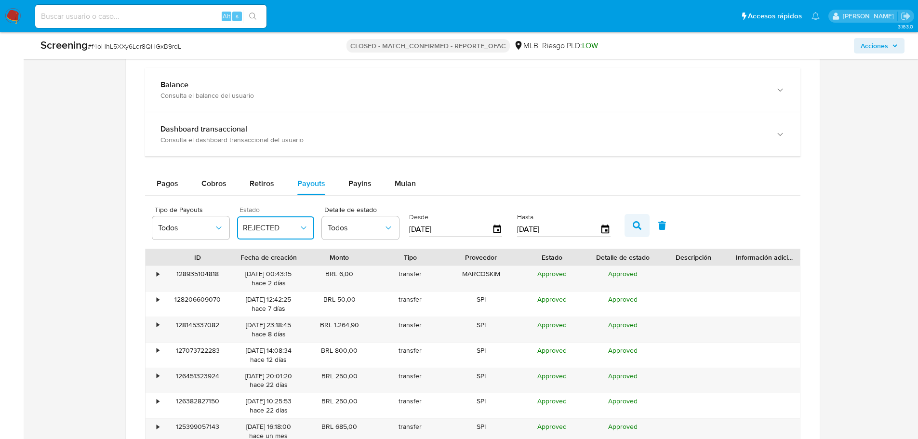
click at [633, 224] on icon "button" at bounding box center [636, 225] width 9 height 9
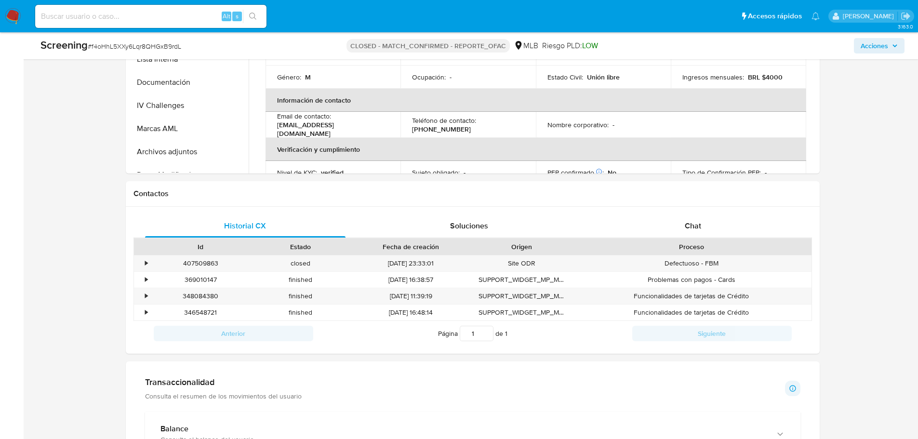
scroll to position [289, 0]
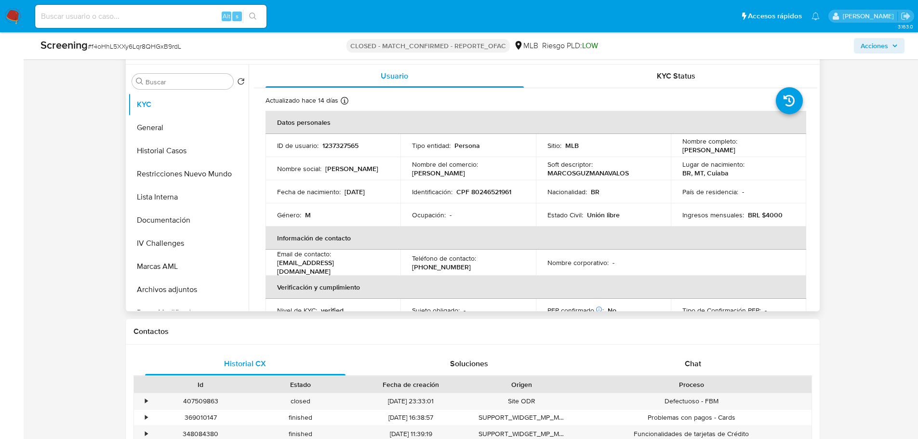
click at [328, 150] on td "ID de usuario : 1237327565" at bounding box center [332, 145] width 135 height 23
click at [330, 144] on p "1237327565" at bounding box center [340, 145] width 36 height 9
copy p "1237327565"
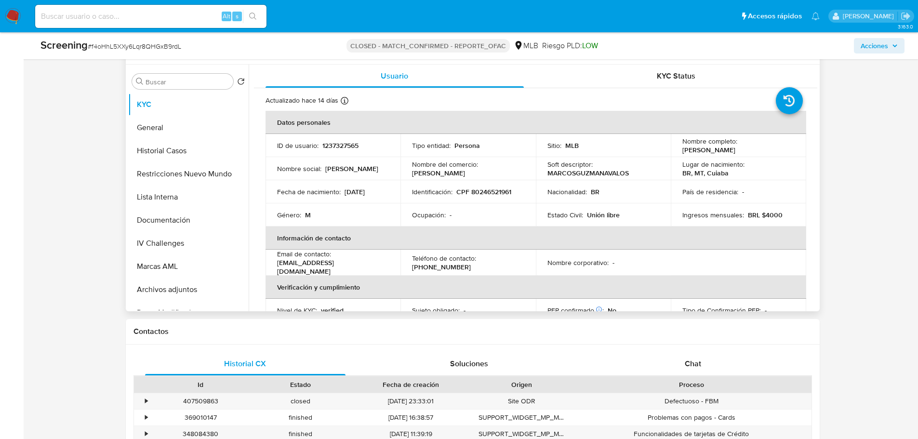
click at [696, 149] on p "Marcos Guzman Avalos" at bounding box center [708, 149] width 53 height 9
click at [702, 151] on p "Marcos Guzman Avalos" at bounding box center [708, 149] width 53 height 9
click at [833, 158] on div "Cerrado por sneta Asignado el: 15/09/2025 15:45:21 Creado el: 15/09/2025 Creado…" at bounding box center [472, 347] width 875 height 1194
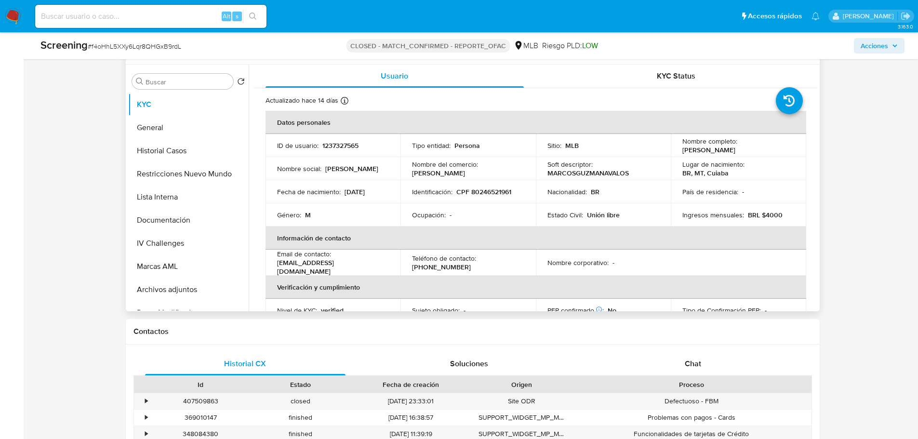
drag, startPoint x: 759, startPoint y: 152, endPoint x: 681, endPoint y: 153, distance: 78.0
click at [682, 153] on div "Nombre completo : Marcos Guzman Avalos" at bounding box center [738, 145] width 112 height 17
copy p "Marcos Guzman Avalos"
click at [170, 245] on button "IV Challenges" at bounding box center [184, 243] width 113 height 23
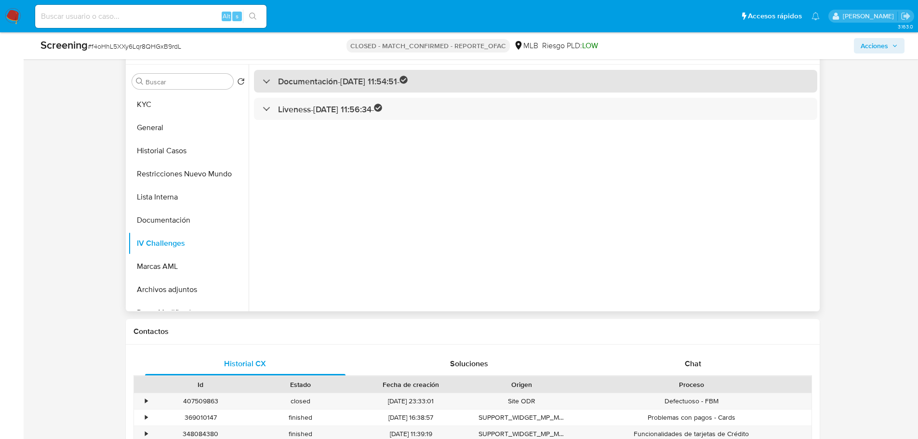
click at [323, 79] on h3 "Documentación - 07/12/2023 11:54:51 -" at bounding box center [343, 81] width 130 height 11
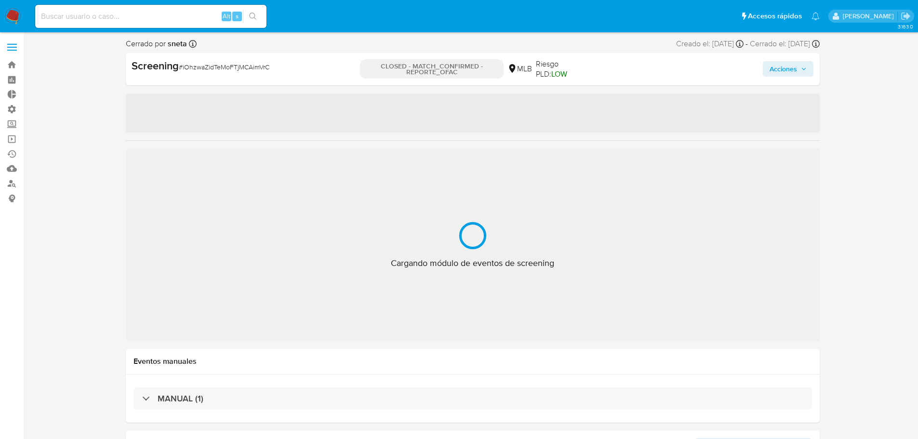
select select "10"
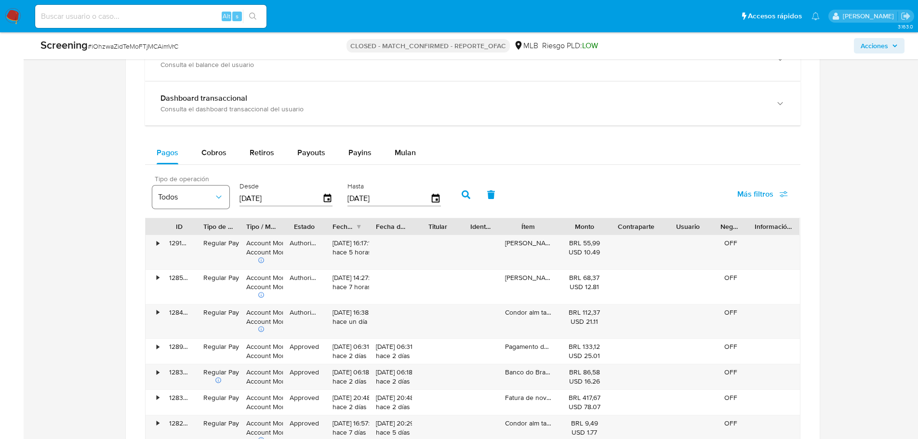
scroll to position [819, 0]
click at [309, 150] on span "Payouts" at bounding box center [311, 151] width 28 height 11
select select "10"
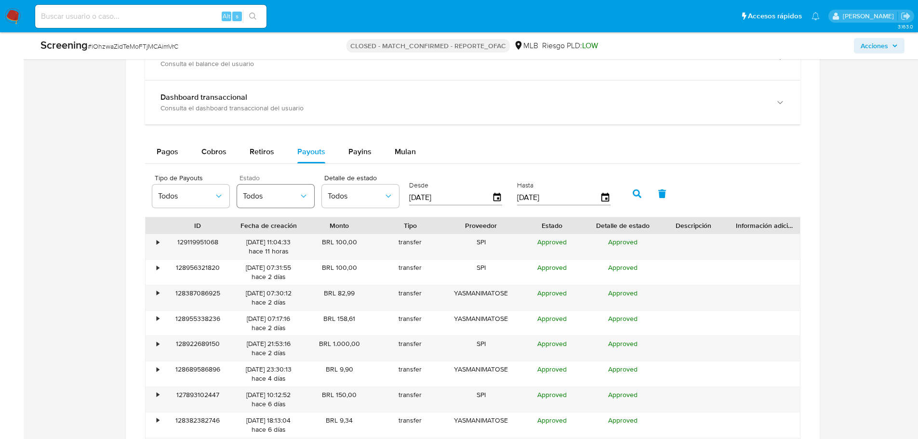
click at [288, 193] on span "Todos" at bounding box center [271, 196] width 56 height 10
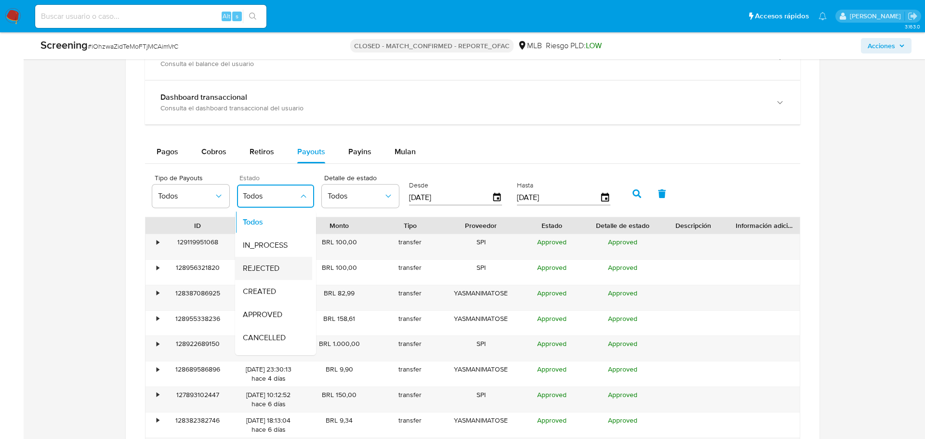
click at [275, 258] on div "REJECTED" at bounding box center [271, 268] width 56 height 23
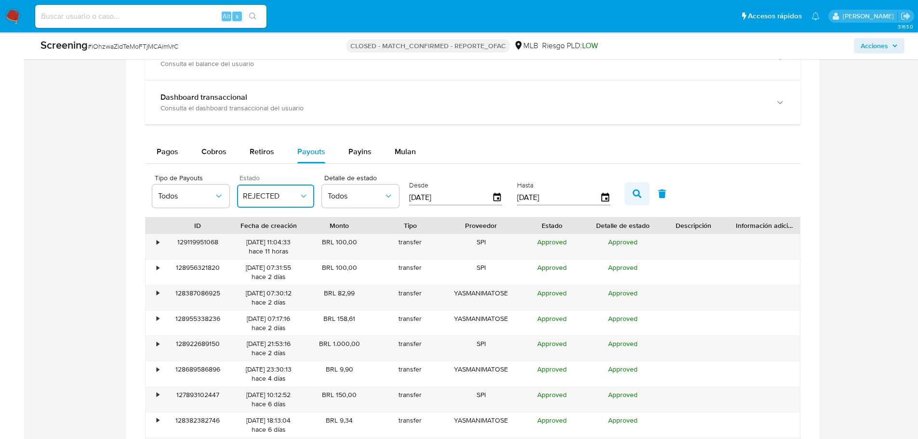
click at [638, 186] on button "button" at bounding box center [636, 193] width 25 height 23
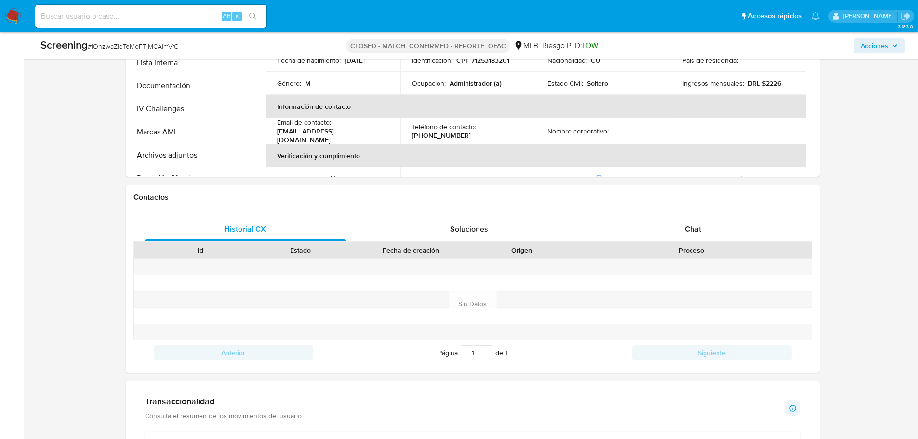
scroll to position [289, 0]
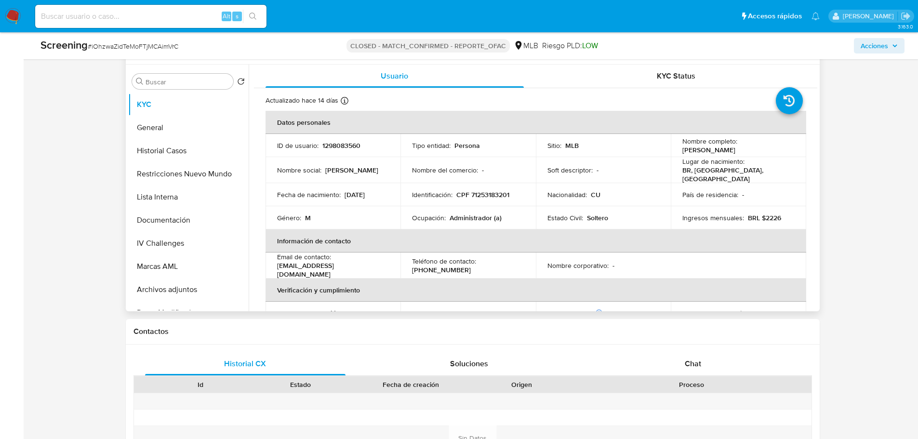
drag, startPoint x: 771, startPoint y: 148, endPoint x: 680, endPoint y: 153, distance: 91.2
click at [682, 153] on div "Nombre completo : Yasmani Matos Espronceda" at bounding box center [738, 145] width 112 height 17
copy p "Yasmani Matos Espronceda"
click at [341, 148] on p "1298083560" at bounding box center [341, 145] width 38 height 9
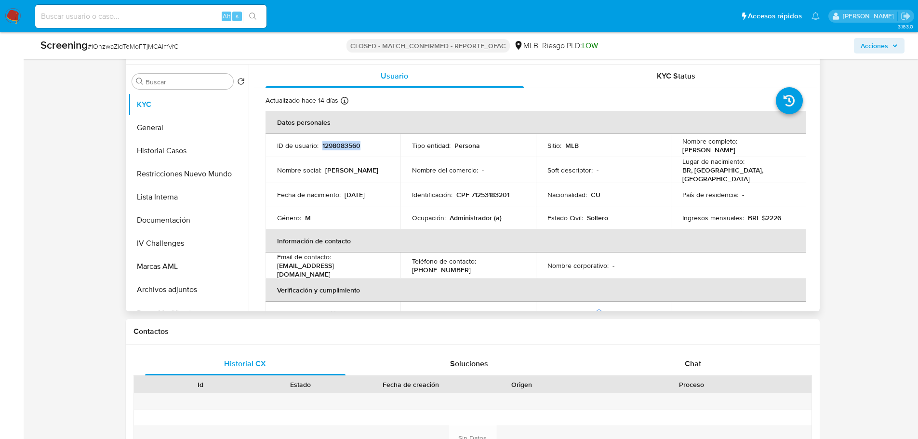
copy p "1298083560"
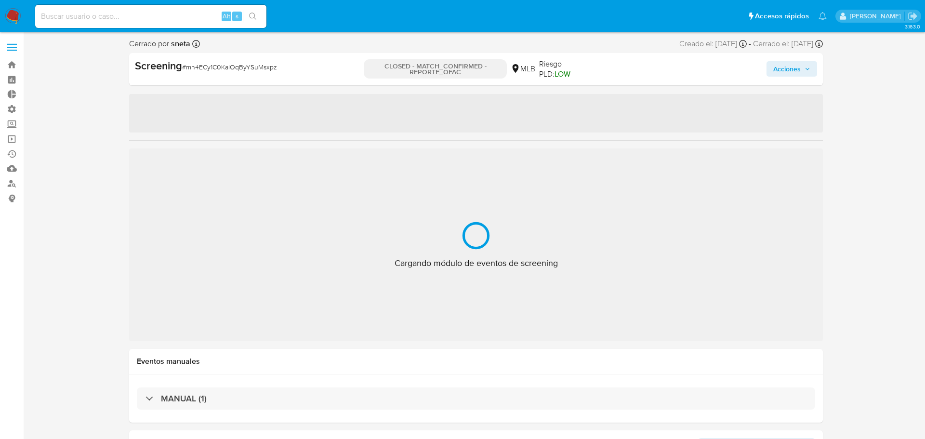
select select "10"
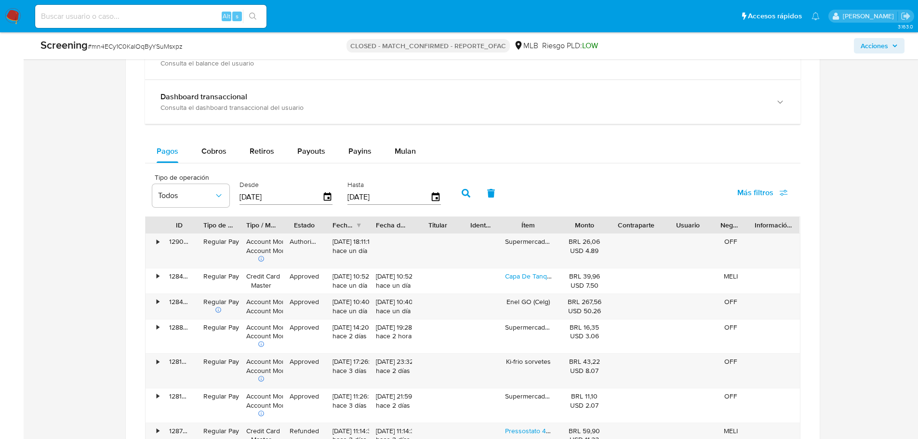
scroll to position [819, 0]
click at [302, 150] on span "Payouts" at bounding box center [311, 151] width 28 height 11
select select "10"
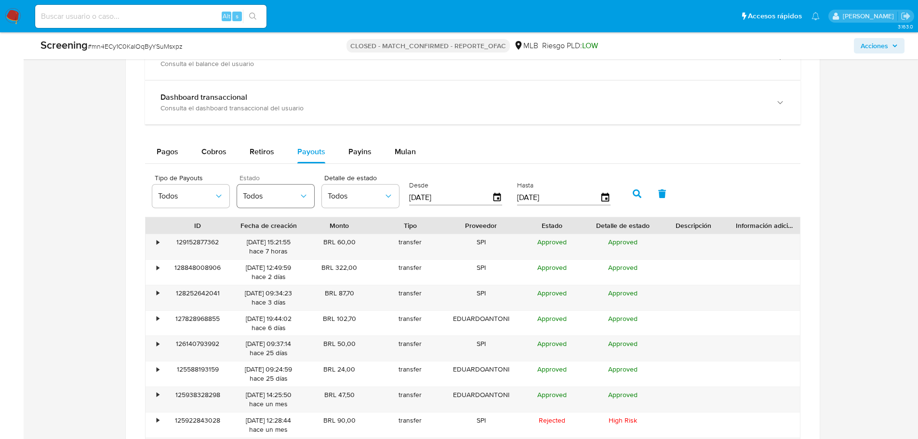
click at [274, 197] on span "Todos" at bounding box center [271, 196] width 56 height 10
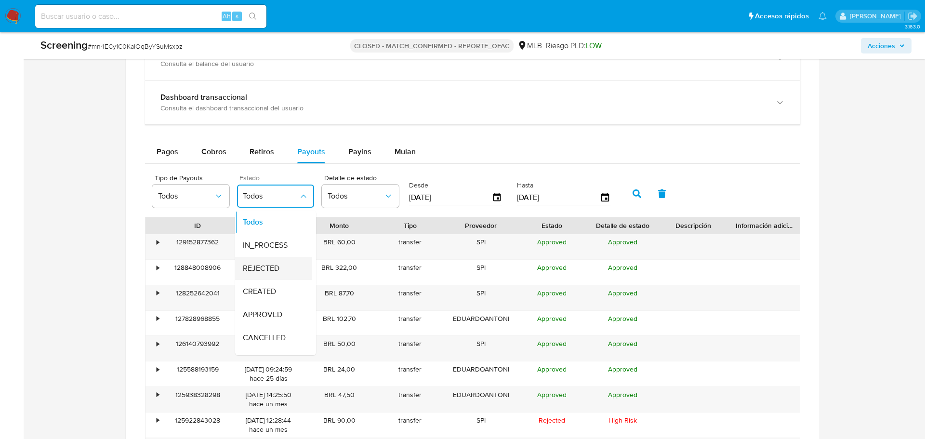
click at [271, 270] on span "REJECTED" at bounding box center [261, 268] width 37 height 10
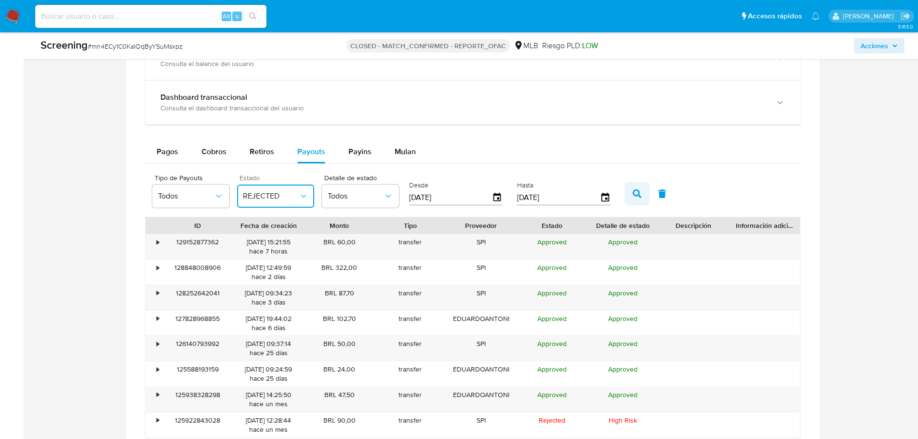
click at [639, 191] on icon "button" at bounding box center [636, 193] width 9 height 9
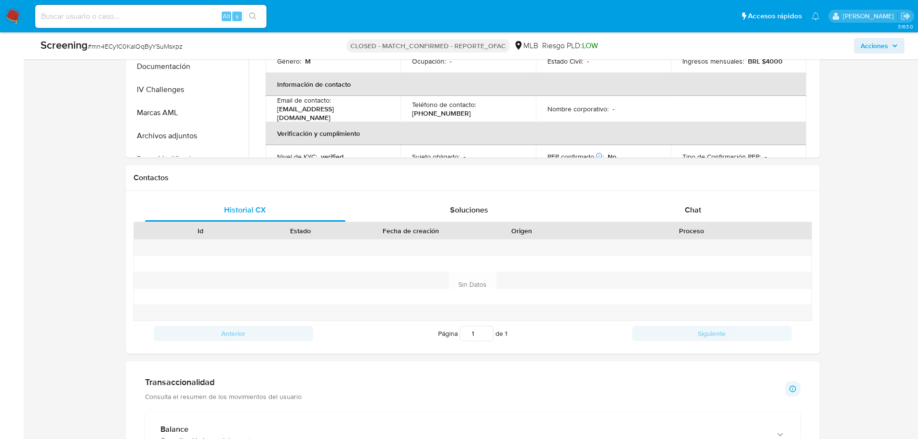
scroll to position [289, 0]
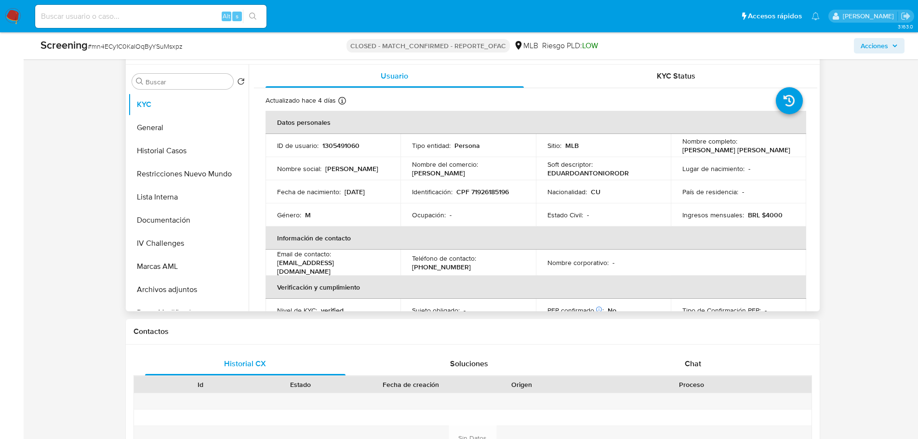
click at [347, 146] on p "1305491060" at bounding box center [340, 145] width 37 height 9
click at [347, 145] on p "1305491060" at bounding box center [340, 145] width 37 height 9
copy p "1305491060"
click at [761, 148] on p "Eduardo Antonio Rodriguez Nazco" at bounding box center [736, 149] width 108 height 9
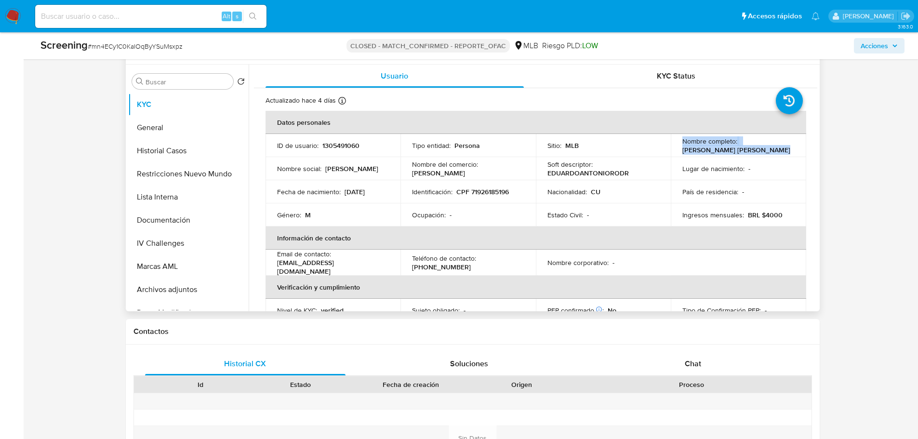
click at [761, 148] on p "Eduardo Antonio Rodriguez Nazco" at bounding box center [736, 149] width 108 height 9
click at [782, 150] on p "Eduardo Antonio Rodriguez Nazco" at bounding box center [736, 149] width 108 height 9
drag, startPoint x: 787, startPoint y: 150, endPoint x: 679, endPoint y: 153, distance: 107.9
click at [679, 153] on td "Nombre completo : Eduardo Antonio Rodriguez Nazco" at bounding box center [737, 145] width 135 height 23
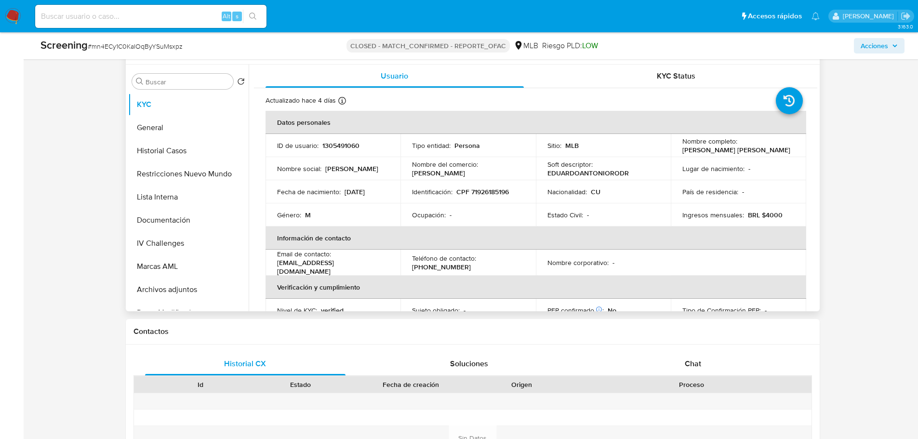
copy p "Eduardo Antonio Rodriguez Nazco"
click at [172, 248] on button "IV Challenges" at bounding box center [184, 243] width 113 height 23
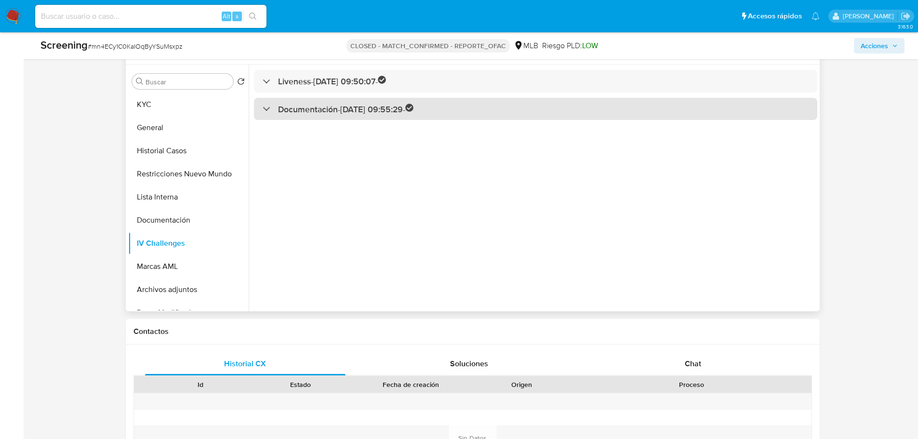
click at [332, 111] on h3 "Documentación - 17/04/2025 09:55:29 -" at bounding box center [346, 109] width 136 height 11
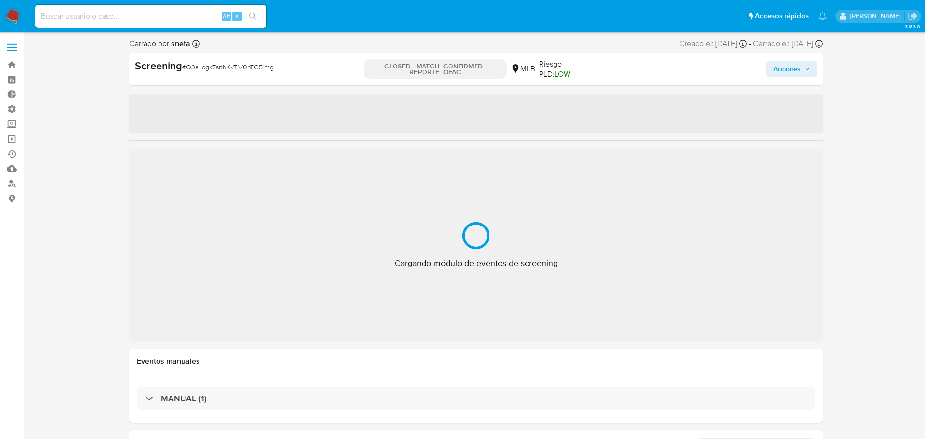
select select "10"
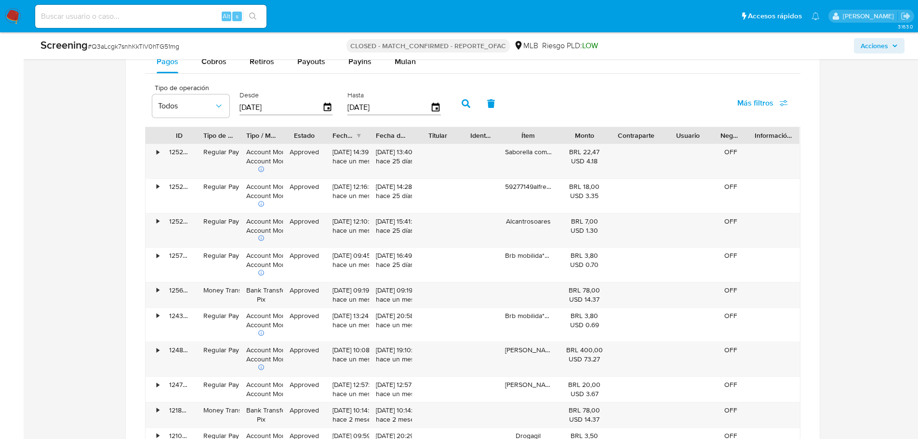
scroll to position [819, 0]
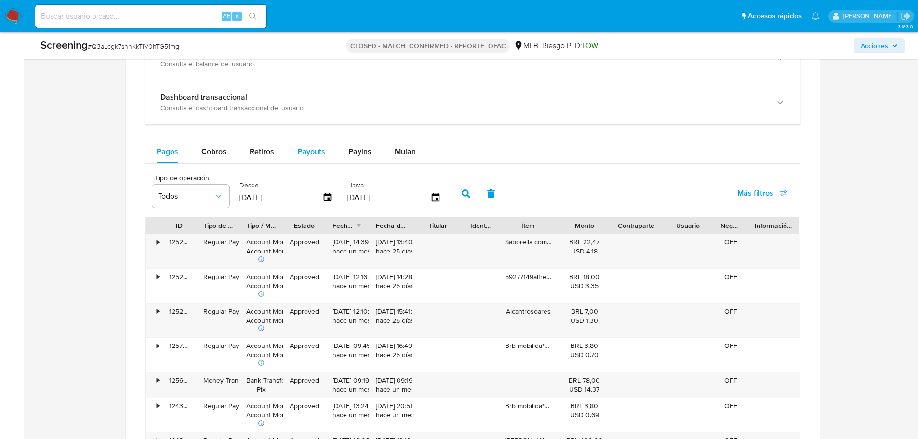
click at [324, 146] on button "Payouts" at bounding box center [311, 151] width 51 height 23
select select "10"
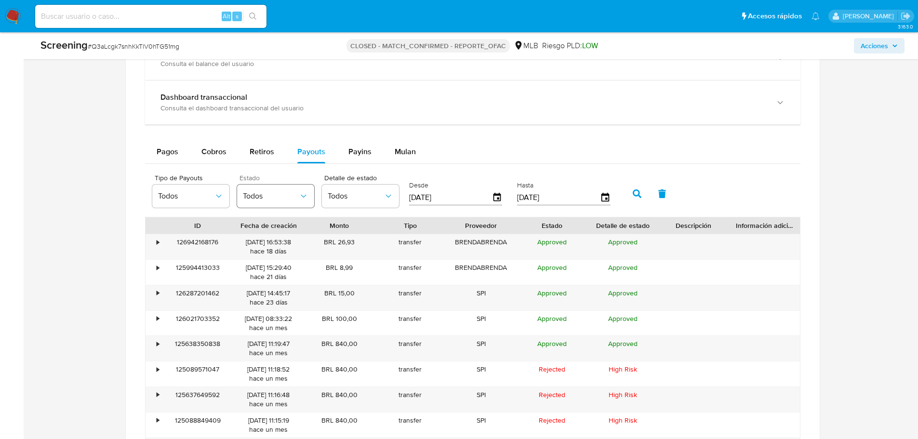
click at [278, 198] on span "Todos" at bounding box center [271, 196] width 56 height 10
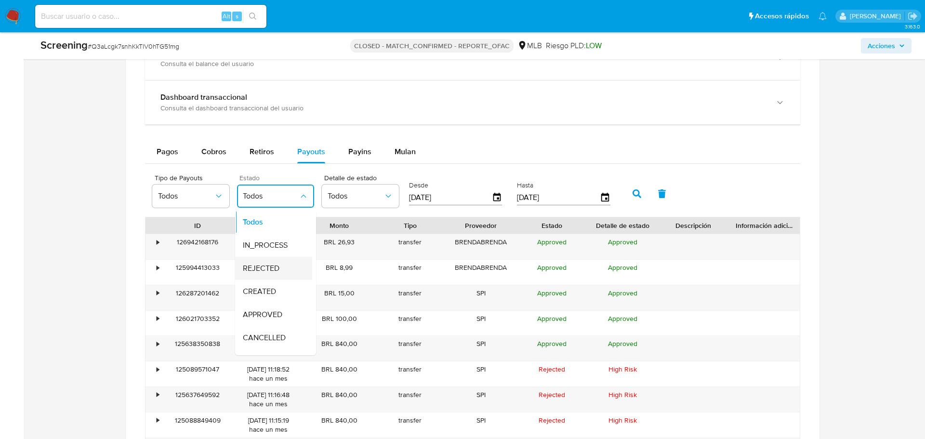
click at [264, 272] on span "REJECTED" at bounding box center [261, 268] width 37 height 10
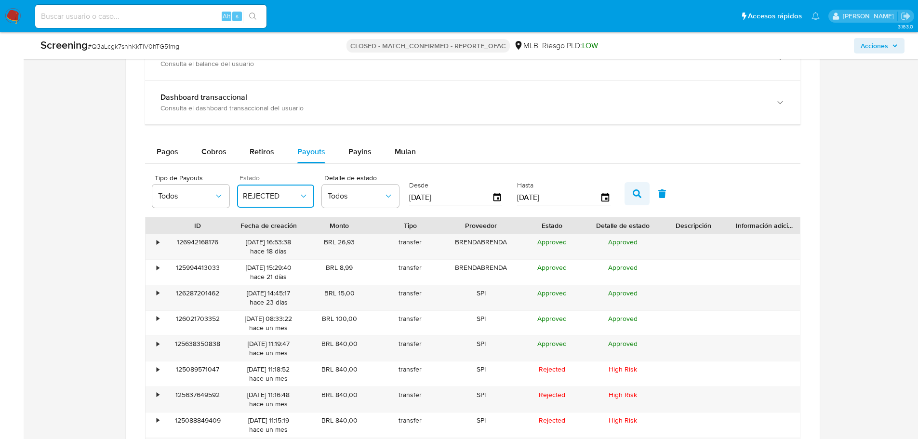
click at [636, 197] on icon "button" at bounding box center [636, 193] width 9 height 9
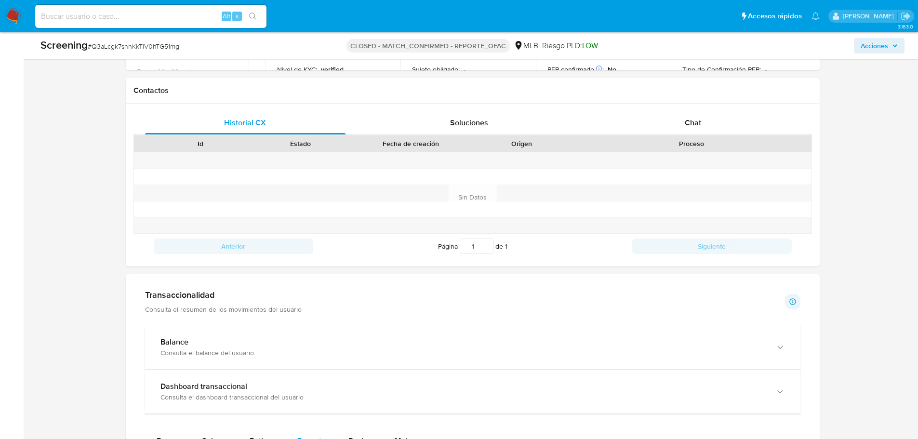
scroll to position [289, 0]
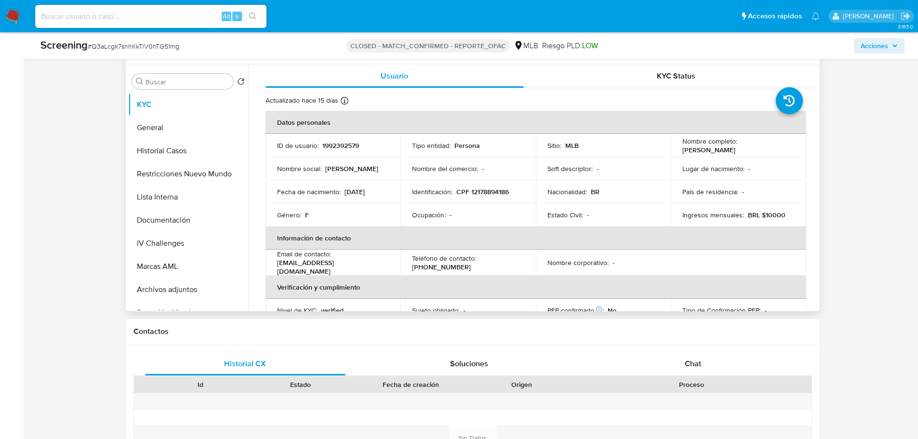
click at [343, 146] on p "1992392579" at bounding box center [340, 145] width 37 height 9
copy p "1992392579"
drag, startPoint x: 758, startPoint y: 147, endPoint x: 678, endPoint y: 150, distance: 80.5
click at [678, 150] on td "Nombre completo : [PERSON_NAME]" at bounding box center [737, 145] width 135 height 23
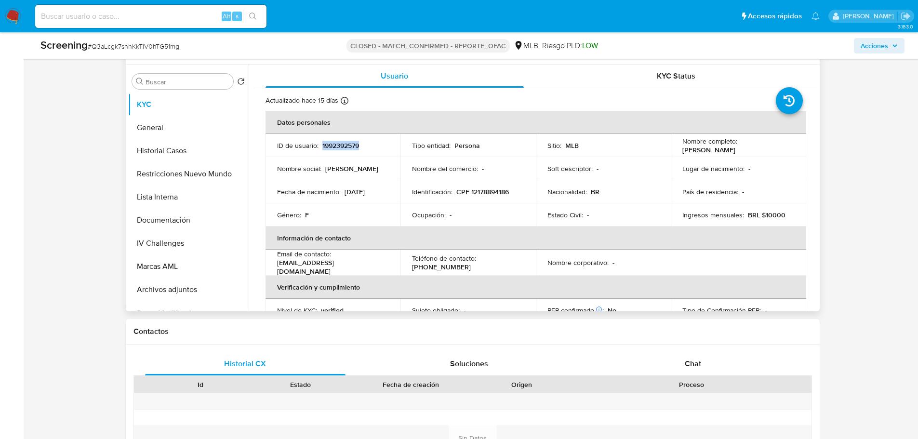
copy p "[PERSON_NAME]"
click at [174, 238] on button "IV Challenges" at bounding box center [184, 243] width 113 height 23
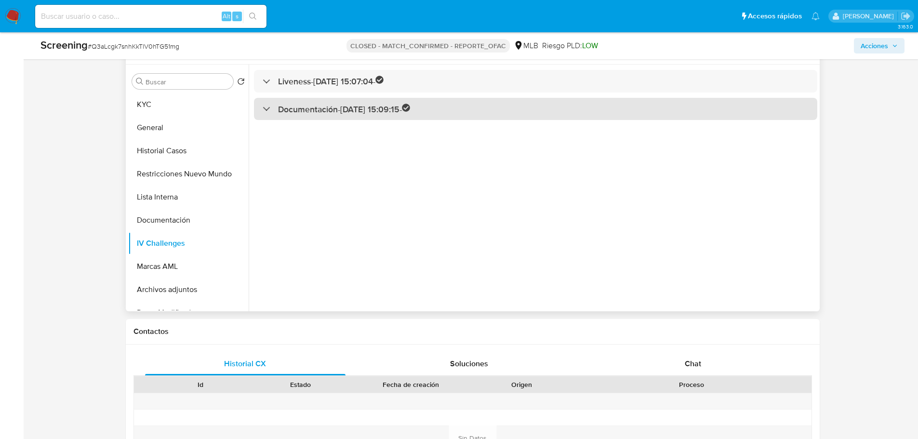
click at [342, 105] on h3 "Documentación - [DATE] 15:09:15 -" at bounding box center [344, 109] width 132 height 11
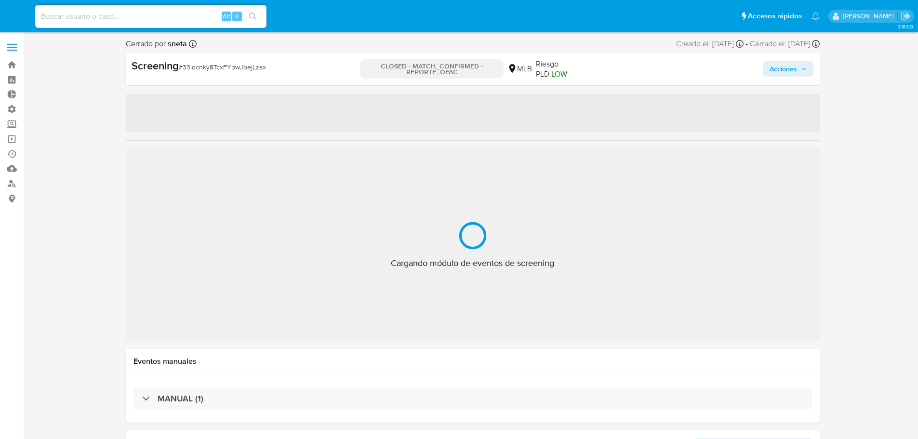
select select "10"
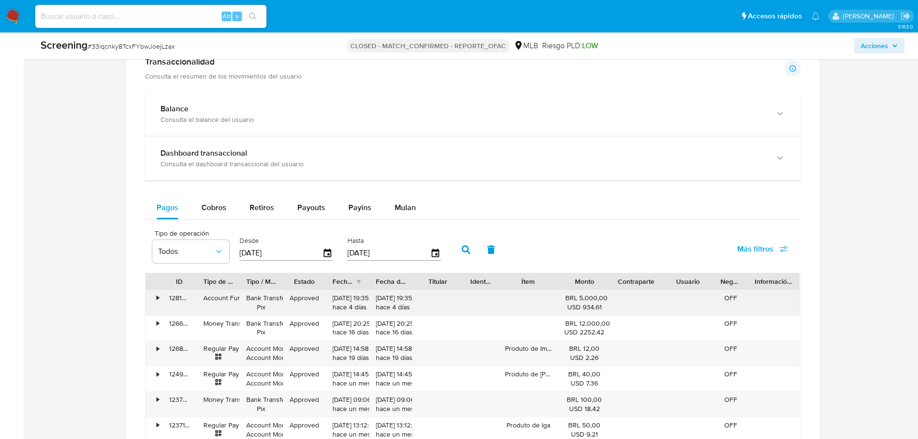
scroll to position [771, 0]
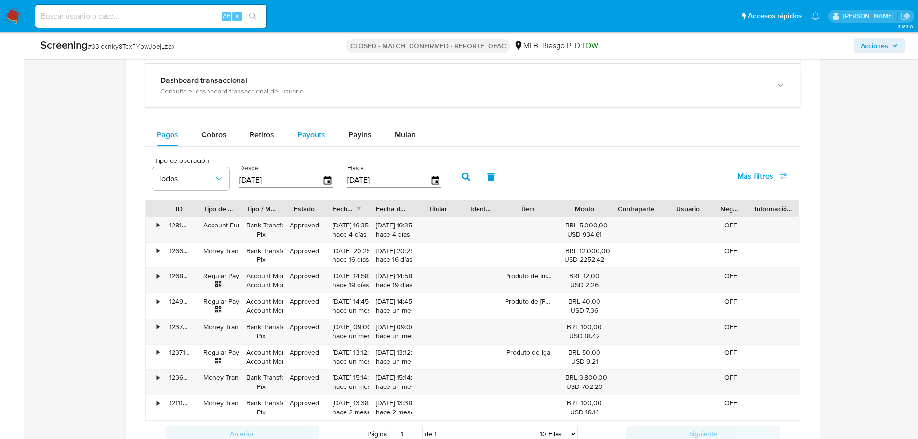
click at [315, 135] on span "Payouts" at bounding box center [311, 134] width 28 height 11
select select "10"
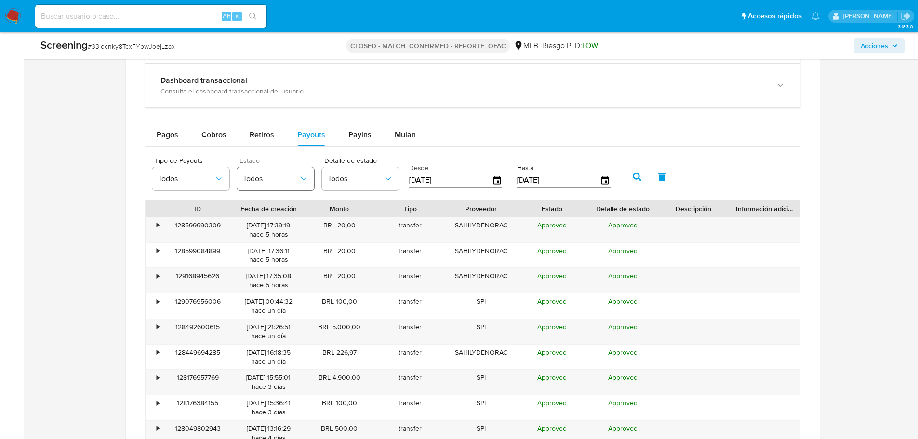
click at [274, 172] on button "Todos" at bounding box center [275, 178] width 77 height 23
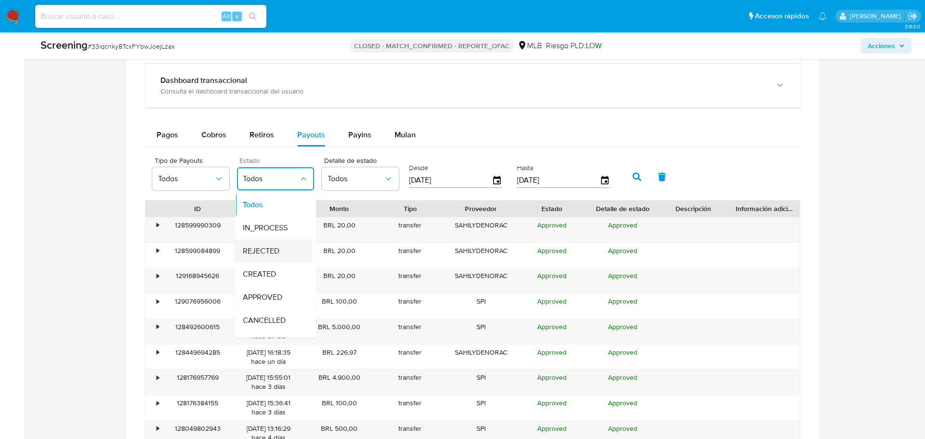
click at [260, 255] on span "REJECTED" at bounding box center [261, 251] width 37 height 10
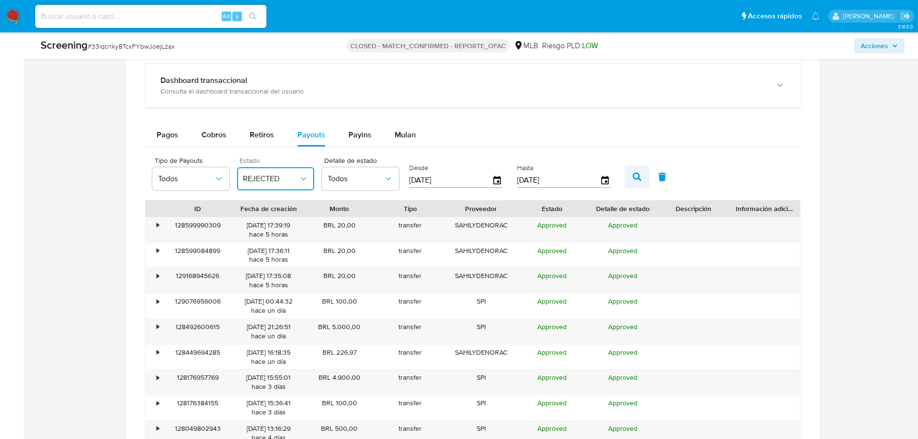
click at [635, 175] on icon "button" at bounding box center [636, 176] width 9 height 9
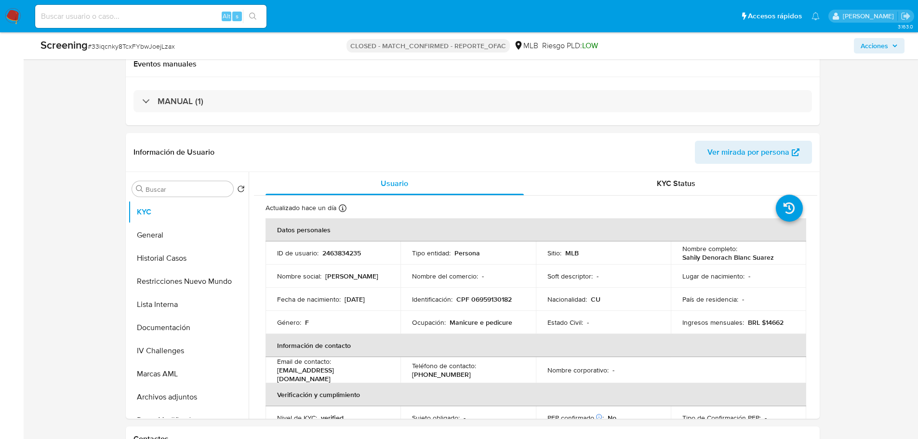
scroll to position [279, 0]
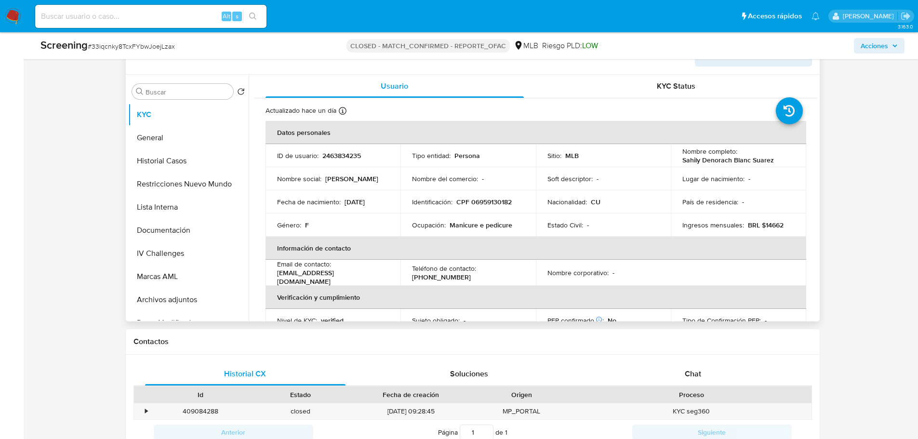
click at [355, 152] on p "2463834235" at bounding box center [341, 155] width 39 height 9
click at [354, 152] on p "2463834235" at bounding box center [341, 155] width 39 height 9
copy p "2463834235"
drag, startPoint x: 773, startPoint y: 161, endPoint x: 679, endPoint y: 164, distance: 93.5
click at [682, 164] on div "Nombre completo : Sahily Denorach Blanc Suarez" at bounding box center [738, 155] width 112 height 17
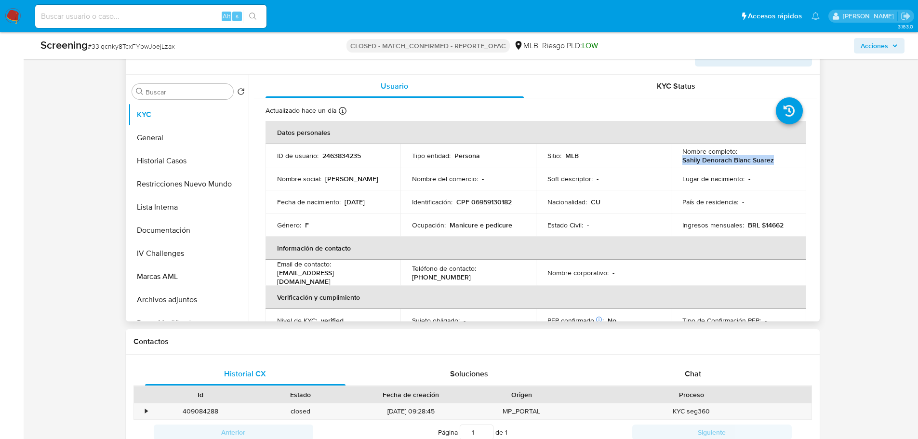
copy p "Sahily Denorach Blanc Suarez"
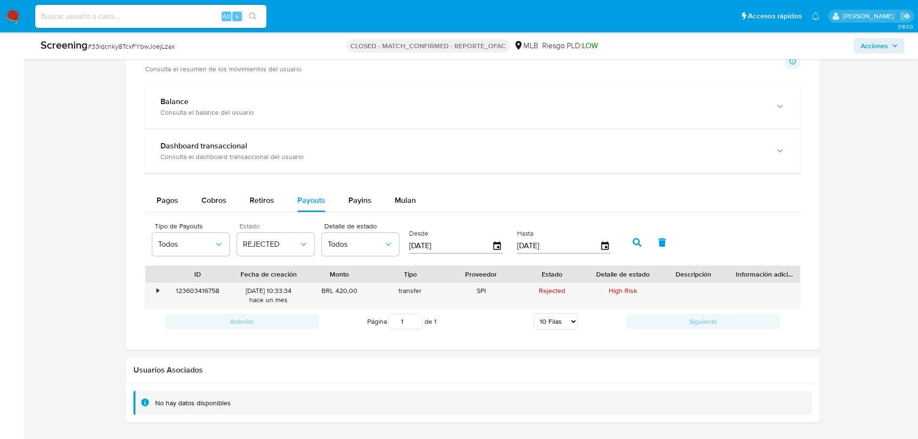
scroll to position [761, 0]
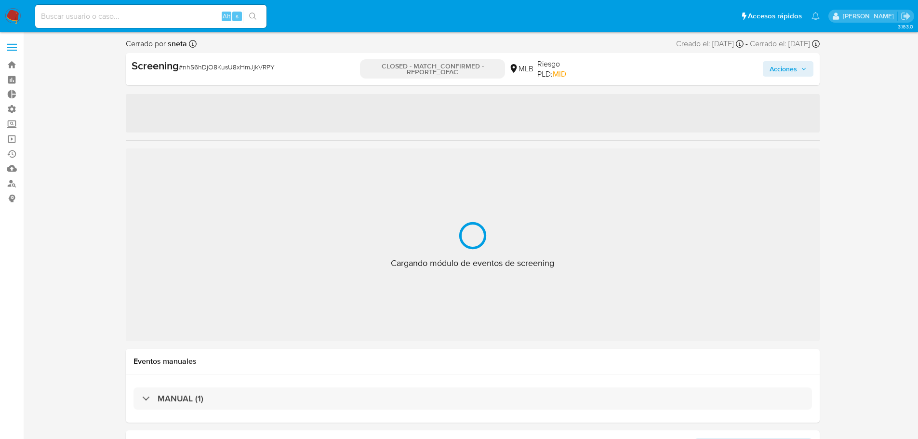
select select "10"
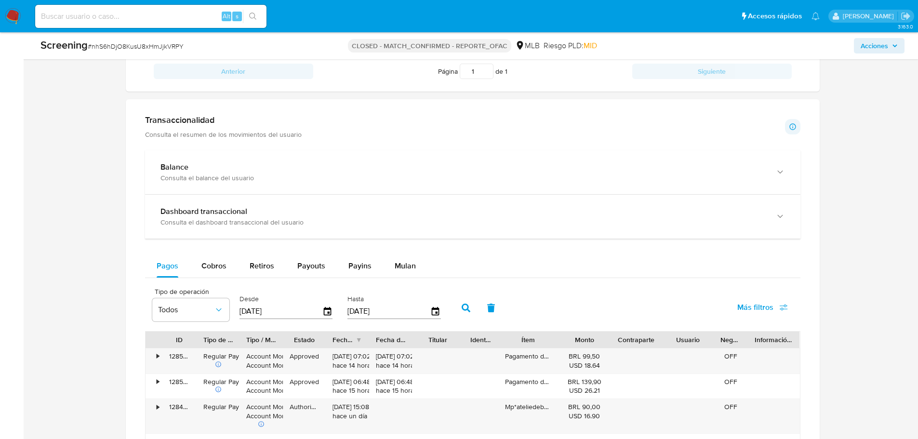
scroll to position [771, 0]
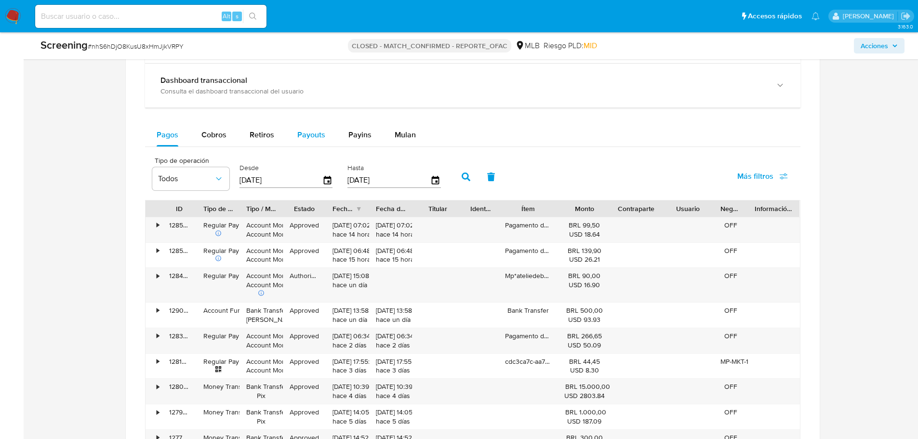
click at [305, 138] on span "Payouts" at bounding box center [311, 134] width 28 height 11
select select "10"
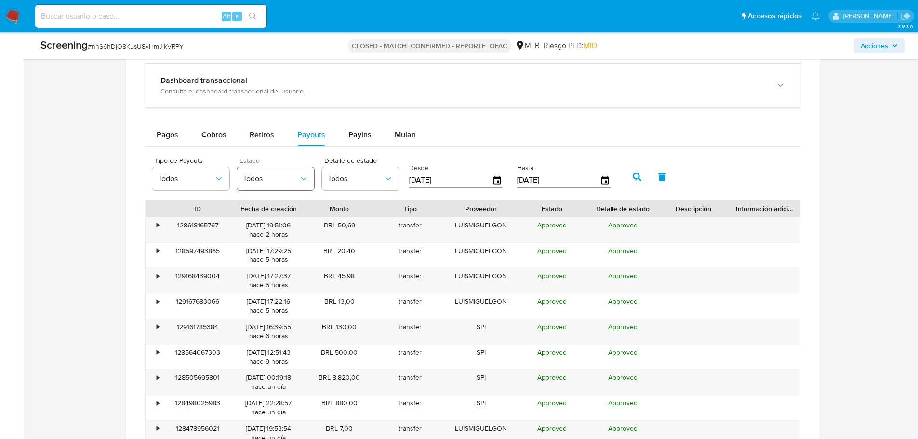
click at [266, 179] on span "Todos" at bounding box center [271, 179] width 56 height 10
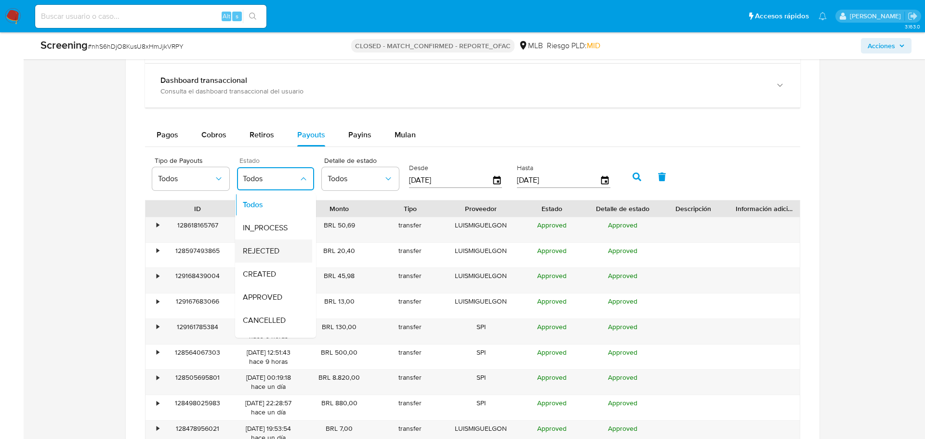
click at [268, 239] on div "REJECTED" at bounding box center [271, 250] width 56 height 23
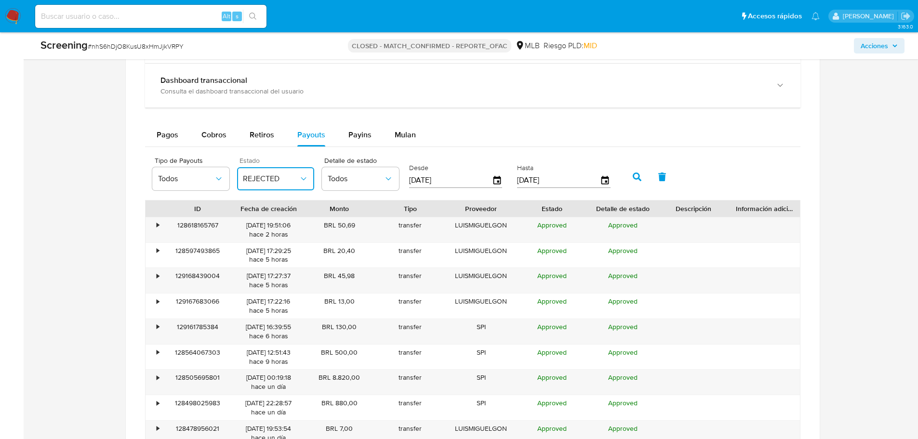
click at [639, 173] on icon "button" at bounding box center [636, 176] width 9 height 9
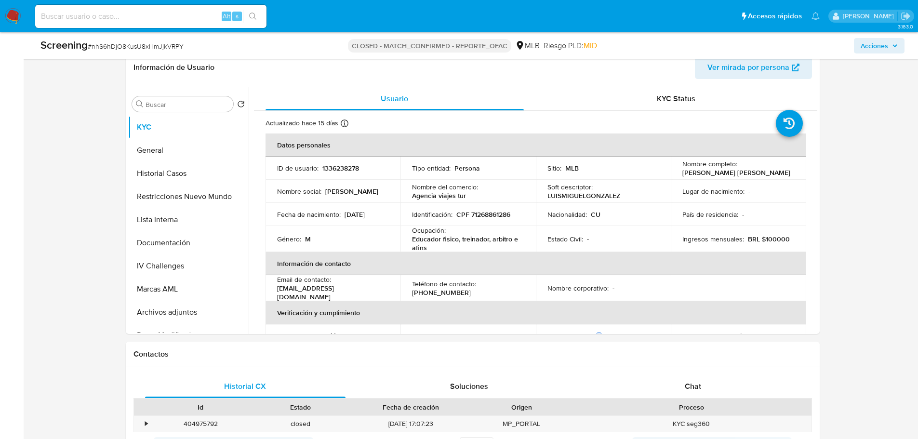
scroll to position [337, 0]
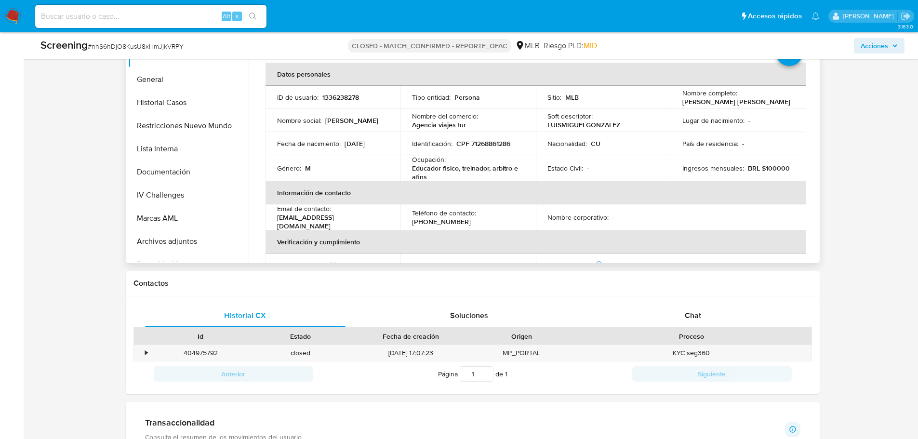
click at [345, 96] on p "1336238278" at bounding box center [340, 97] width 37 height 9
click at [344, 95] on p "1336238278" at bounding box center [340, 97] width 37 height 9
click at [346, 101] on p "1336238278" at bounding box center [340, 97] width 37 height 9
copy p "1336238278"
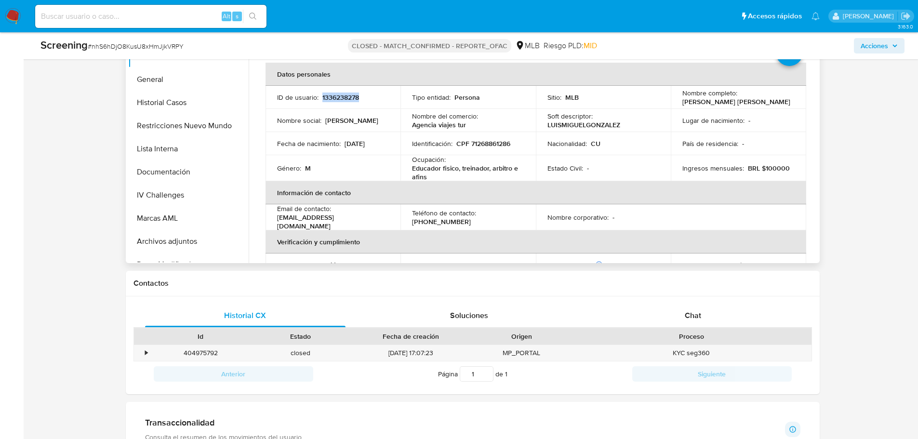
drag, startPoint x: 773, startPoint y: 103, endPoint x: 676, endPoint y: 99, distance: 96.4
click at [676, 99] on td "Nombre completo : Luis Miguel Gonzalez Benitez" at bounding box center [737, 97] width 135 height 23
copy p "Luis Miguel Gonzalez Benitez"
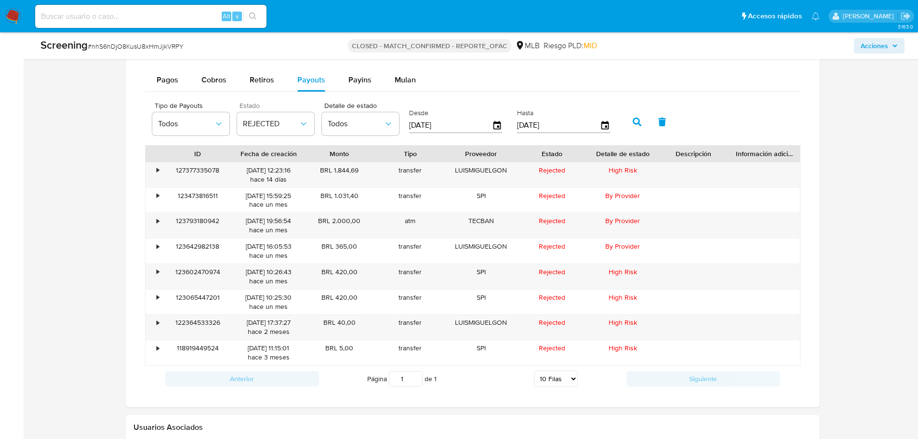
scroll to position [842, 0]
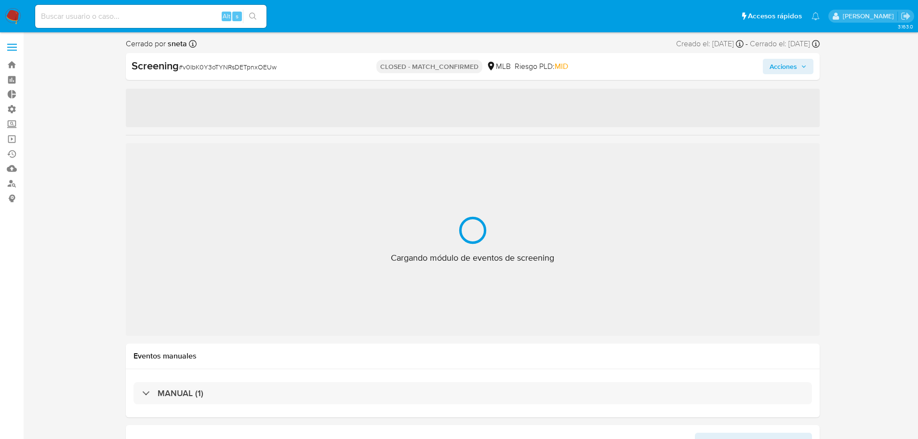
select select "10"
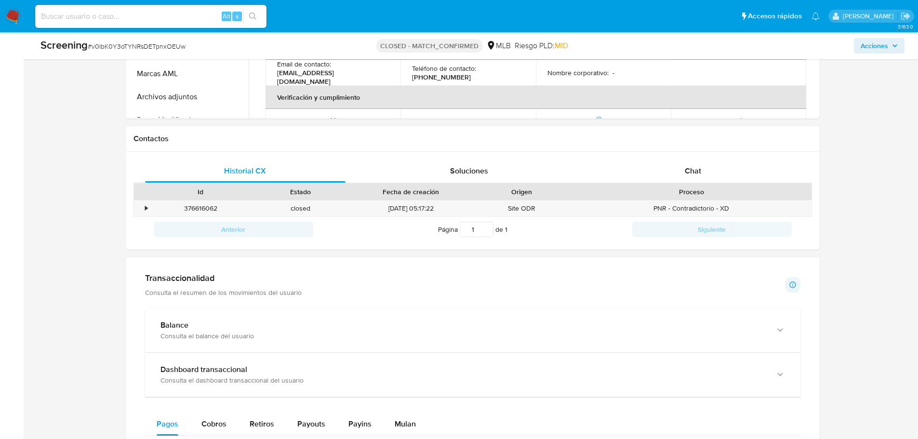
scroll to position [722, 0]
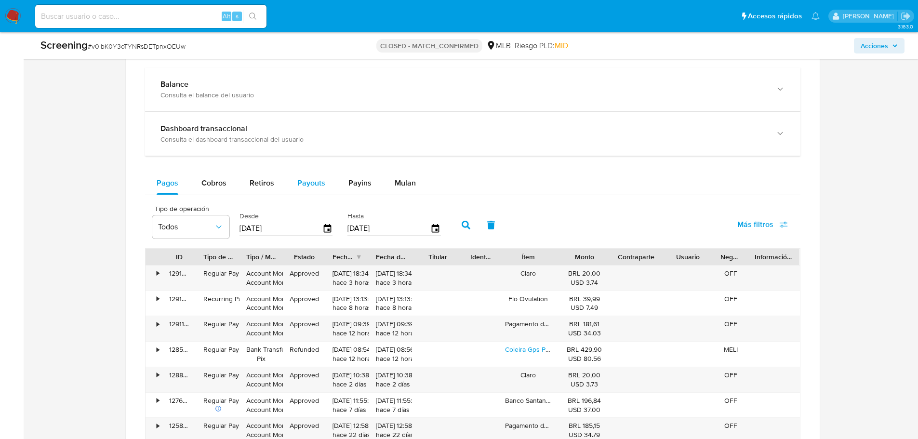
click at [326, 190] on button "Payouts" at bounding box center [311, 182] width 51 height 23
select select "10"
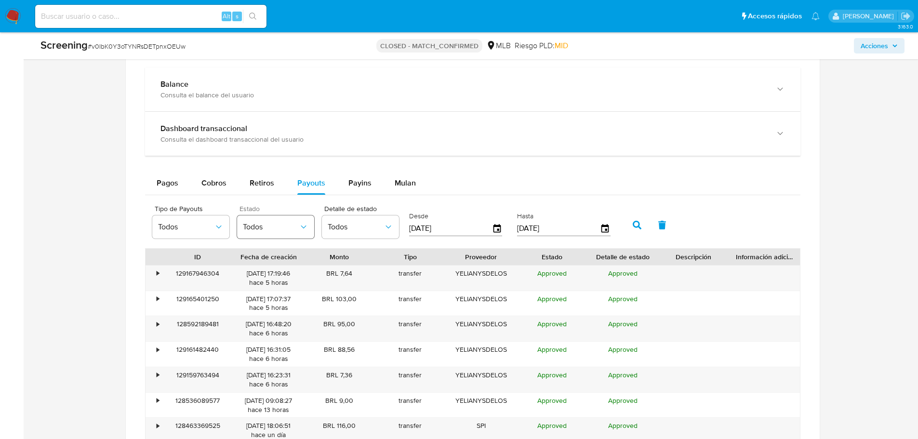
click at [268, 235] on button "Todos" at bounding box center [275, 226] width 77 height 23
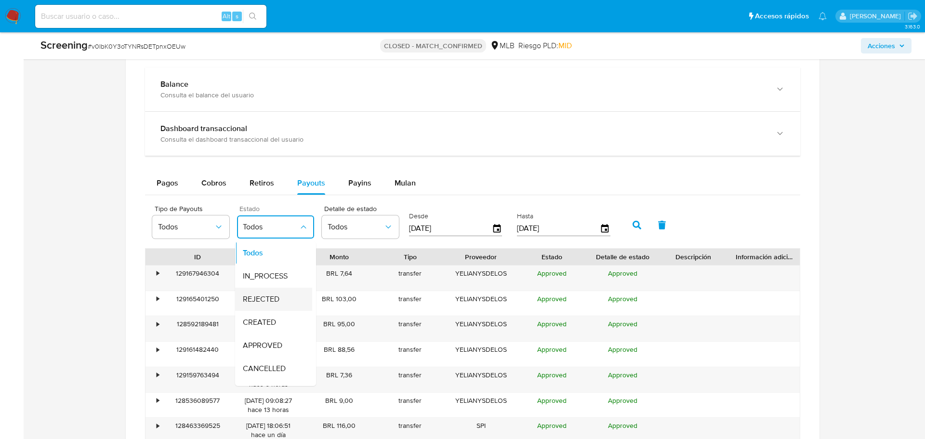
click at [279, 302] on span "REJECTED" at bounding box center [261, 299] width 37 height 10
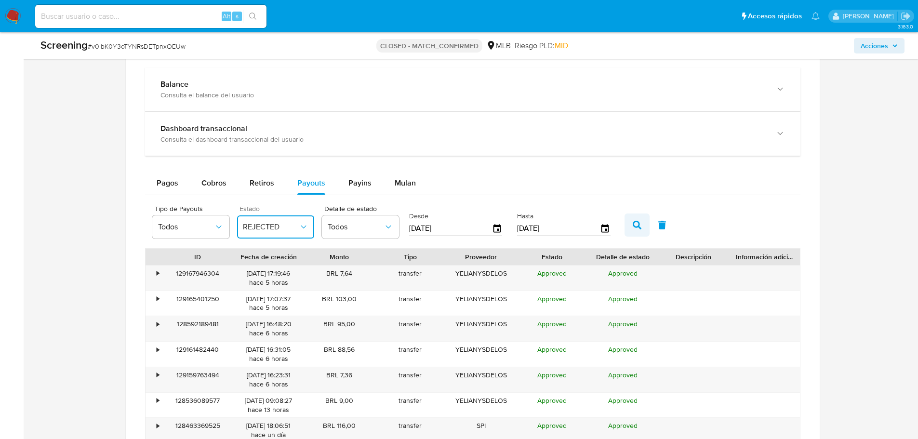
click at [635, 229] on button "button" at bounding box center [636, 224] width 25 height 23
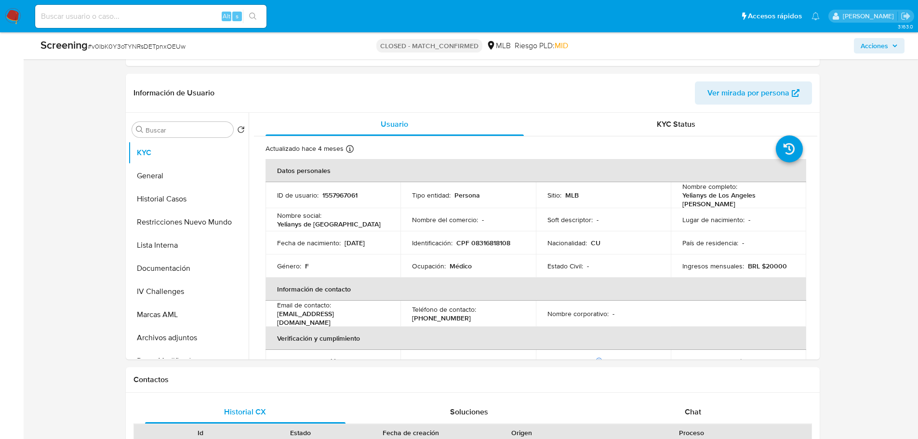
scroll to position [289, 0]
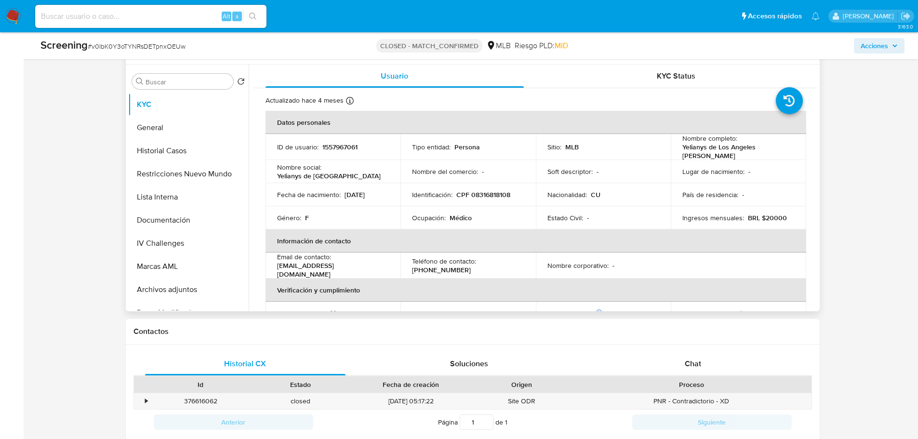
click at [341, 147] on p "1557967061" at bounding box center [339, 147] width 35 height 9
copy p "1557967061"
drag, startPoint x: 706, startPoint y: 154, endPoint x: 680, endPoint y: 147, distance: 27.0
click at [682, 147] on p "Yelianys de Los Angeles Serrano Estrada" at bounding box center [736, 151] width 108 height 17
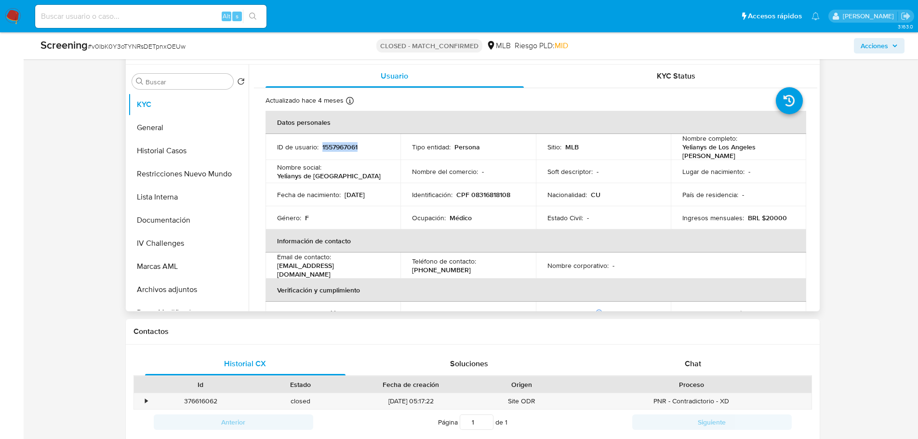
copy p "Yelianys de Los Angeles Serrano Estrada"
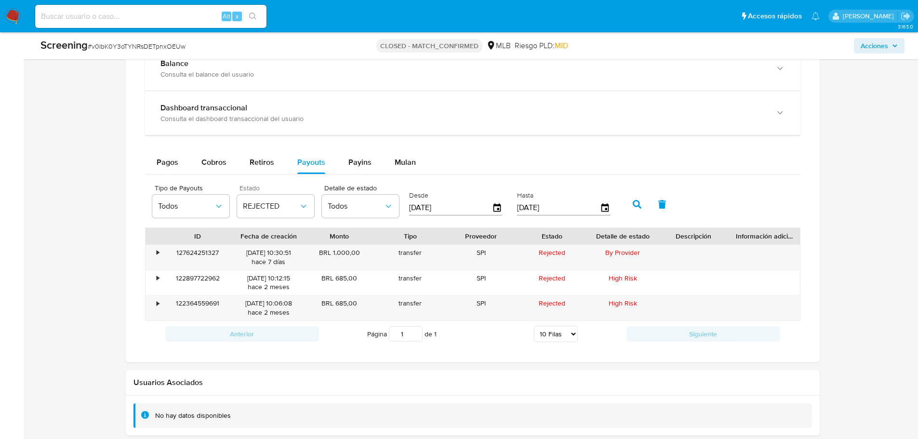
scroll to position [812, 0]
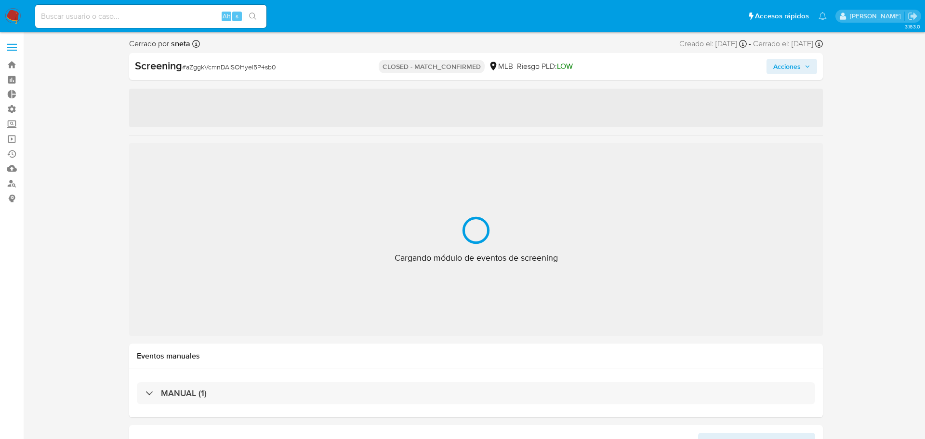
select select "10"
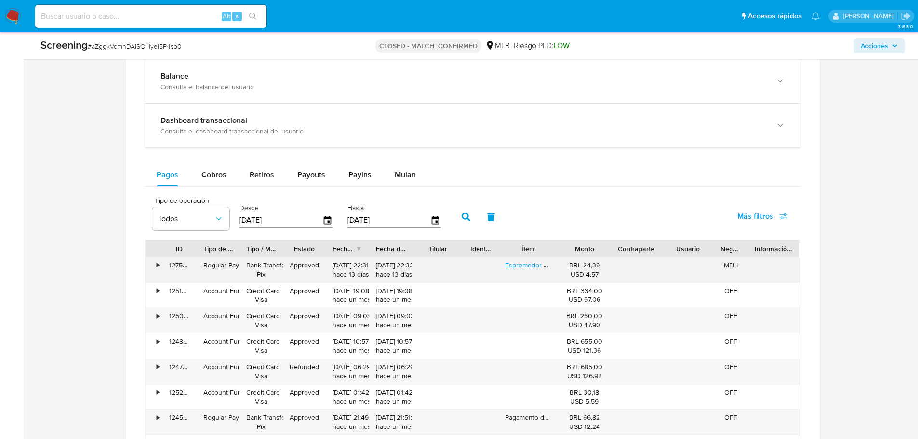
scroll to position [819, 0]
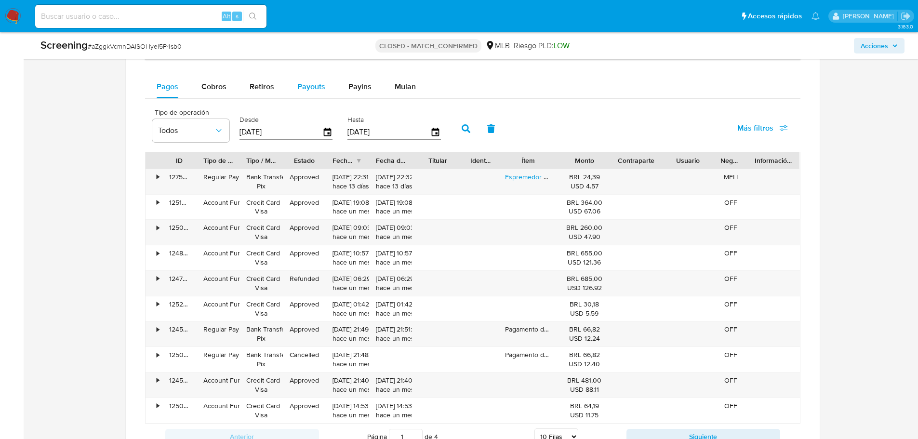
click at [323, 78] on button "Payouts" at bounding box center [311, 86] width 51 height 23
select select "10"
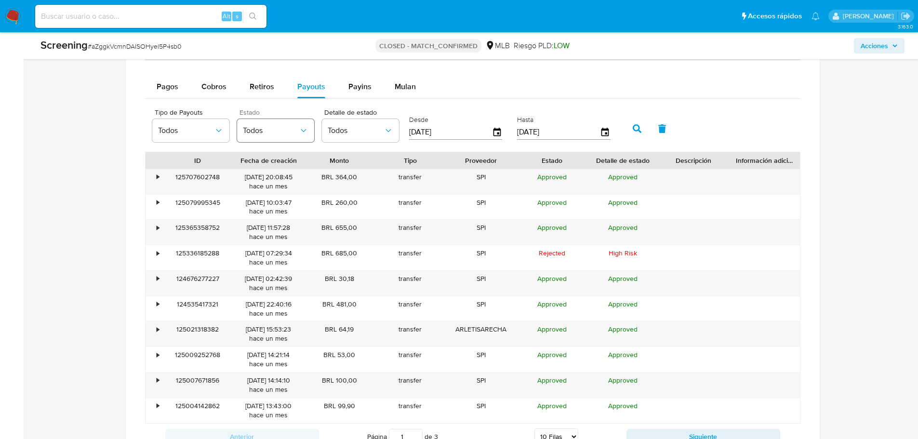
click at [279, 129] on span "Todos" at bounding box center [271, 131] width 56 height 10
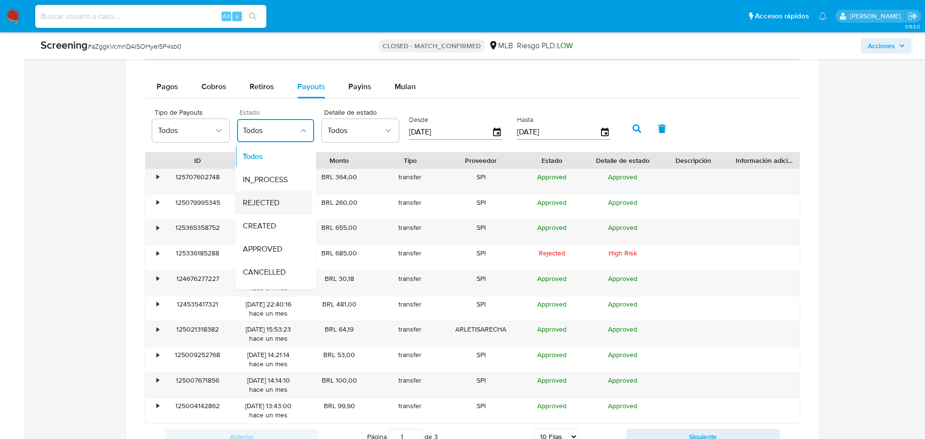
click at [258, 207] on span "REJECTED" at bounding box center [261, 203] width 37 height 10
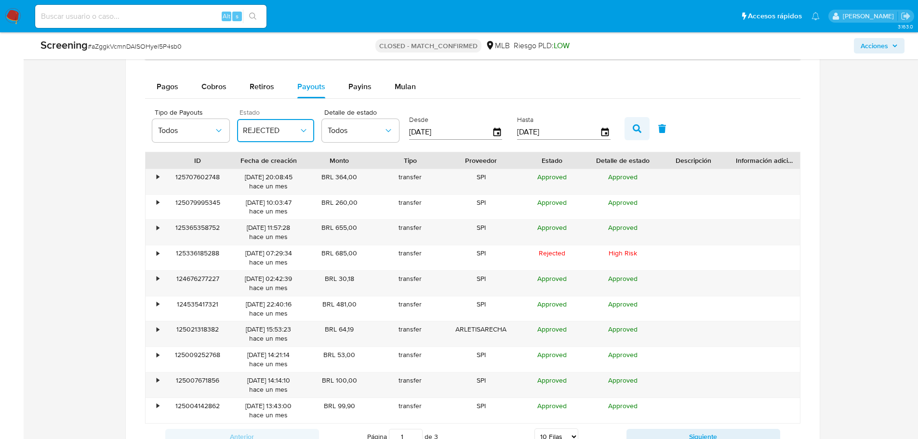
click at [636, 121] on button "button" at bounding box center [636, 128] width 25 height 23
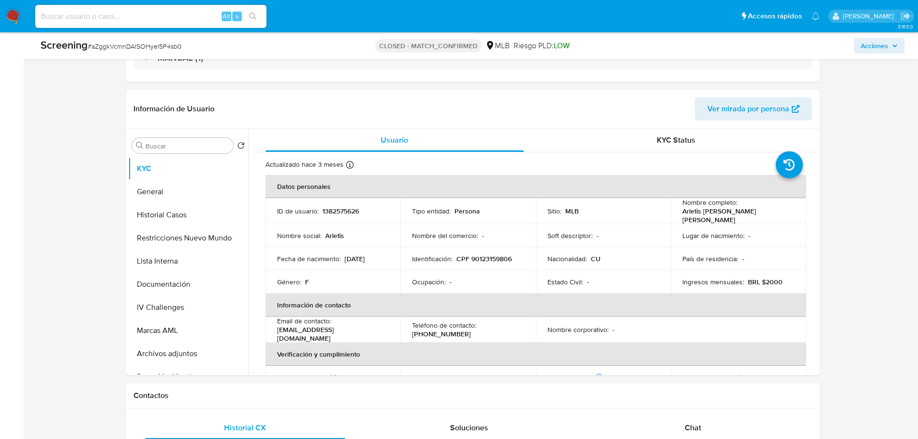
scroll to position [231, 0]
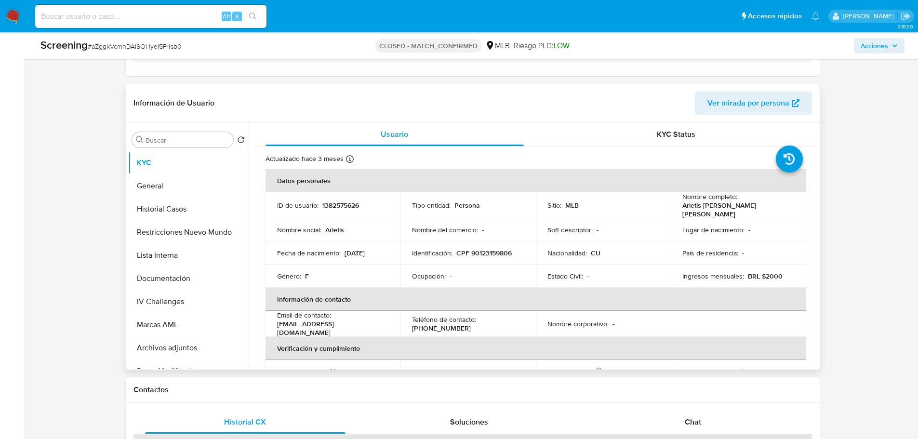
click at [341, 207] on p "1382575626" at bounding box center [340, 205] width 37 height 9
copy p "1382575626"
drag, startPoint x: 783, startPoint y: 209, endPoint x: 680, endPoint y: 211, distance: 102.6
click at [682, 211] on div "Nombre completo : Arletis Regla Suarez Arechavaleta" at bounding box center [738, 205] width 112 height 26
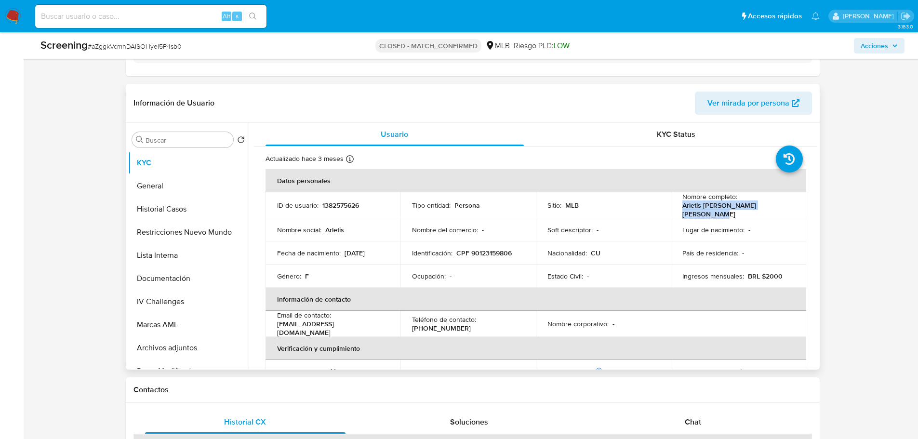
copy p "Arletis Regla Suarez Arechavaleta"
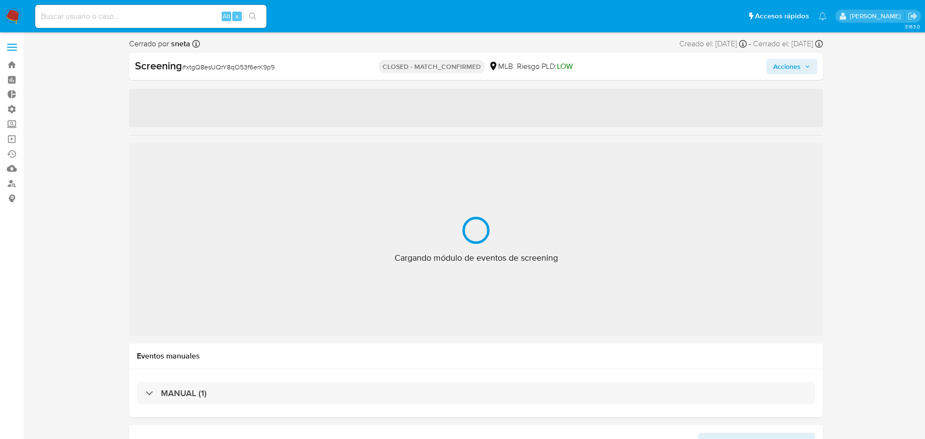
select select "10"
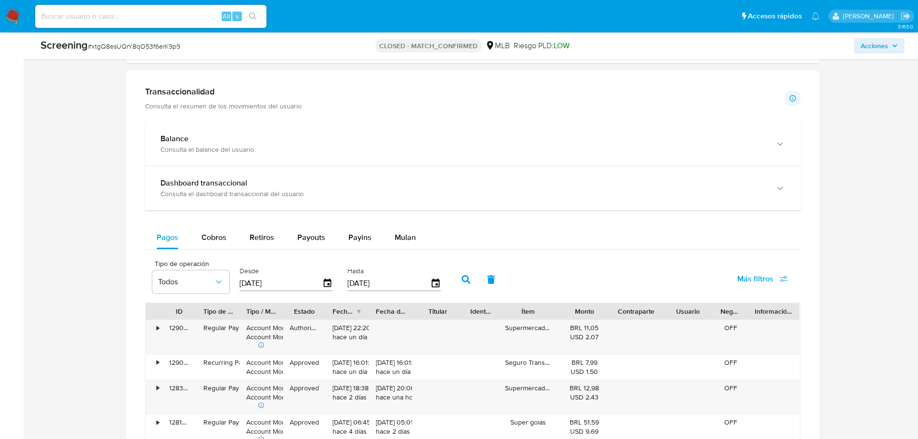
scroll to position [867, 0]
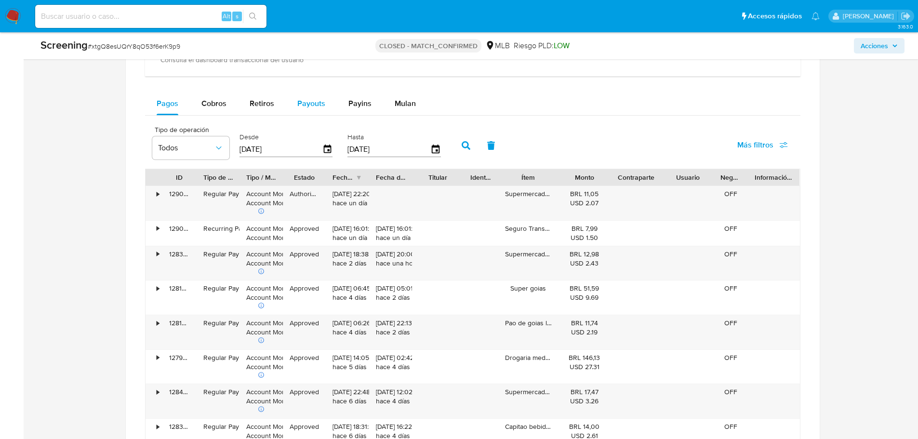
click at [295, 104] on button "Payouts" at bounding box center [311, 103] width 51 height 23
select select "10"
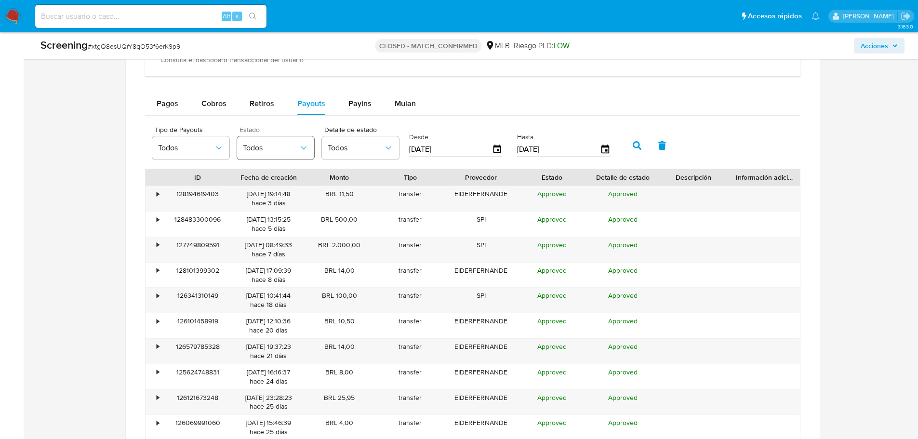
click at [288, 148] on span "Todos" at bounding box center [271, 148] width 56 height 10
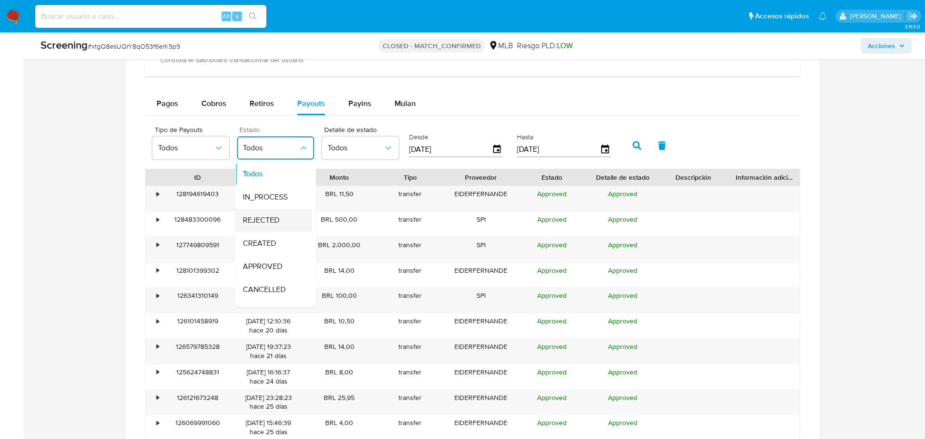
click at [268, 217] on span "REJECTED" at bounding box center [261, 220] width 37 height 10
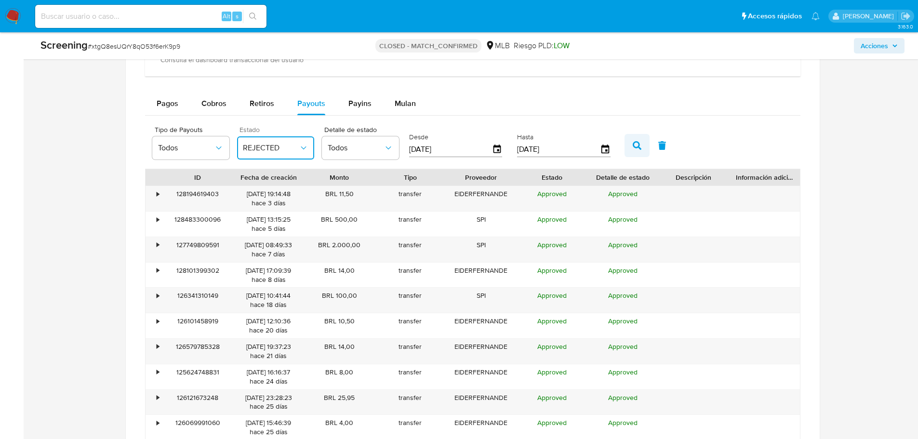
click at [635, 142] on icon "button" at bounding box center [636, 145] width 9 height 9
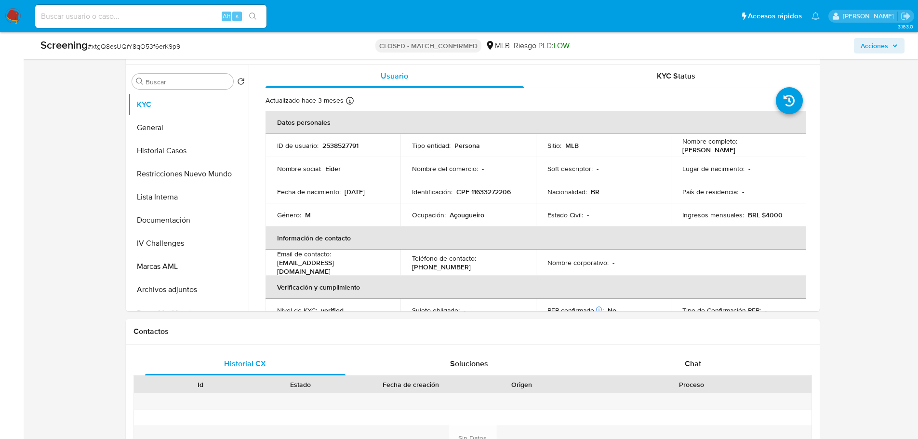
scroll to position [241, 0]
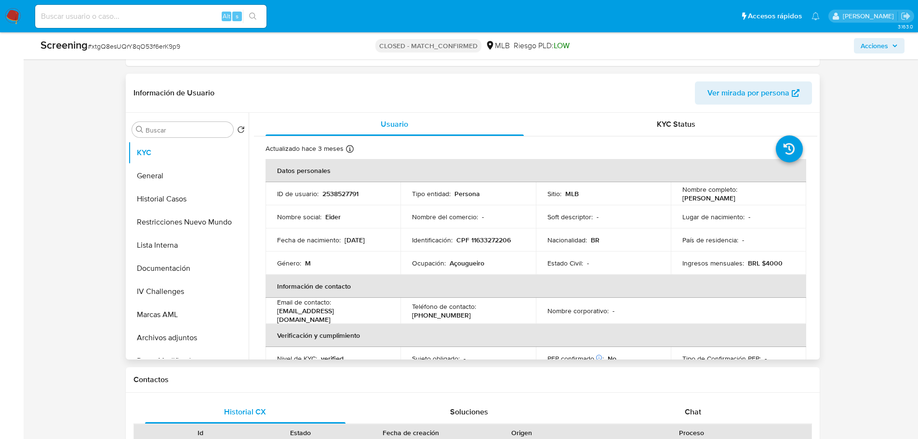
drag, startPoint x: 768, startPoint y: 197, endPoint x: 675, endPoint y: 200, distance: 92.5
click at [675, 200] on td "Nombre completo : [PERSON_NAME]" at bounding box center [737, 193] width 135 height 23
copy p "[PERSON_NAME]"
click at [336, 196] on p "2538527791" at bounding box center [340, 193] width 36 height 9
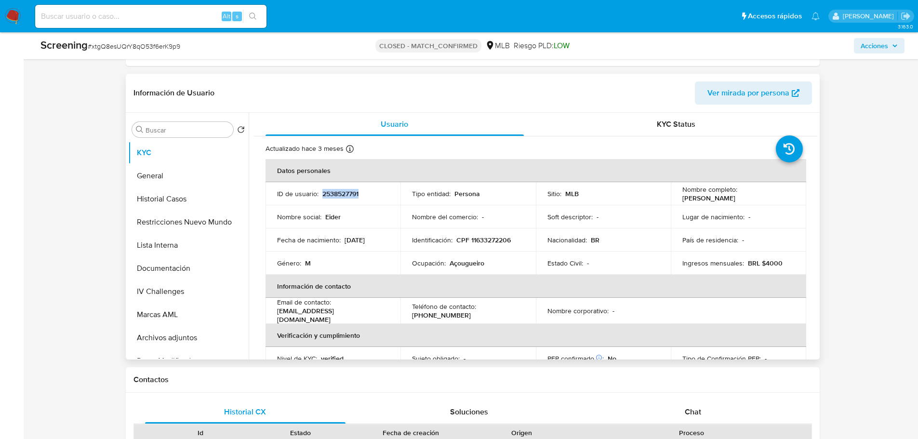
copy p "2538527791"
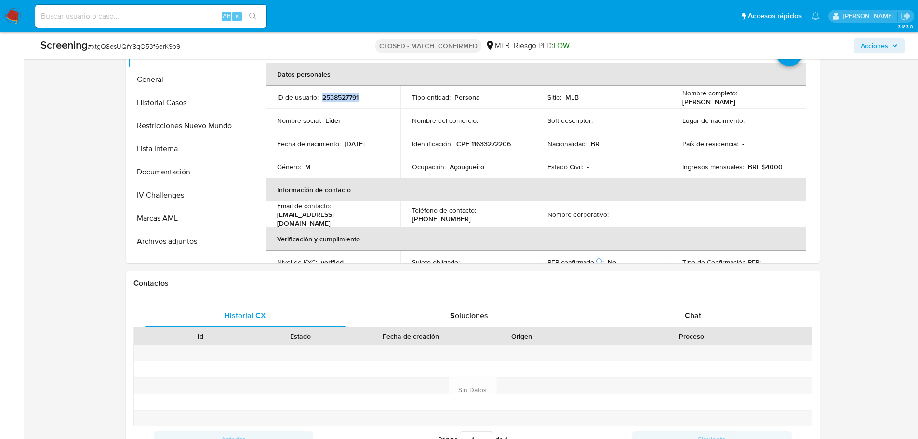
scroll to position [289, 0]
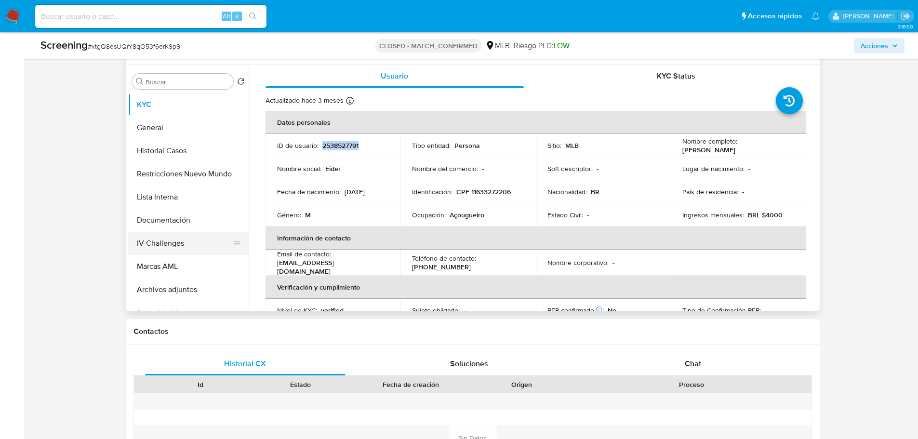
click at [160, 244] on button "IV Challenges" at bounding box center [184, 243] width 113 height 23
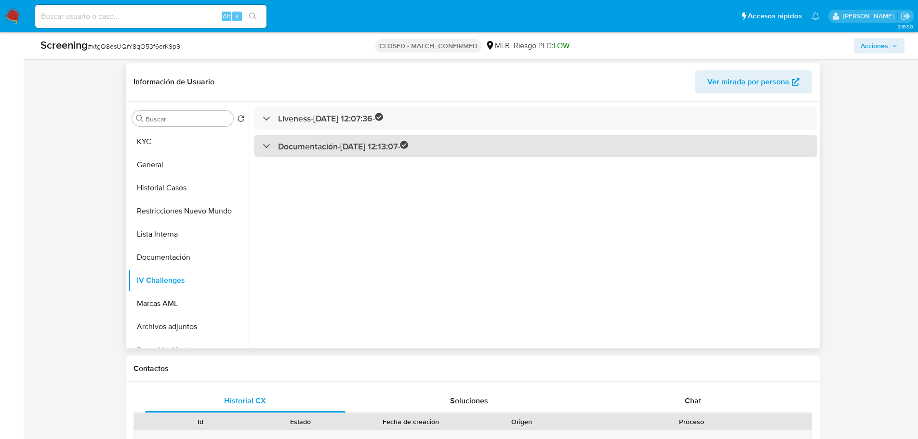
scroll to position [241, 0]
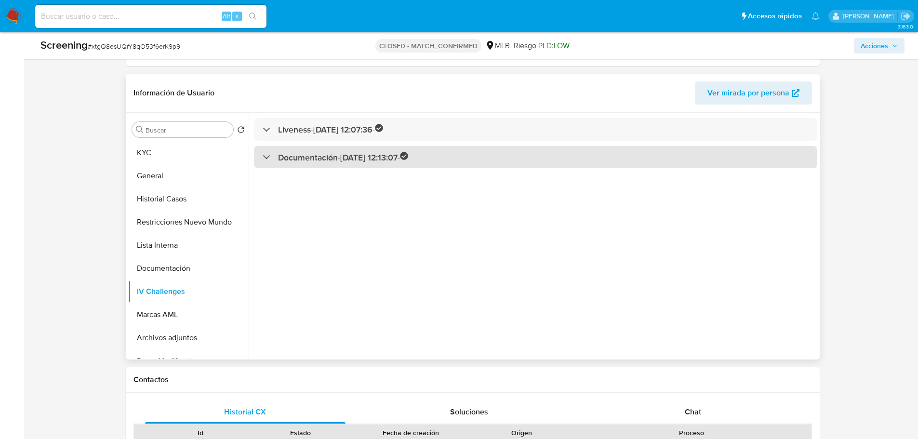
click at [335, 154] on h3 "Documentación - [DATE] 12:13:07 -" at bounding box center [343, 157] width 131 height 11
